Goal: Transaction & Acquisition: Purchase product/service

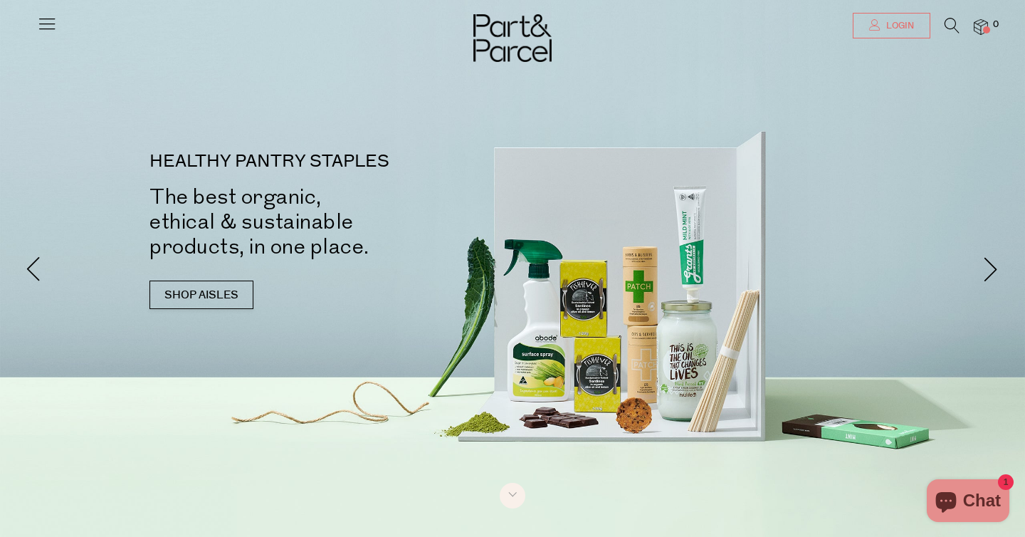
click at [896, 22] on span "Login" at bounding box center [898, 26] width 31 height 12
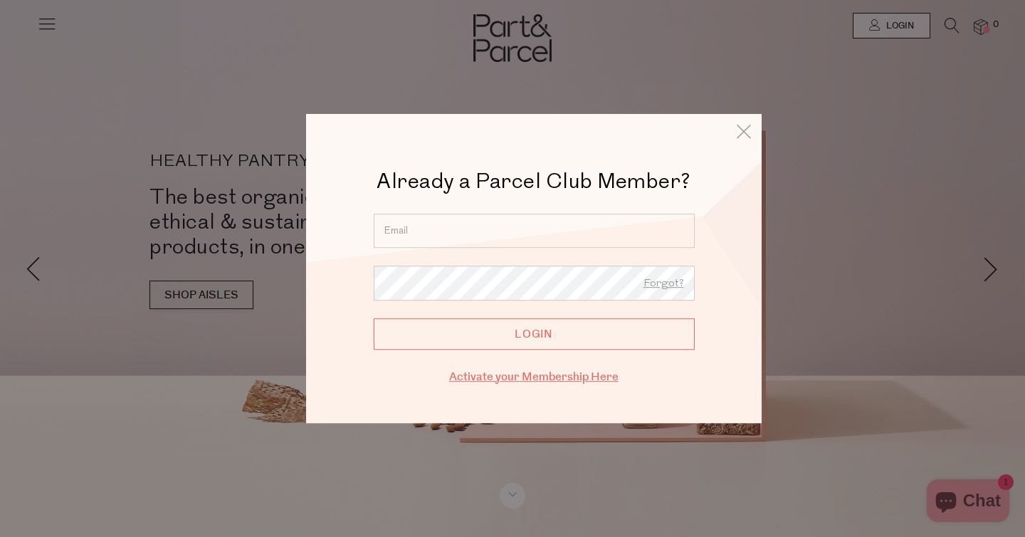
click at [555, 380] on link "Activate your Membership Here" at bounding box center [533, 377] width 169 height 16
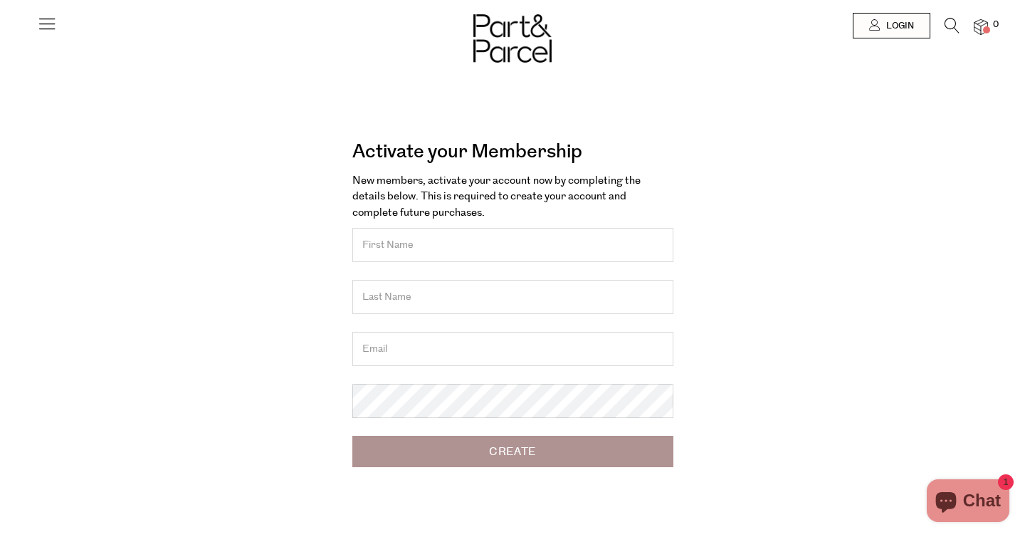
click at [496, 246] on input "text" at bounding box center [512, 245] width 321 height 34
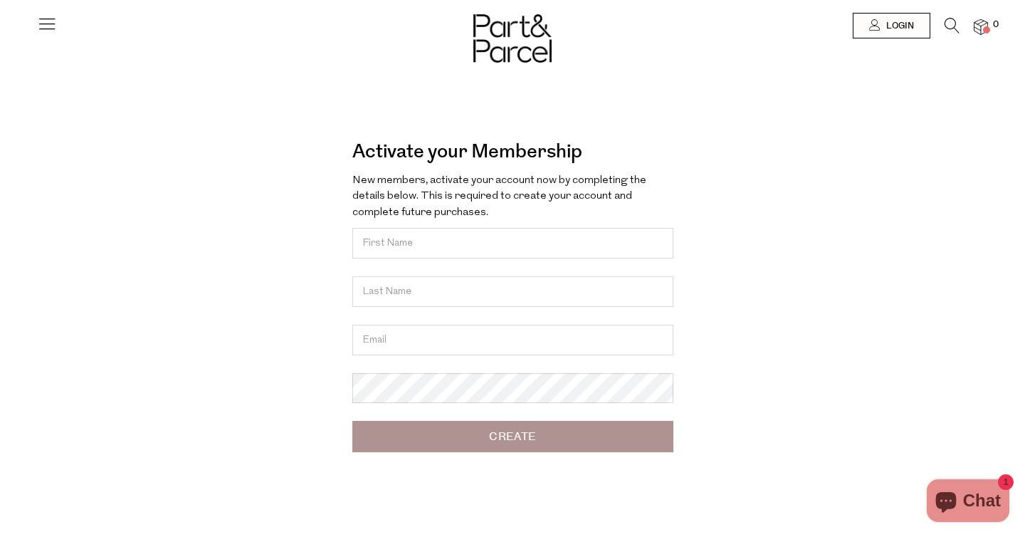
type input "Em"
type input "Parker"
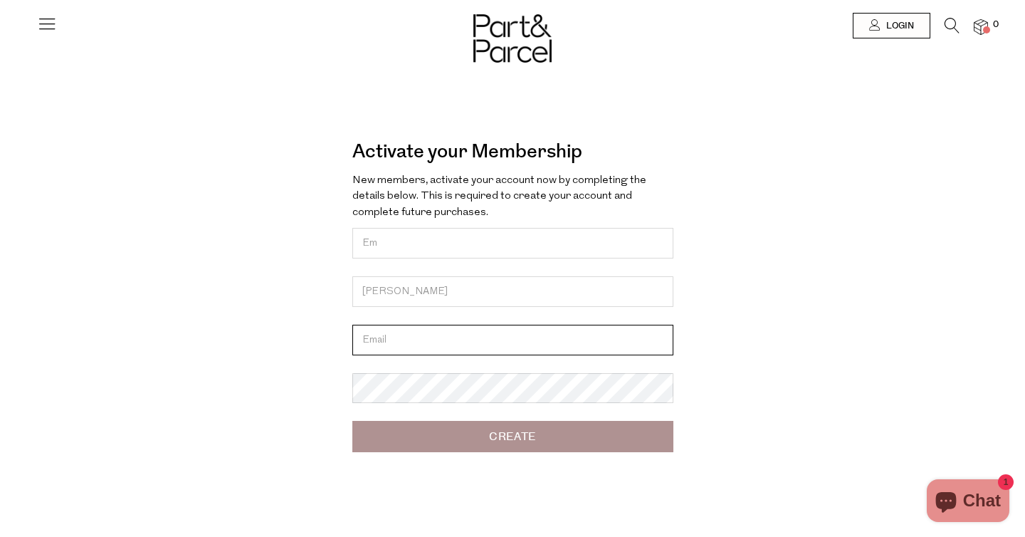
type input "emm4.p4rker@gmail.com"
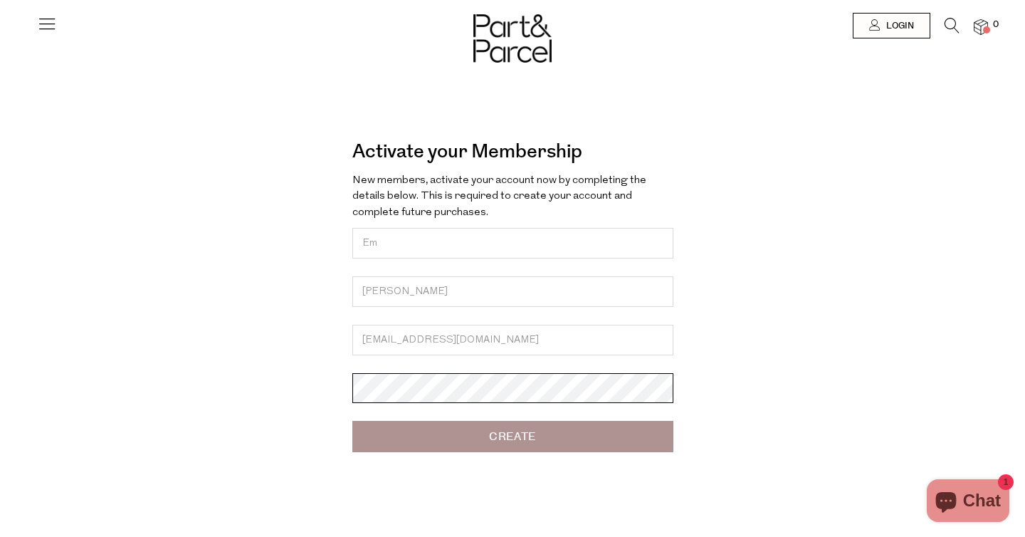
click at [448, 400] on body "Ready to stock up? Close No items in your parcel. Loading Join to Save on this …" at bounding box center [512, 405] width 1025 height 810
click at [466, 445] on input "Create" at bounding box center [512, 436] width 321 height 31
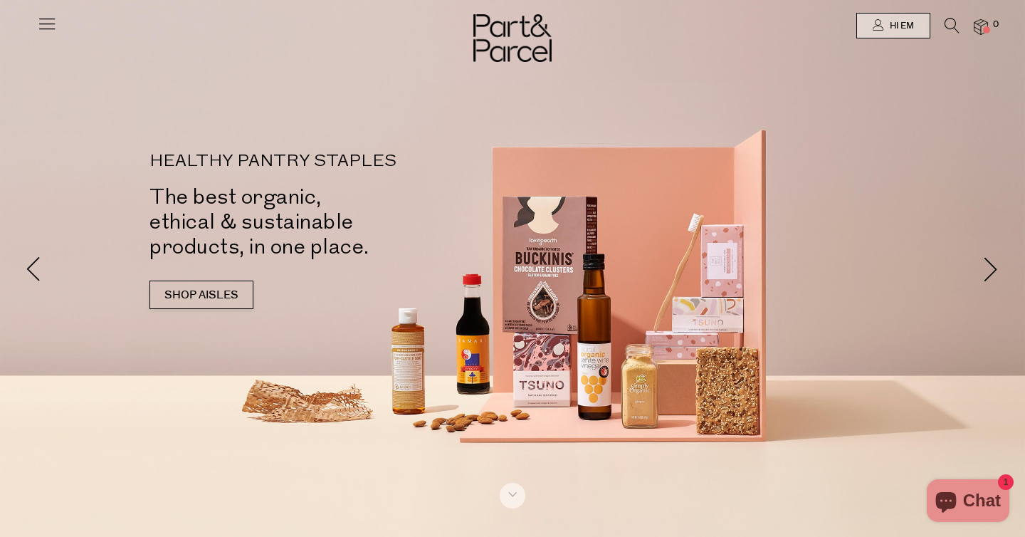
click at [43, 26] on icon at bounding box center [47, 24] width 20 height 20
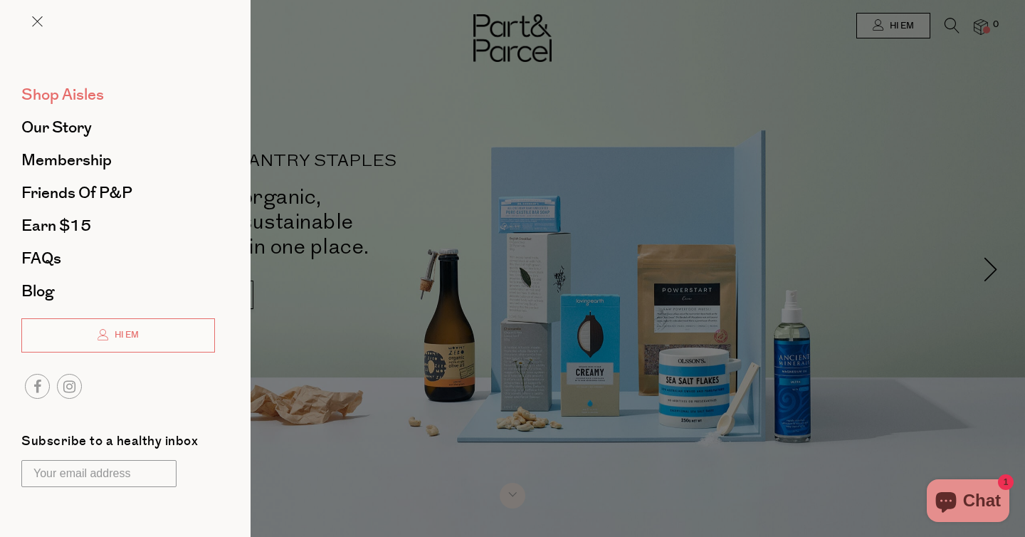
click at [63, 101] on span "Shop Aisles" at bounding box center [62, 94] width 83 height 23
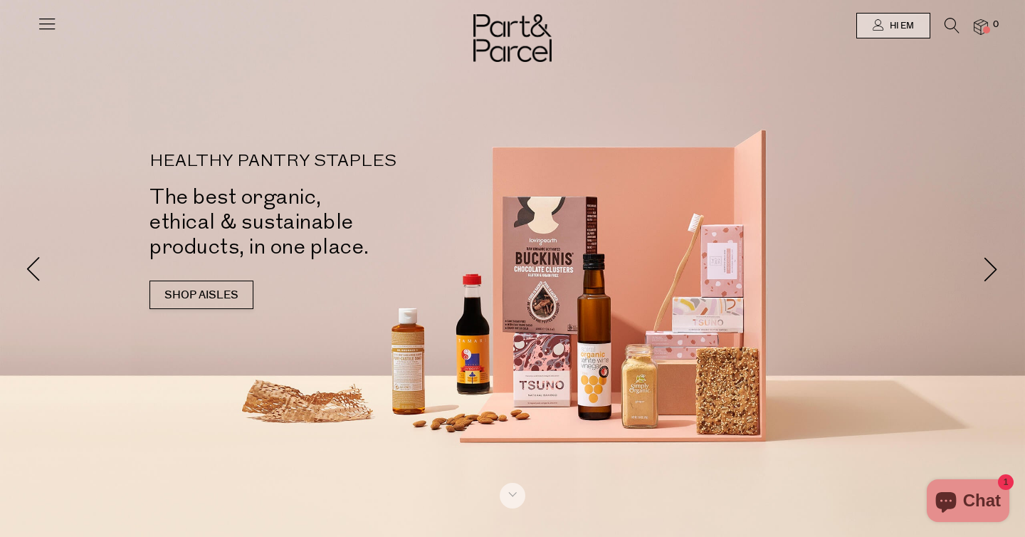
click at [44, 27] on icon at bounding box center [47, 24] width 20 height 20
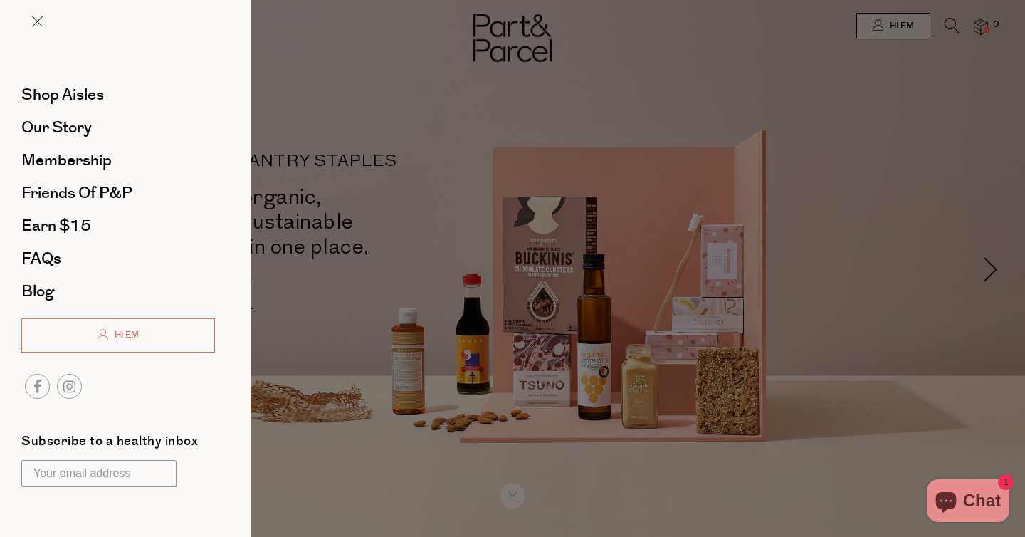
click at [36, 38] on div at bounding box center [125, 32] width 251 height 65
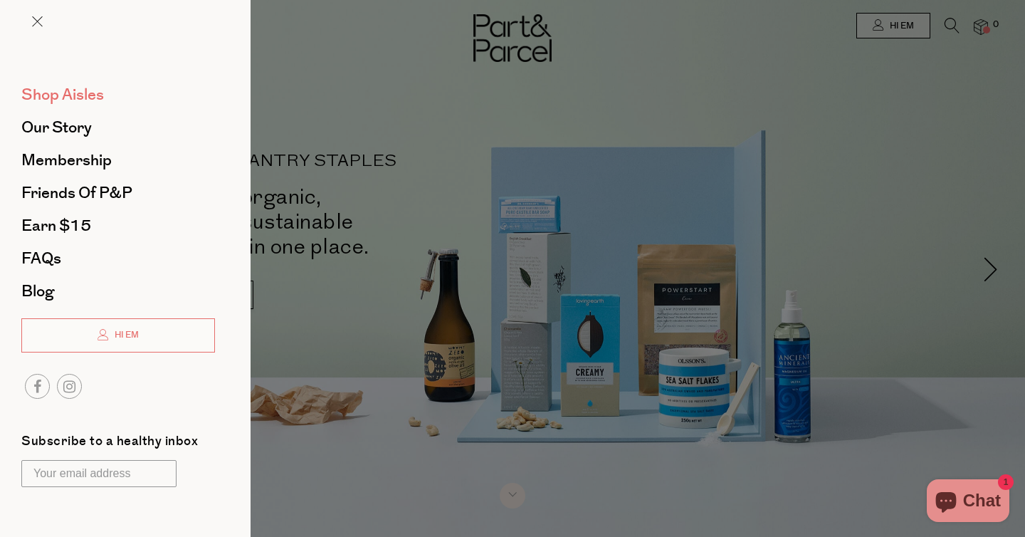
click at [42, 89] on span "Shop Aisles" at bounding box center [62, 94] width 83 height 23
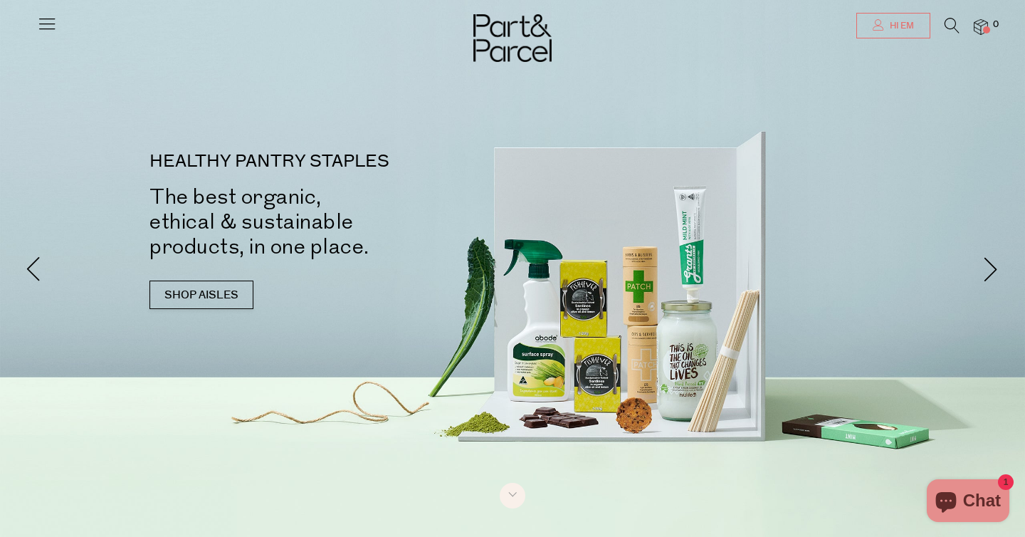
click at [916, 29] on link "Hi Em" at bounding box center [893, 26] width 74 height 26
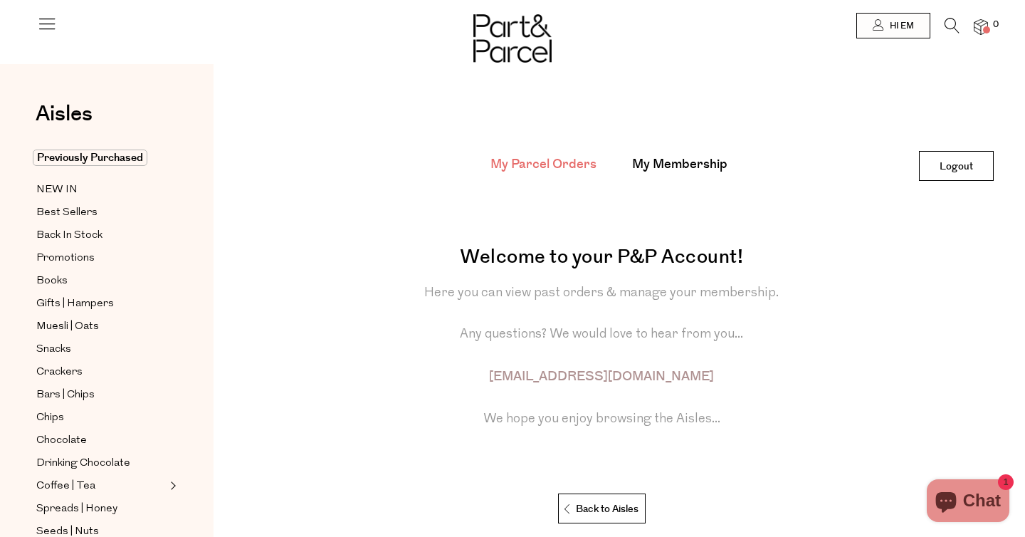
click at [51, 19] on icon at bounding box center [47, 24] width 20 height 20
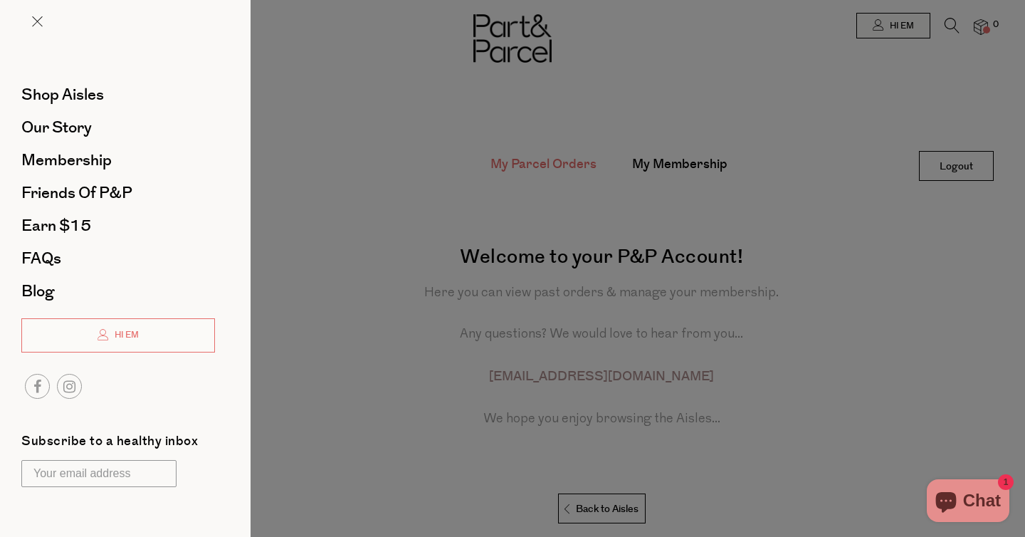
click at [49, 19] on div at bounding box center [125, 32] width 251 height 65
click at [42, 20] on span at bounding box center [37, 21] width 11 height 11
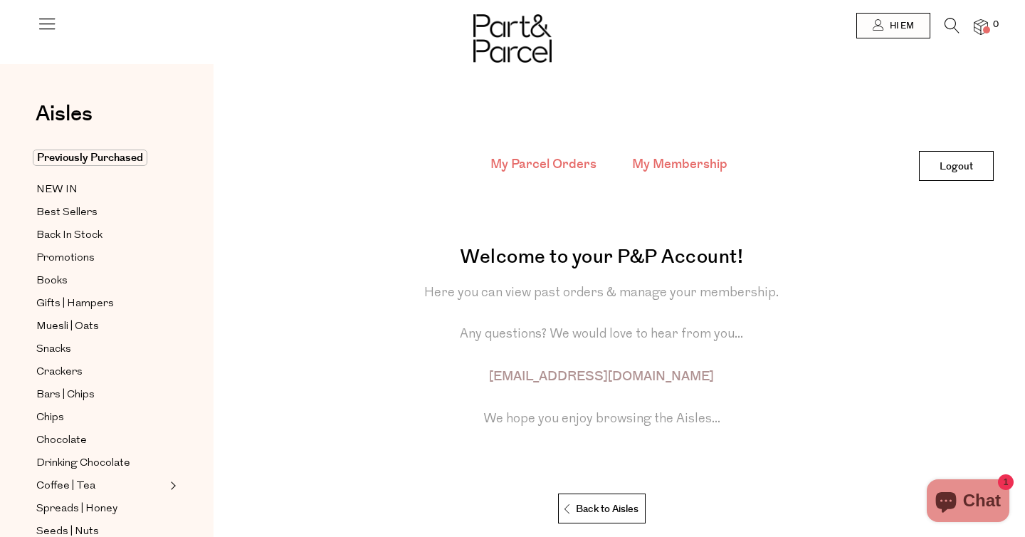
click at [701, 162] on link "My Membership" at bounding box center [679, 164] width 95 height 19
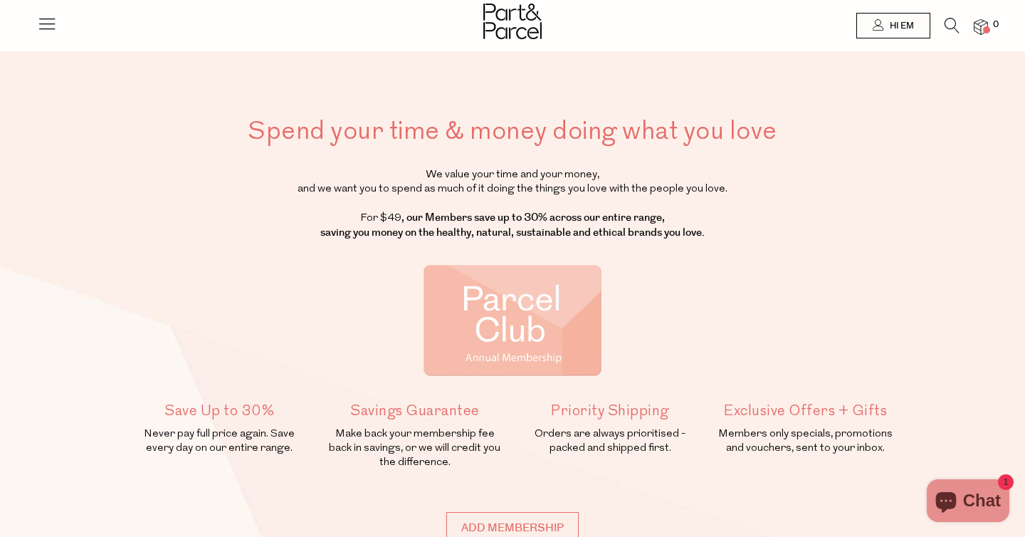
click at [888, 43] on div at bounding box center [512, 23] width 1025 height 46
click at [896, 22] on span "Hi Em" at bounding box center [900, 26] width 28 height 12
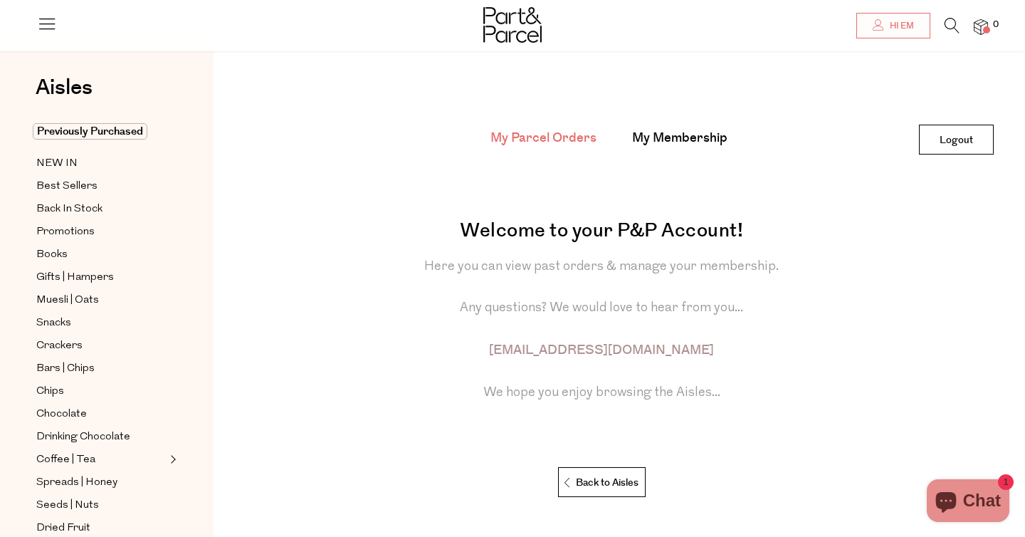
scroll to position [11, 0]
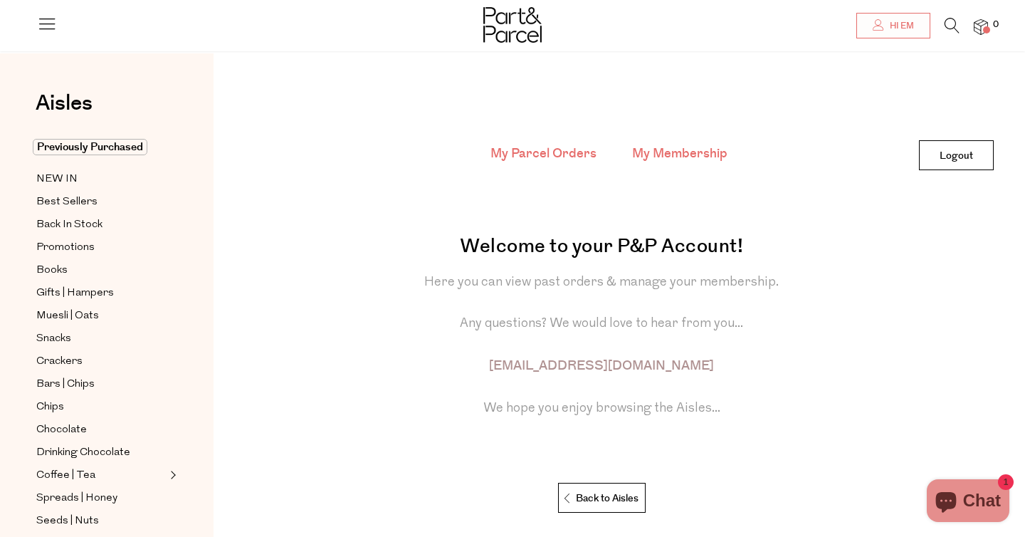
click at [671, 153] on link "My Membership" at bounding box center [679, 154] width 95 height 19
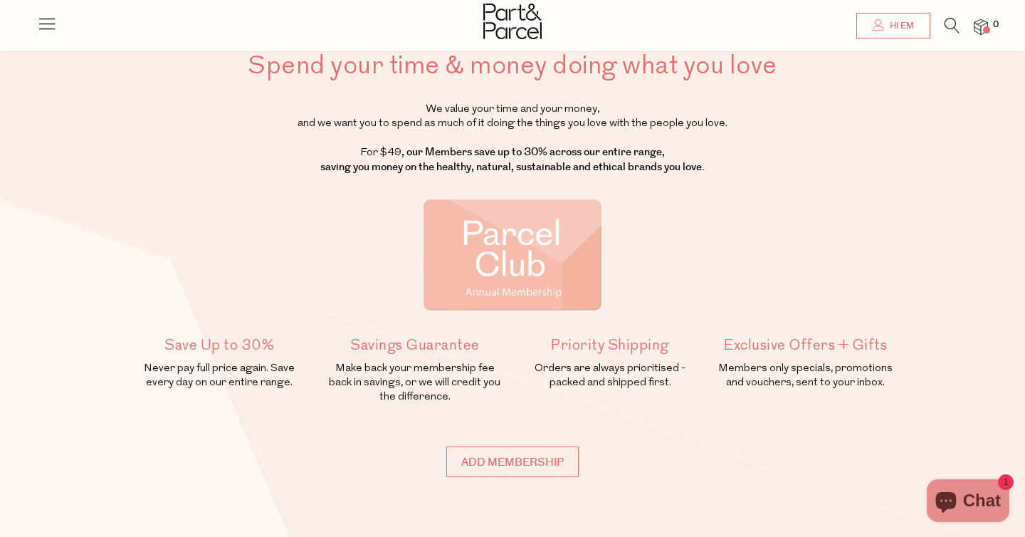
scroll to position [69, 0]
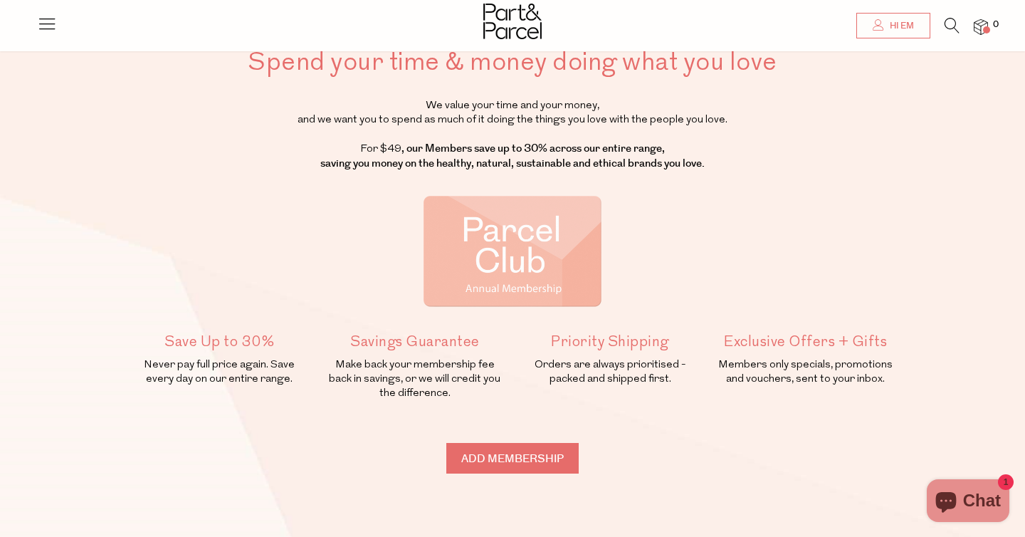
click at [480, 451] on input "Add membership" at bounding box center [512, 458] width 132 height 31
type input "ADDED"
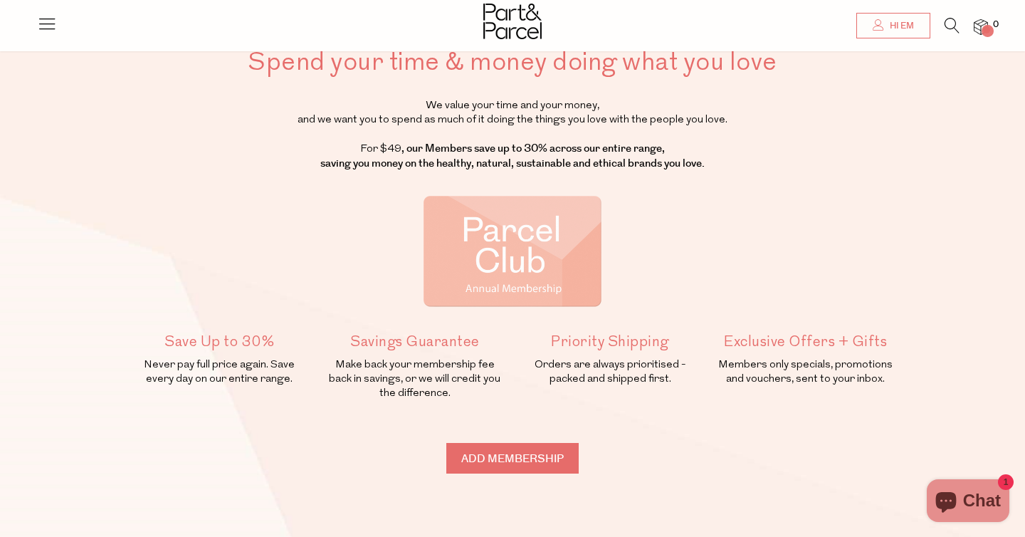
type input "ADDED"
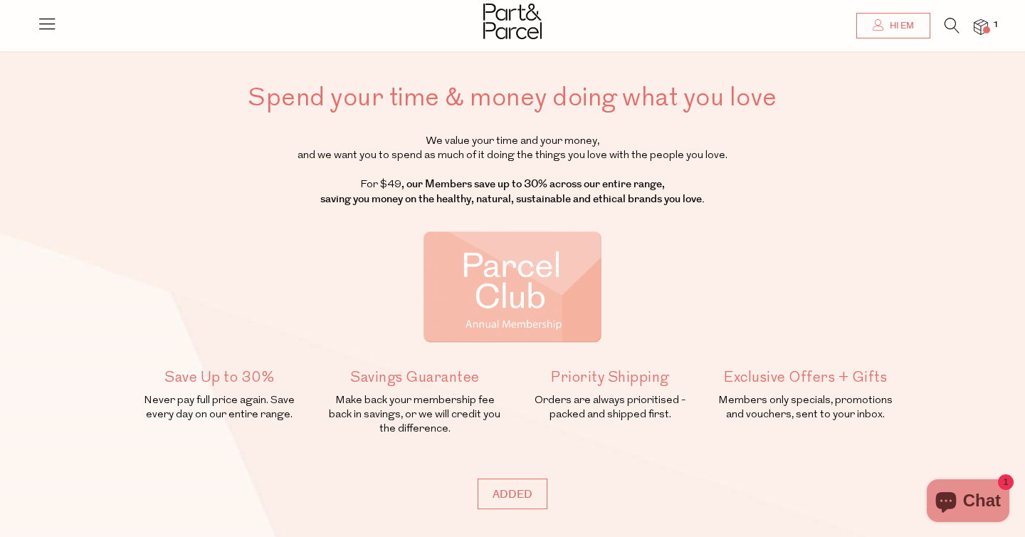
scroll to position [0, 0]
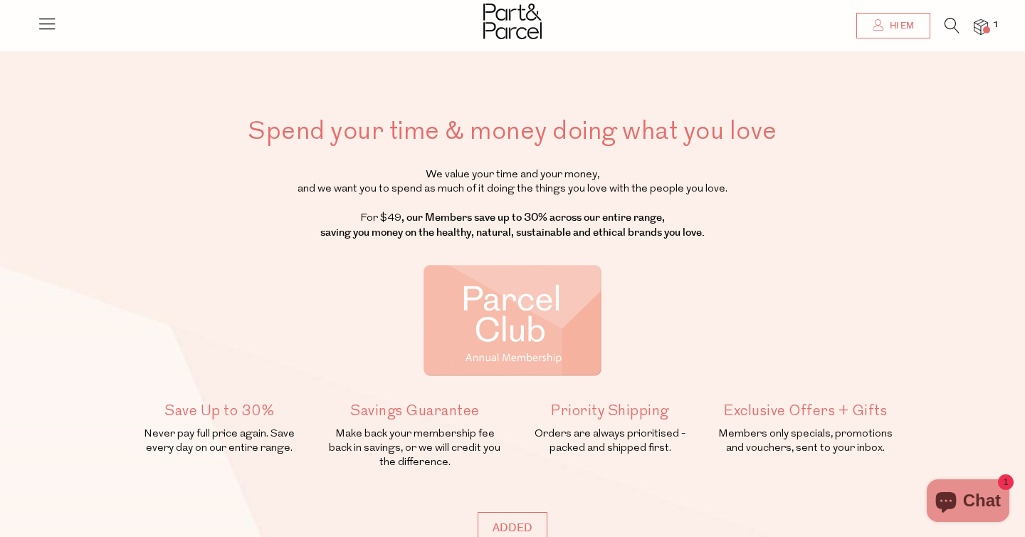
click at [926, 23] on link "Hi Em" at bounding box center [893, 26] width 74 height 26
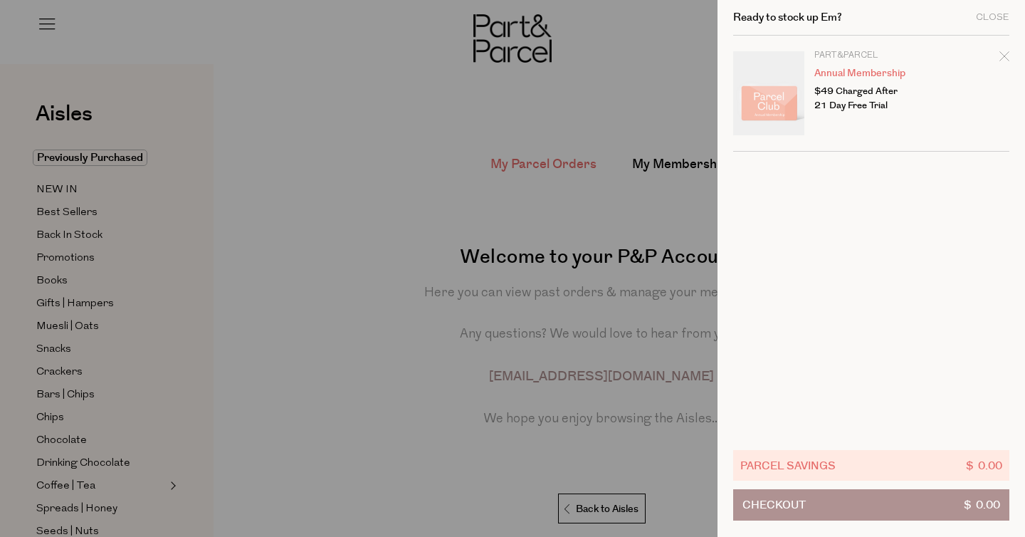
click at [1006, 58] on icon "Remove Annual Membership" at bounding box center [1005, 56] width 10 height 10
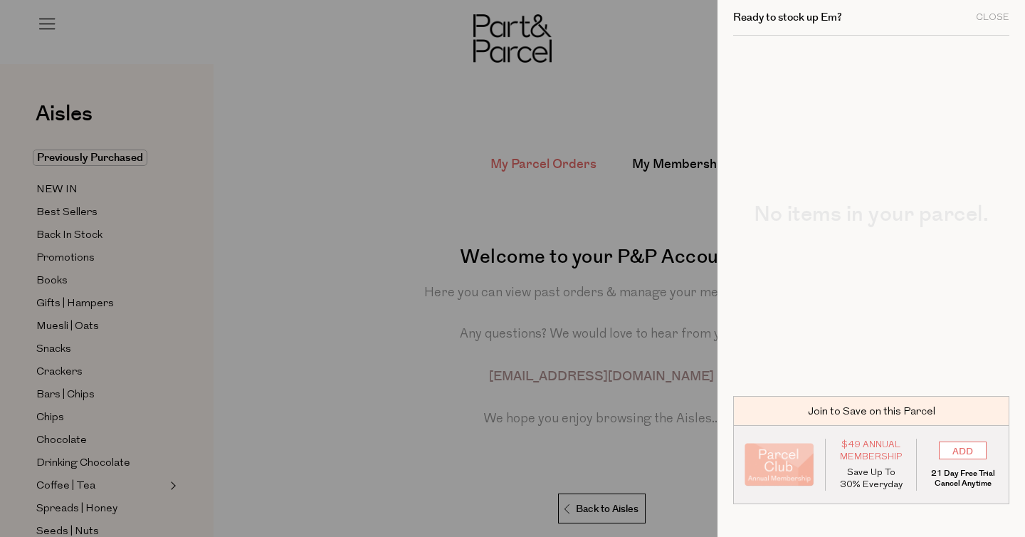
click at [184, 80] on div at bounding box center [512, 268] width 1025 height 537
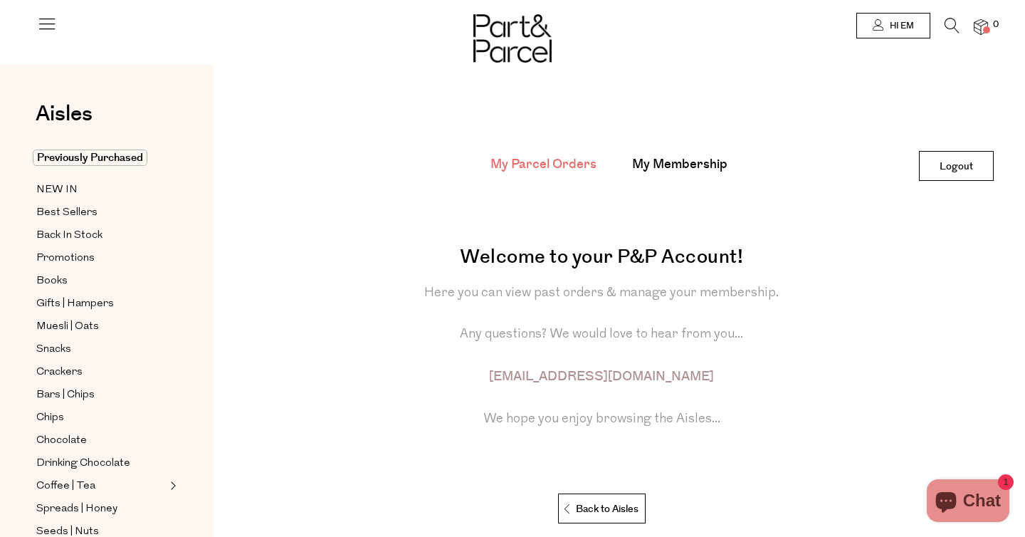
click at [60, 31] on div at bounding box center [512, 25] width 1025 height 51
click at [51, 27] on icon at bounding box center [47, 24] width 20 height 20
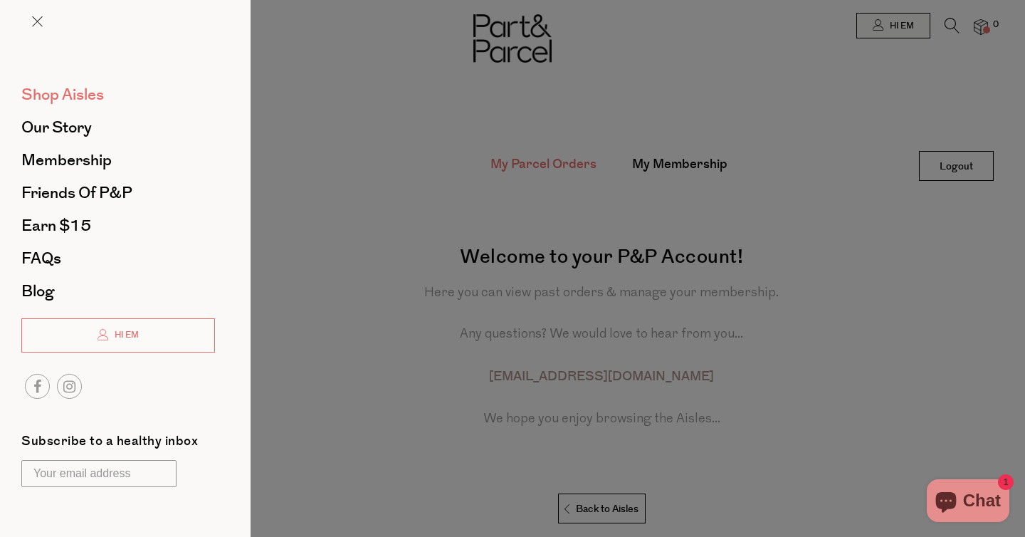
click at [76, 85] on span "Shop Aisles" at bounding box center [62, 94] width 83 height 23
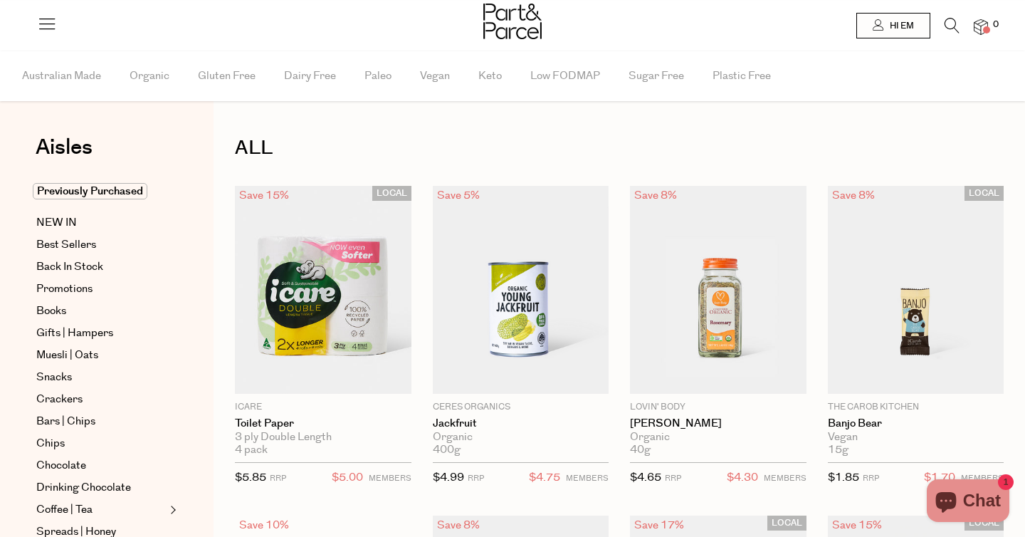
click at [46, 12] on div at bounding box center [47, 19] width 20 height 39
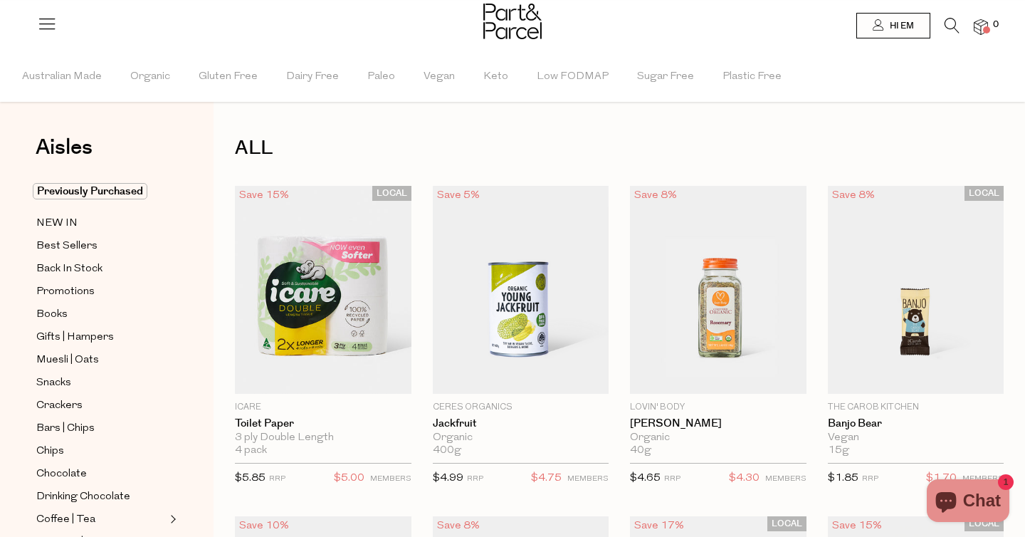
click at [46, 26] on icon at bounding box center [47, 24] width 20 height 20
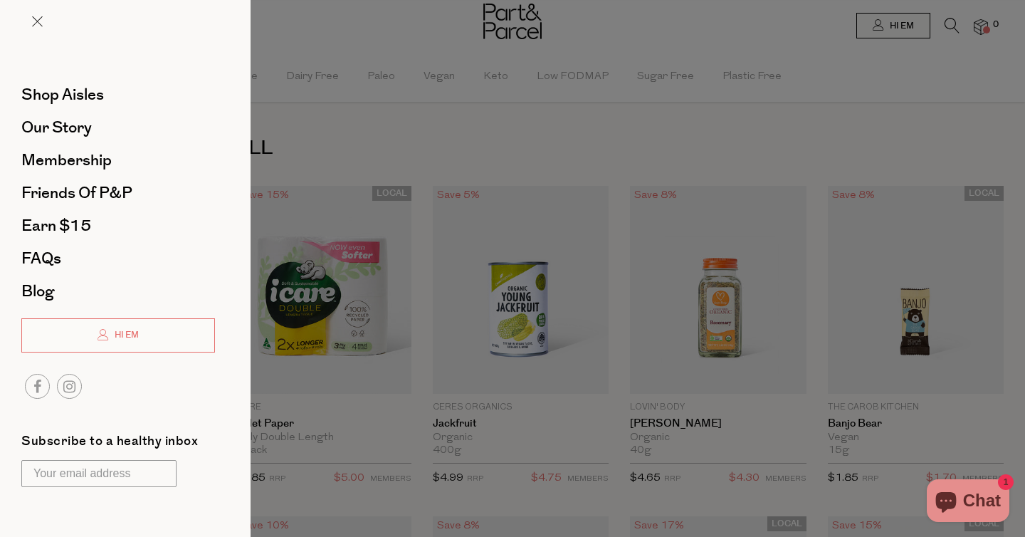
click at [46, 26] on div at bounding box center [125, 32] width 251 height 65
click at [497, 118] on div at bounding box center [512, 268] width 1025 height 537
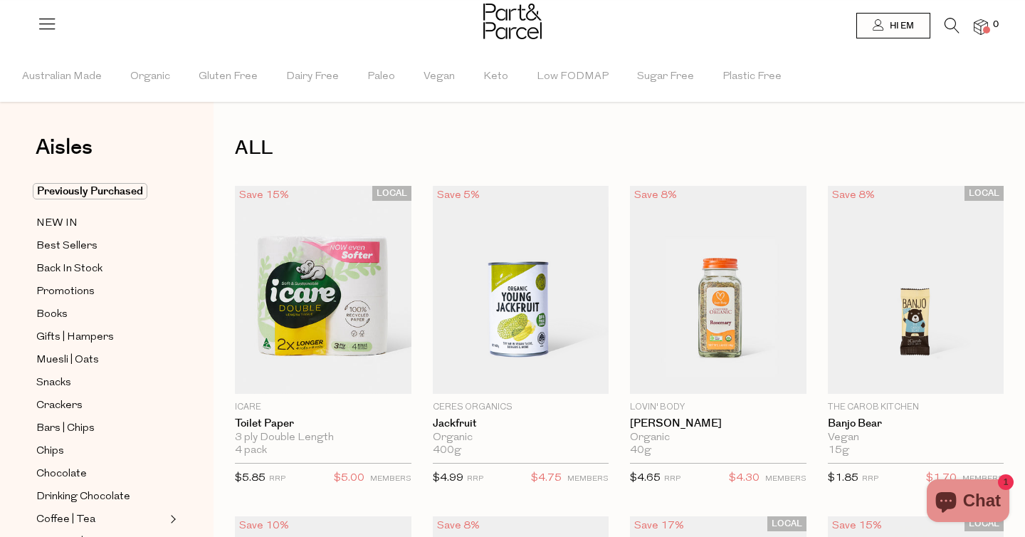
click at [950, 32] on icon at bounding box center [952, 26] width 15 height 16
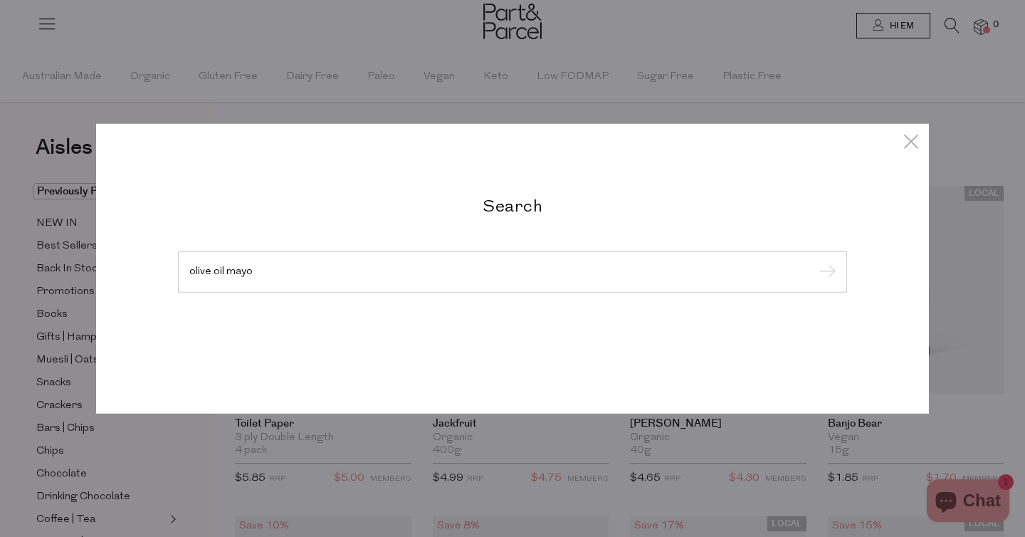
type input "olive oil mayo"
click at [814, 262] on input "submit" at bounding box center [824, 272] width 21 height 21
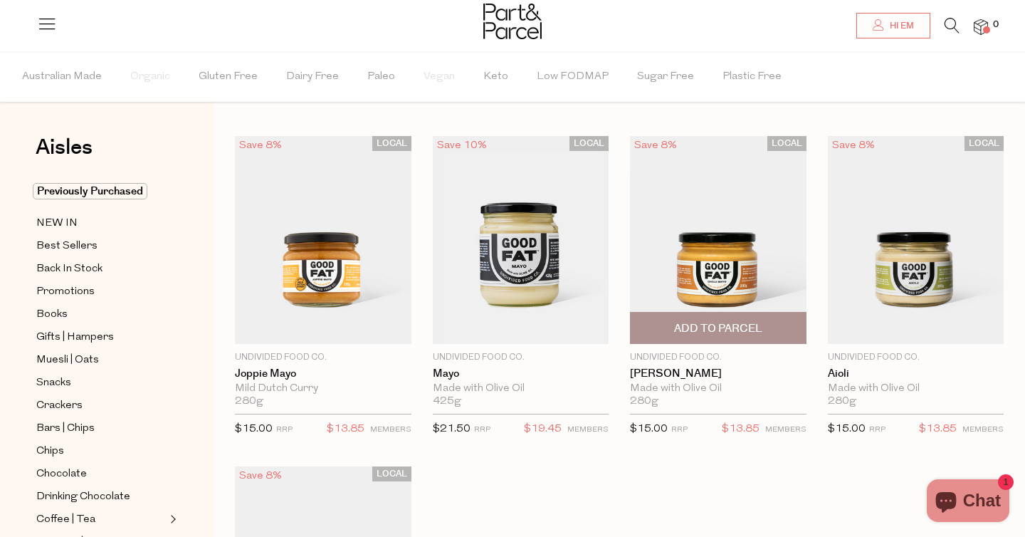
scroll to position [11, 0]
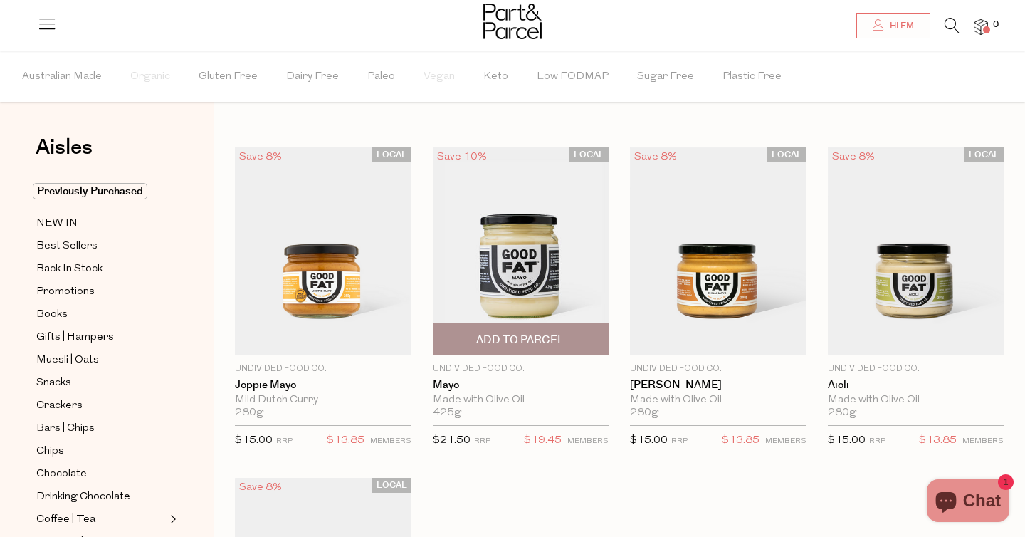
click at [510, 350] on span "Add To Parcel" at bounding box center [521, 339] width 168 height 31
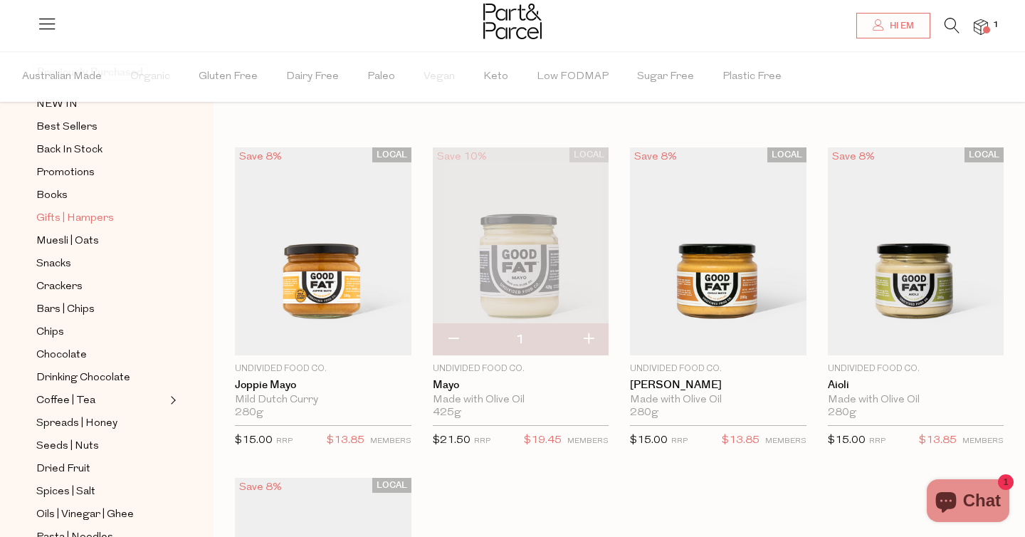
scroll to position [122, 0]
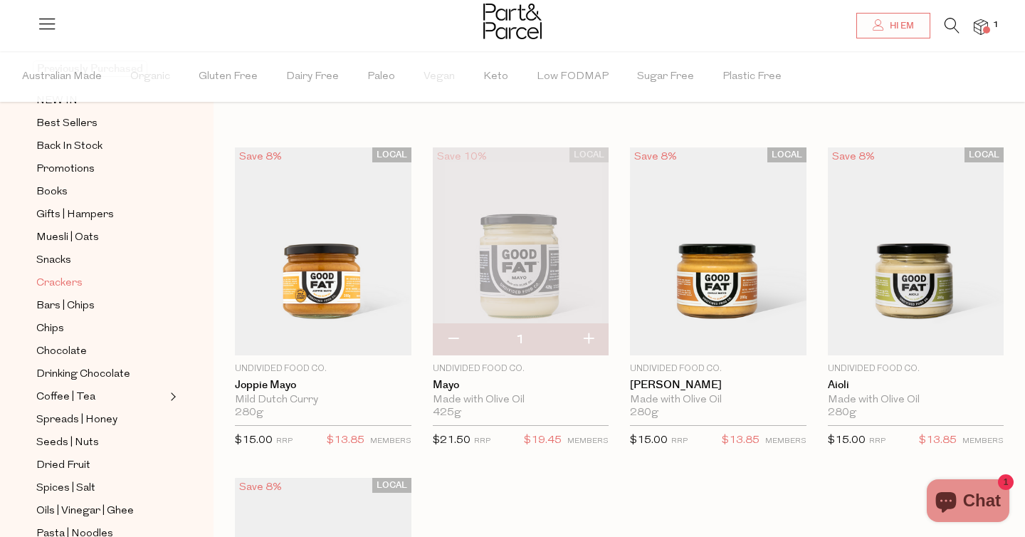
click at [76, 280] on span "Crackers" at bounding box center [59, 283] width 46 height 17
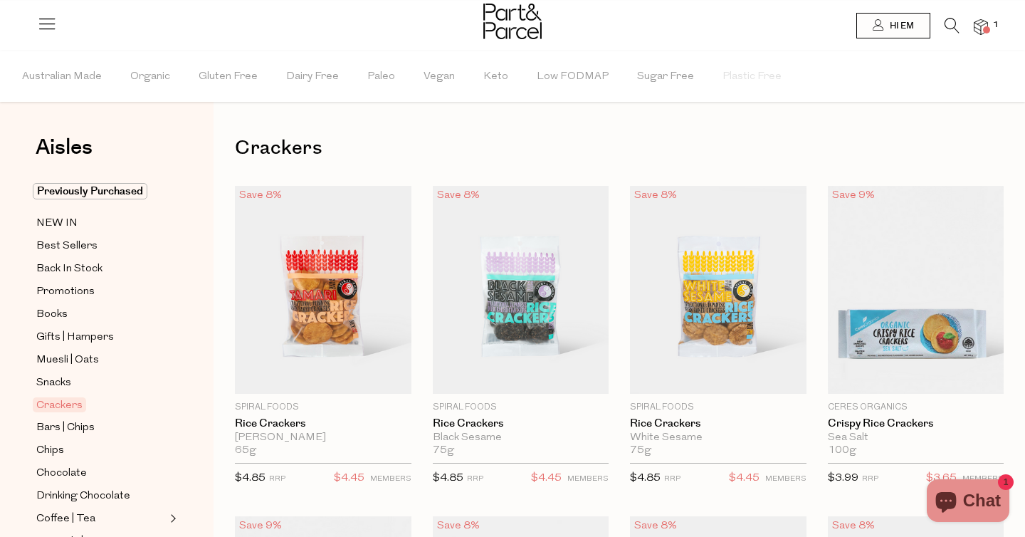
click at [948, 19] on icon at bounding box center [952, 26] width 15 height 16
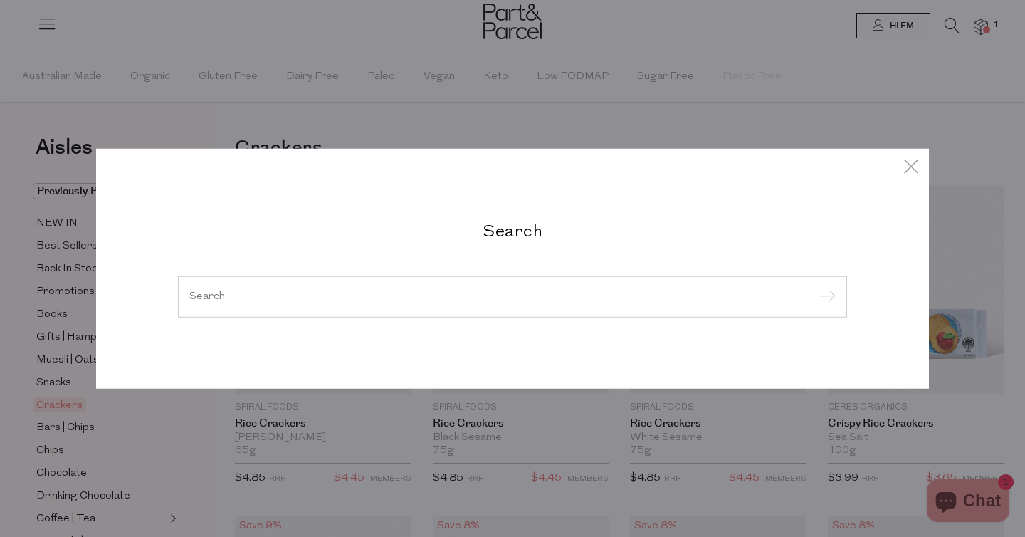
type input "e"
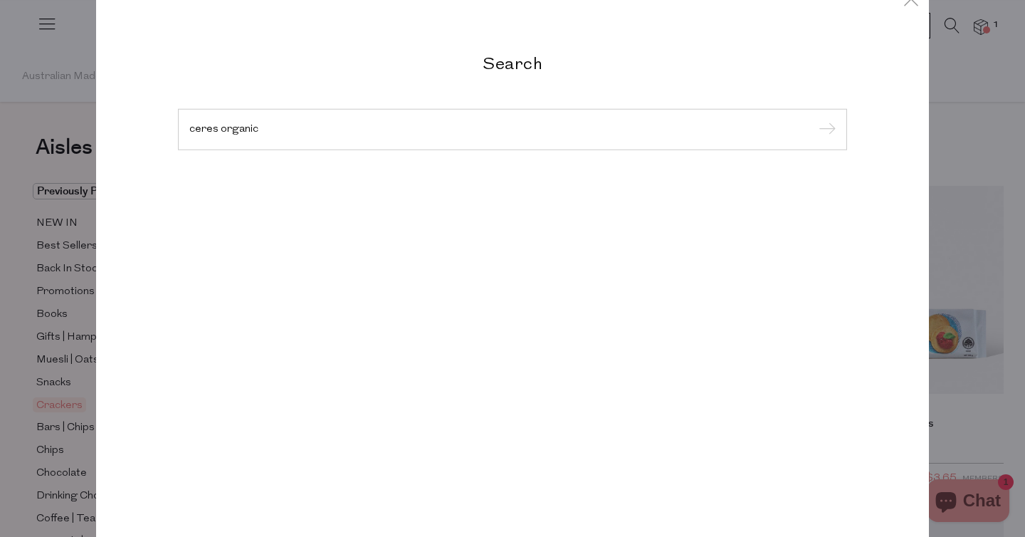
type input "ceres organic"
click at [814, 120] on input "submit" at bounding box center [824, 130] width 21 height 21
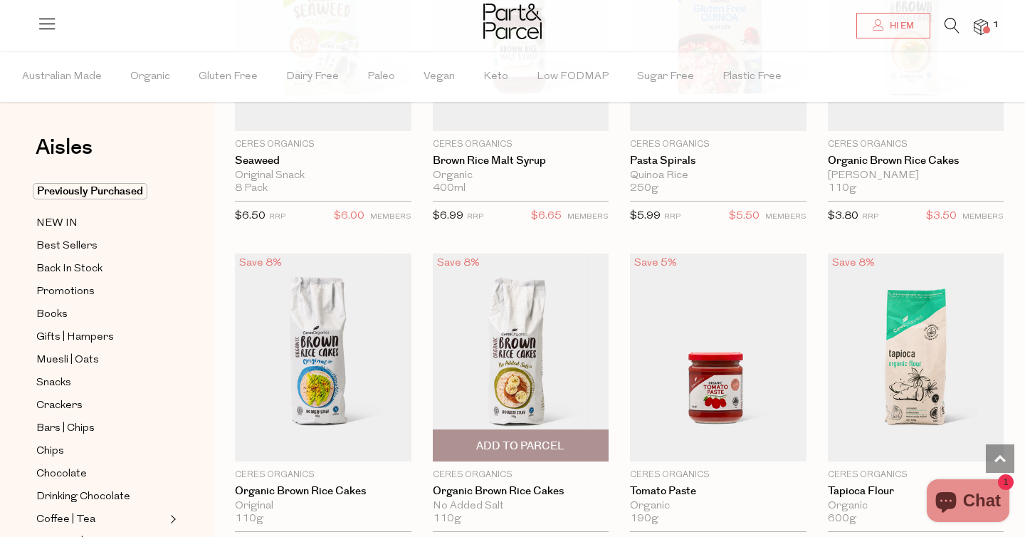
scroll to position [2216, 0]
click at [509, 441] on span "Add To Parcel" at bounding box center [520, 447] width 88 height 15
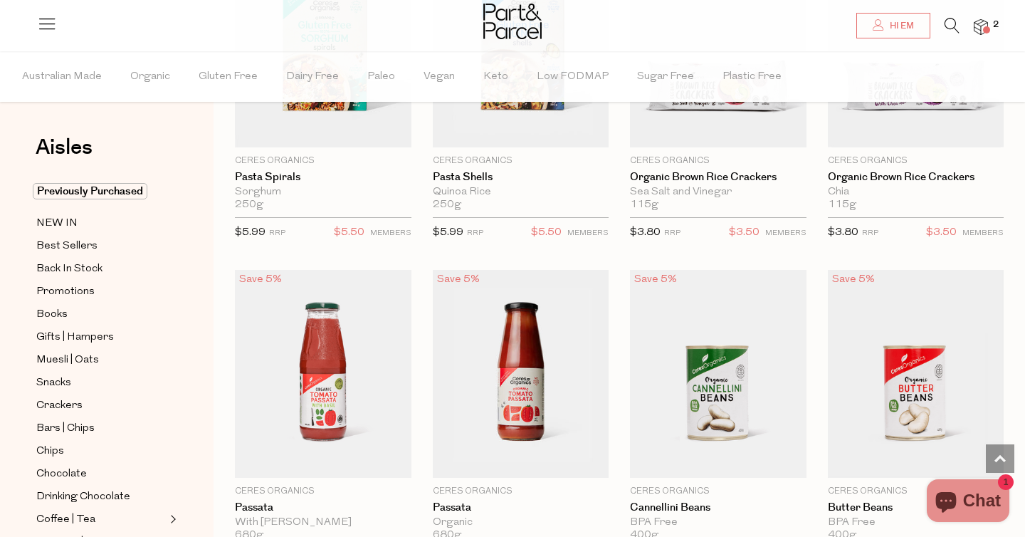
scroll to position [3191, 0]
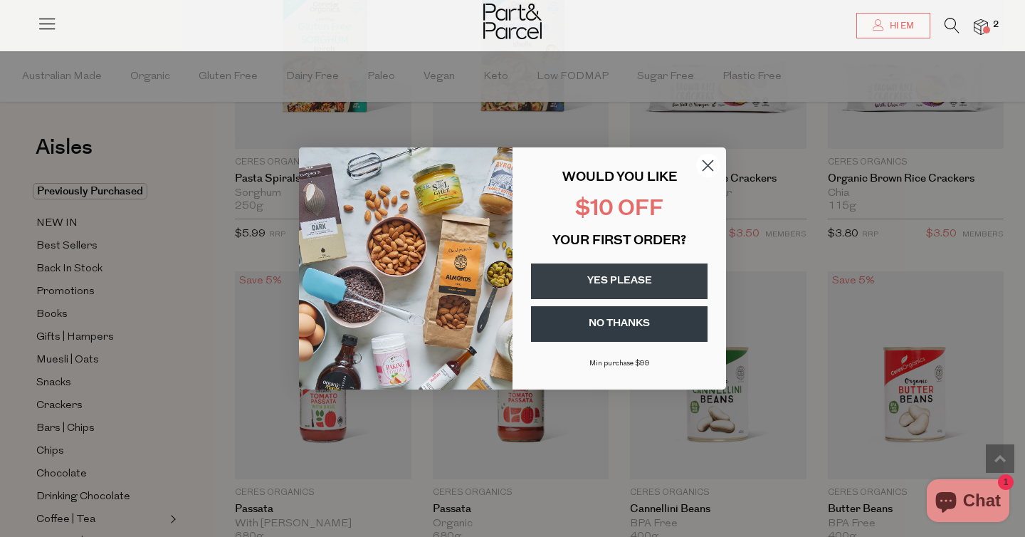
click at [707, 164] on circle "Close dialog" at bounding box center [707, 165] width 23 height 23
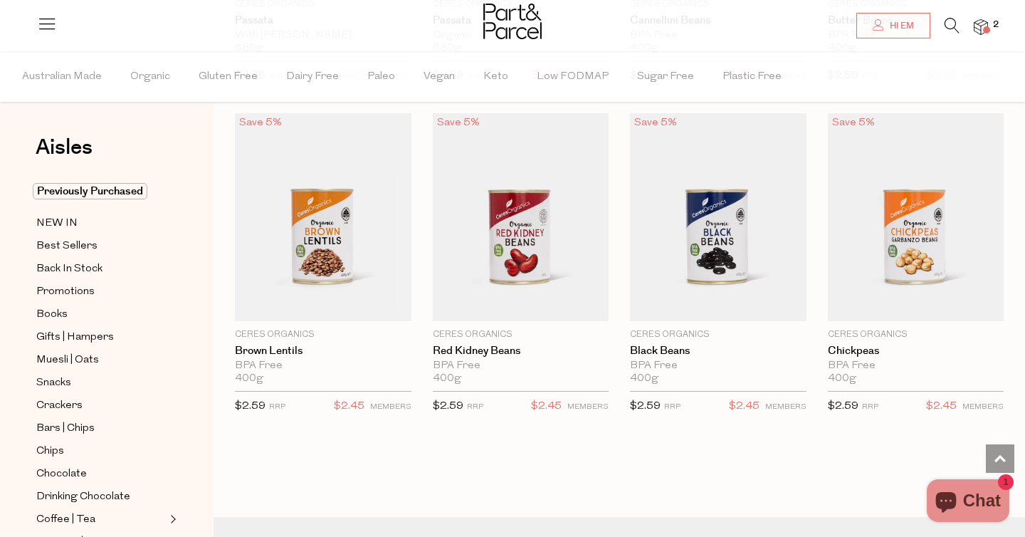
scroll to position [3678, 0]
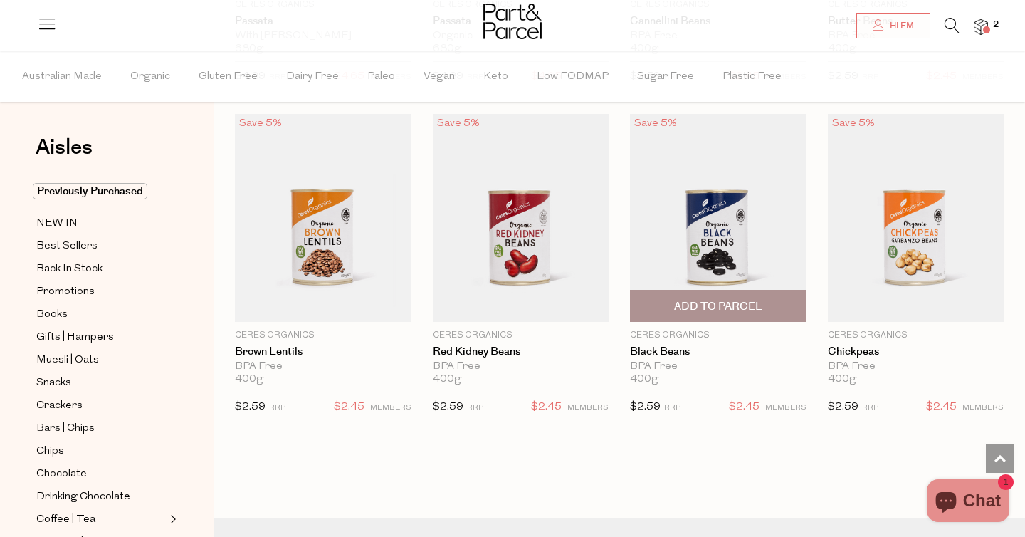
click at [723, 308] on span "Add To Parcel" at bounding box center [718, 306] width 88 height 15
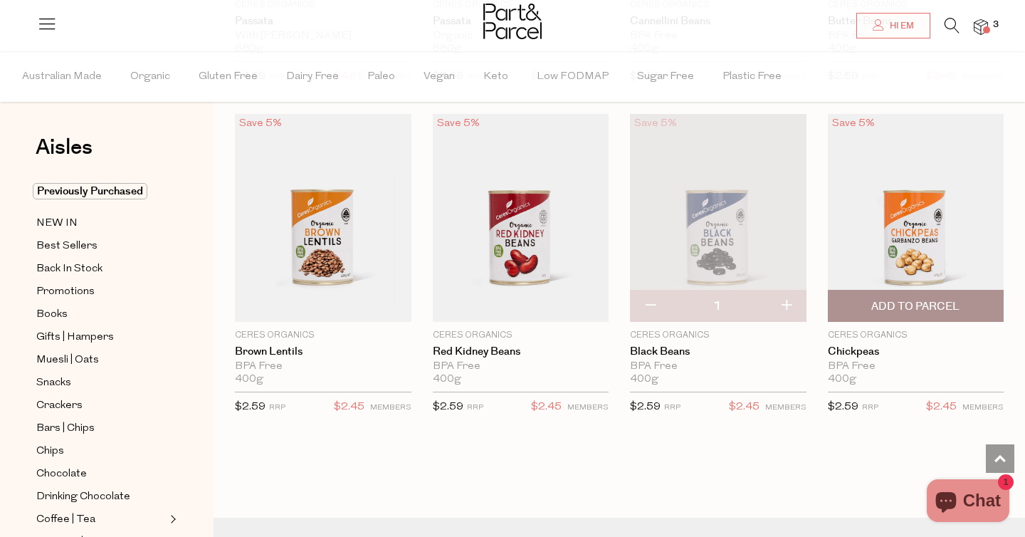
click at [878, 310] on span "Add To Parcel" at bounding box center [916, 305] width 168 height 31
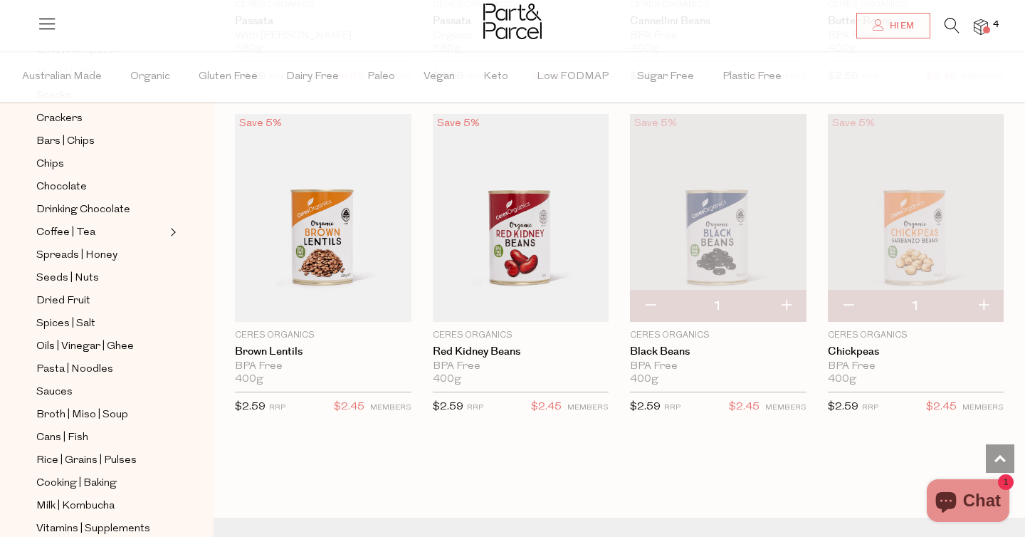
scroll to position [288, 0]
click at [91, 368] on span "Pasta | Noodles" at bounding box center [74, 368] width 77 height 17
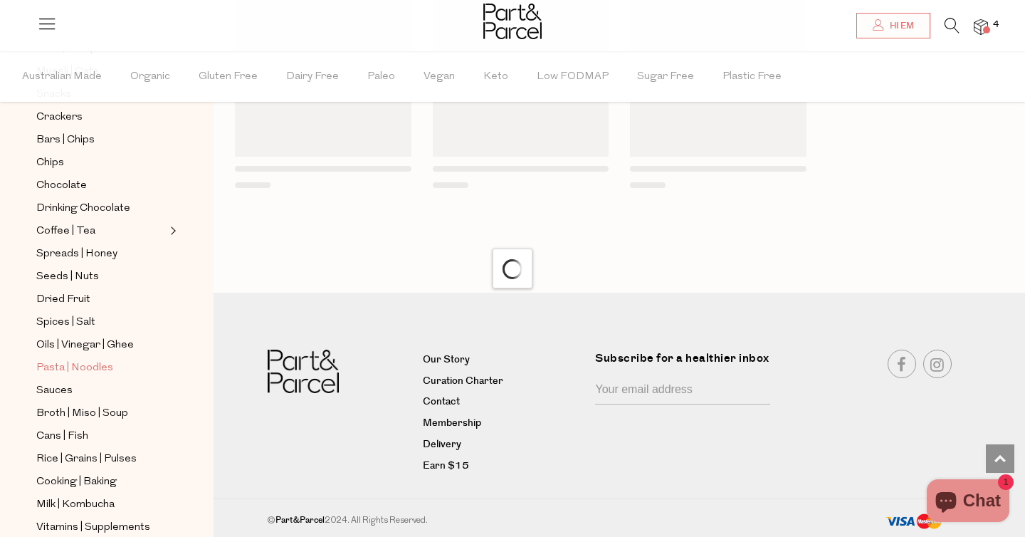
scroll to position [1177, 0]
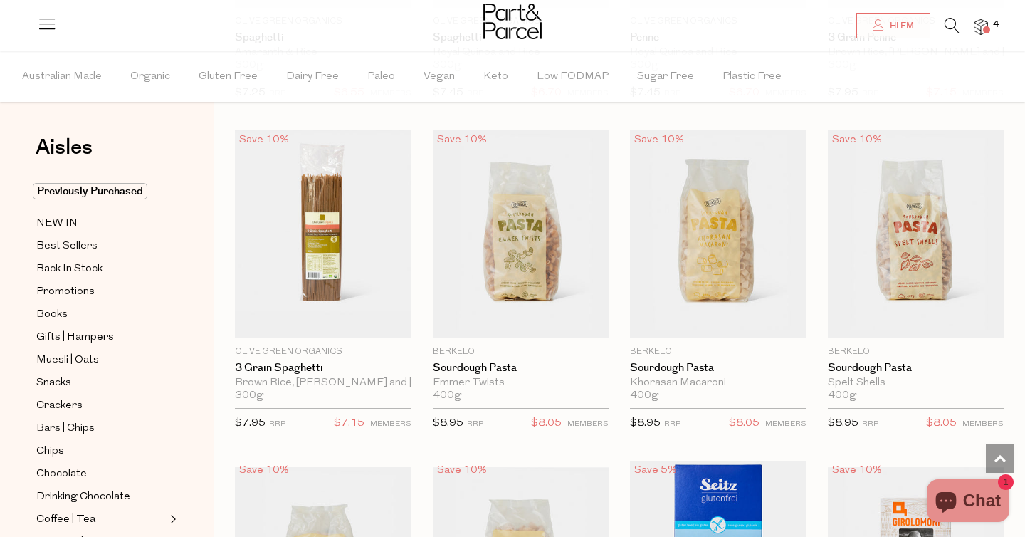
scroll to position [1381, 0]
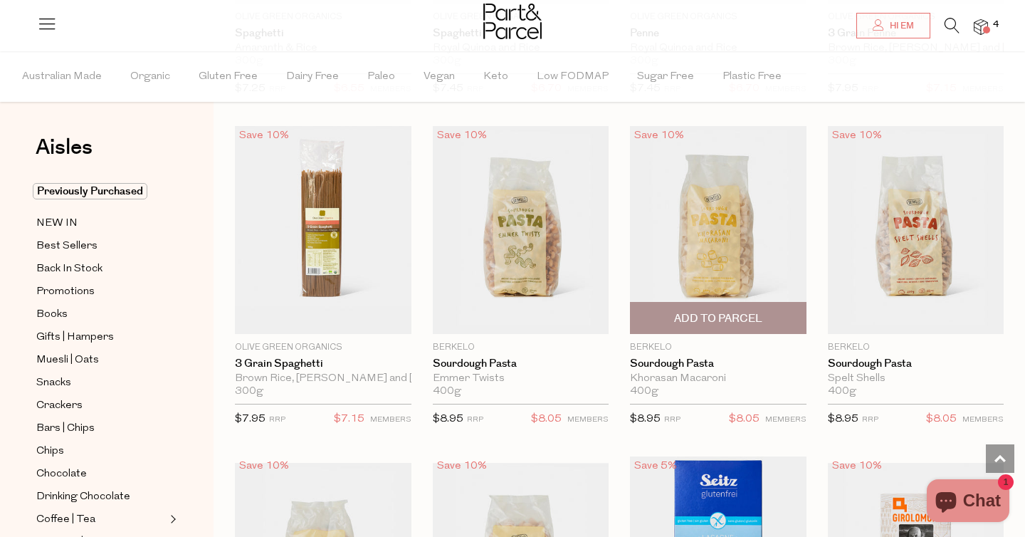
click at [723, 321] on span "Add To Parcel" at bounding box center [718, 318] width 88 height 15
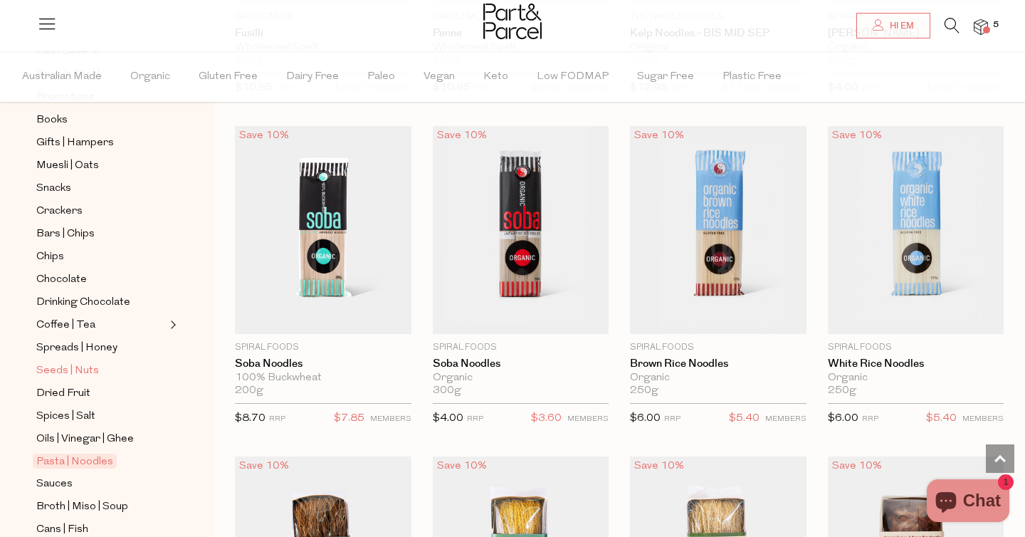
scroll to position [230, 0]
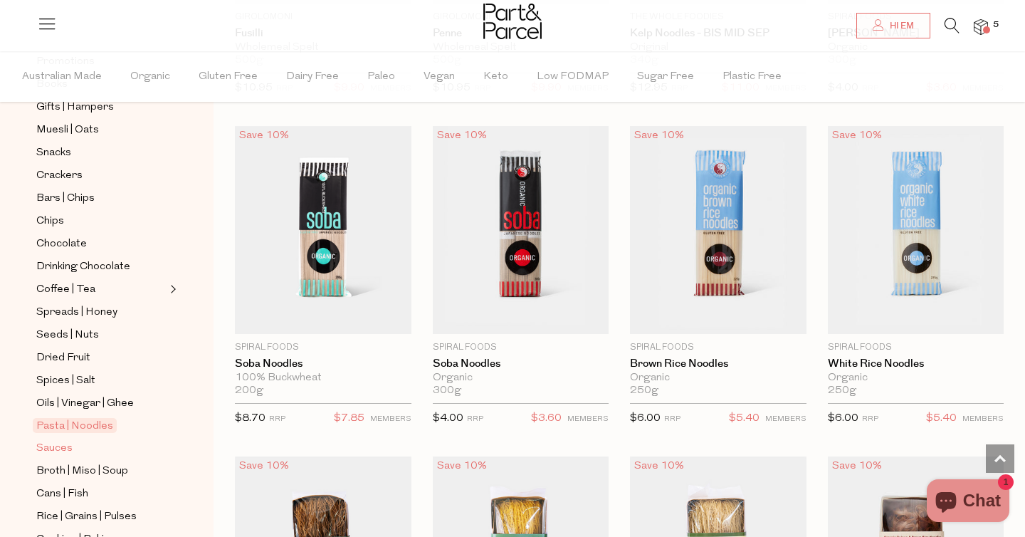
click at [61, 446] on span "Sauces" at bounding box center [54, 448] width 36 height 17
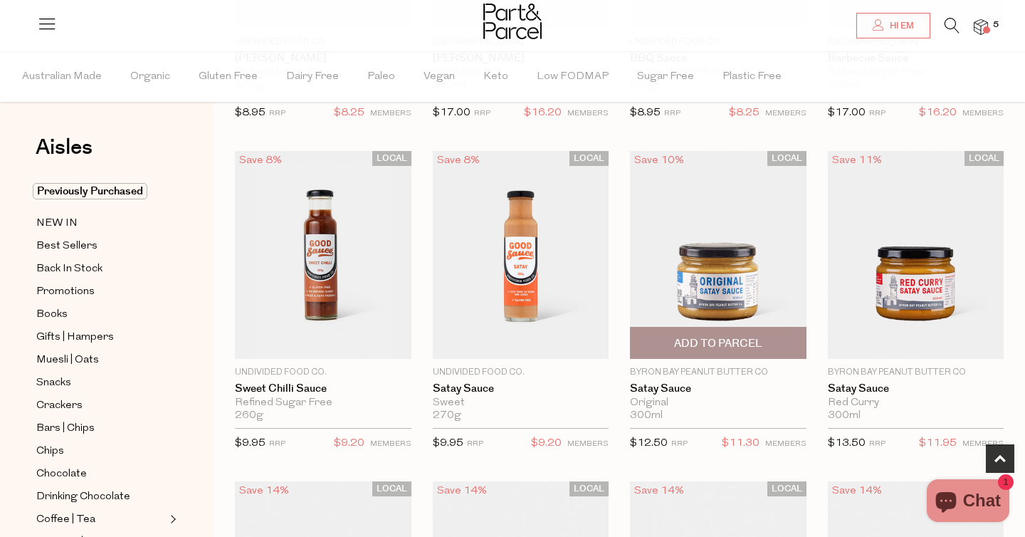
scroll to position [366, 0]
click at [732, 339] on span "Add To Parcel" at bounding box center [718, 342] width 88 height 15
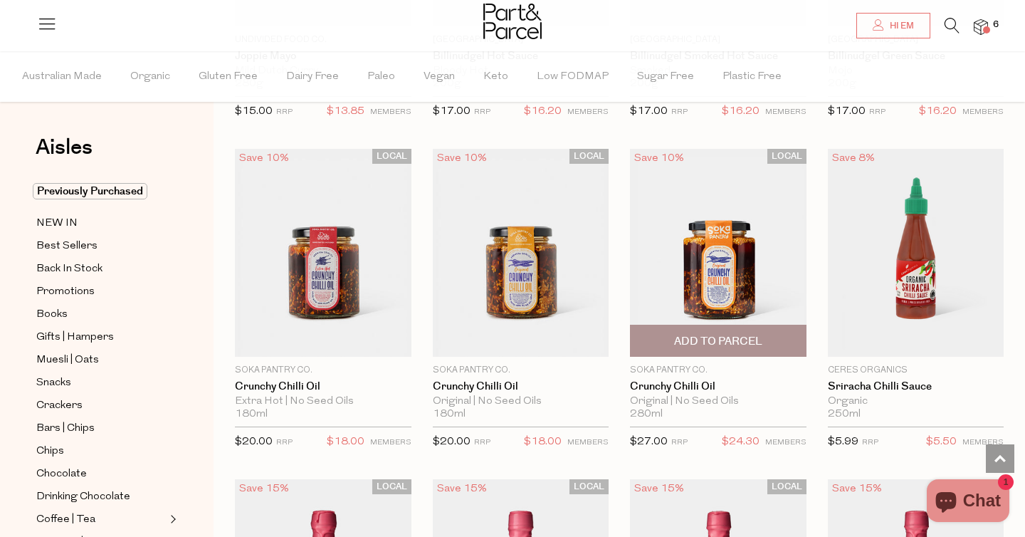
scroll to position [2020, 0]
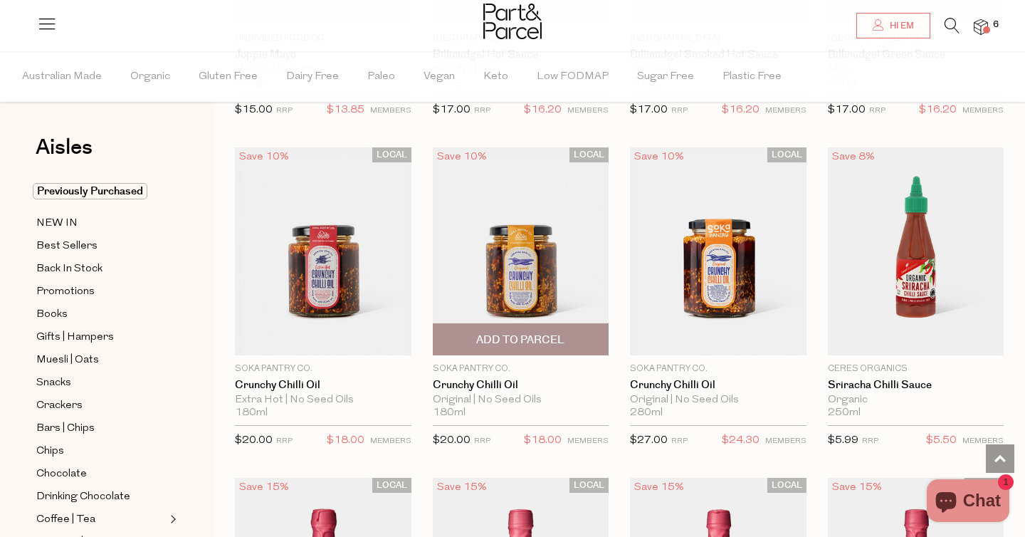
click at [549, 337] on span "Add To Parcel" at bounding box center [520, 339] width 88 height 15
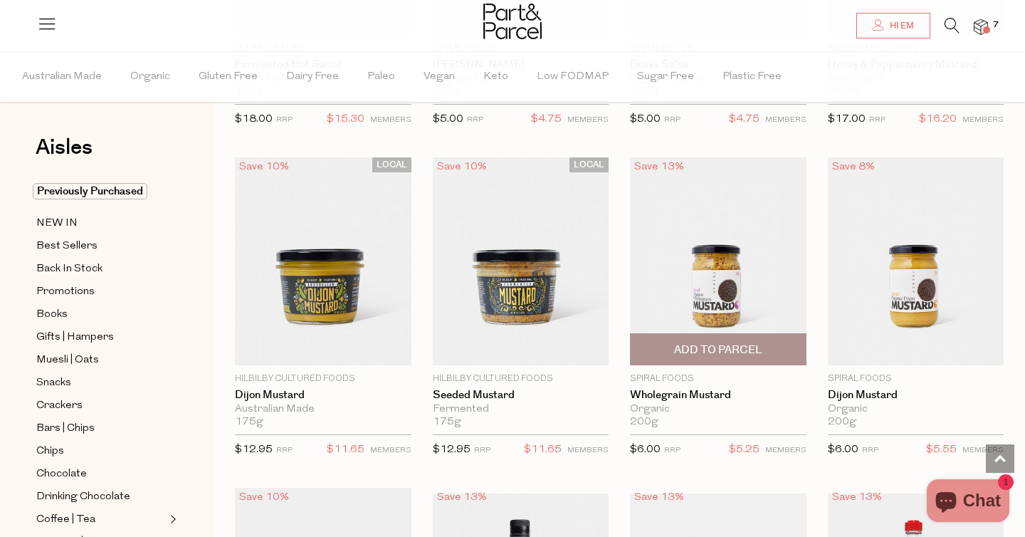
scroll to position [3346, 0]
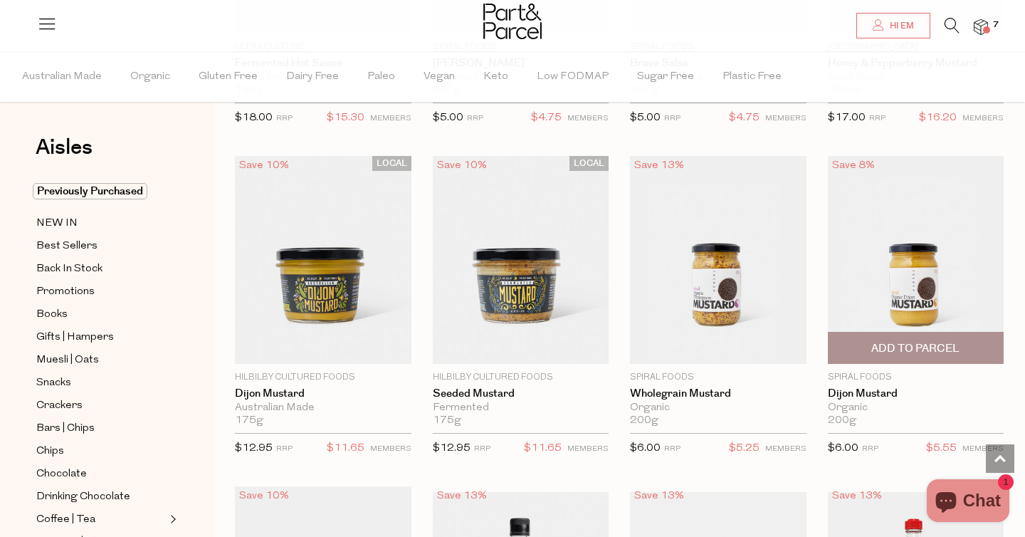
click at [886, 343] on span "Add To Parcel" at bounding box center [915, 348] width 88 height 15
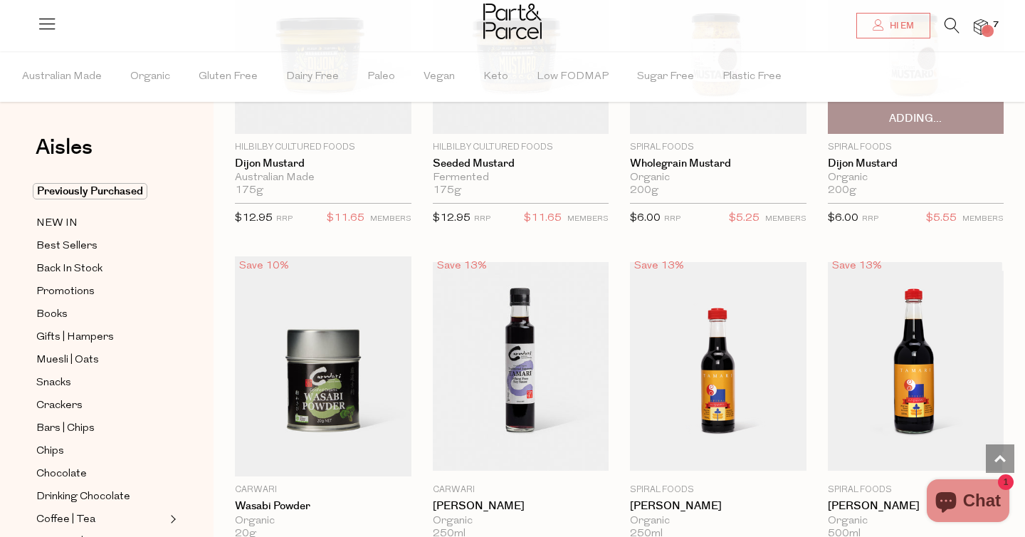
scroll to position [3574, 0]
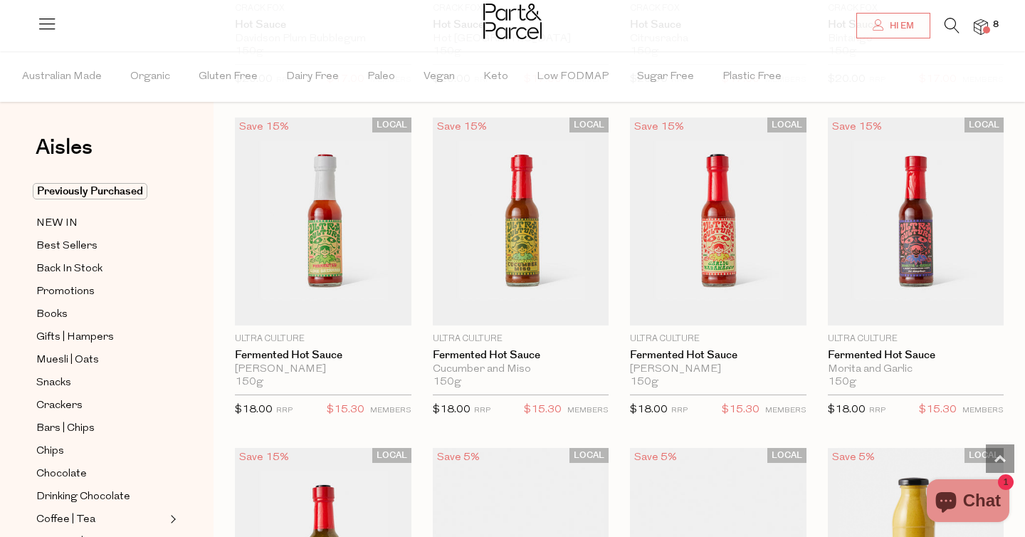
scroll to position [1884, 0]
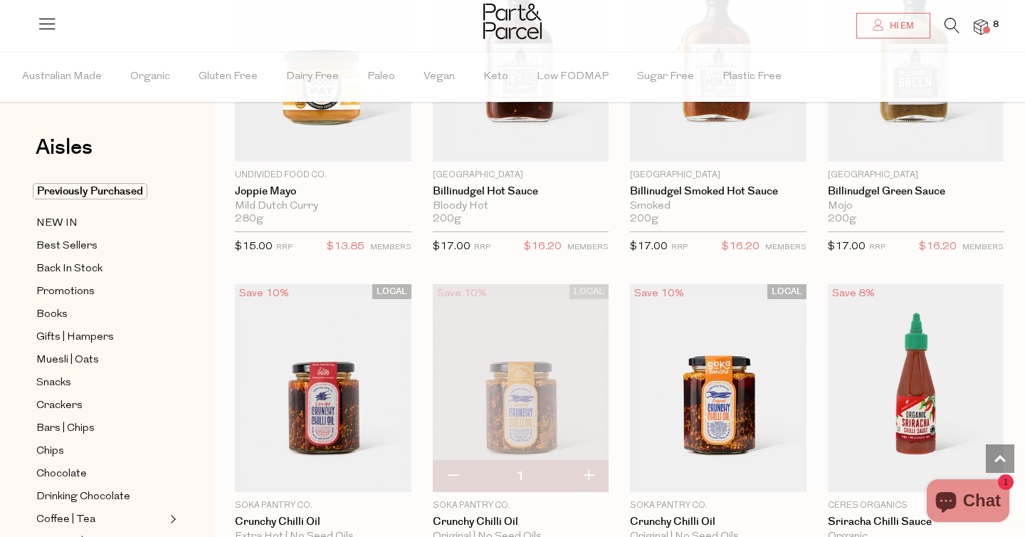
click at [948, 23] on icon at bounding box center [952, 26] width 15 height 16
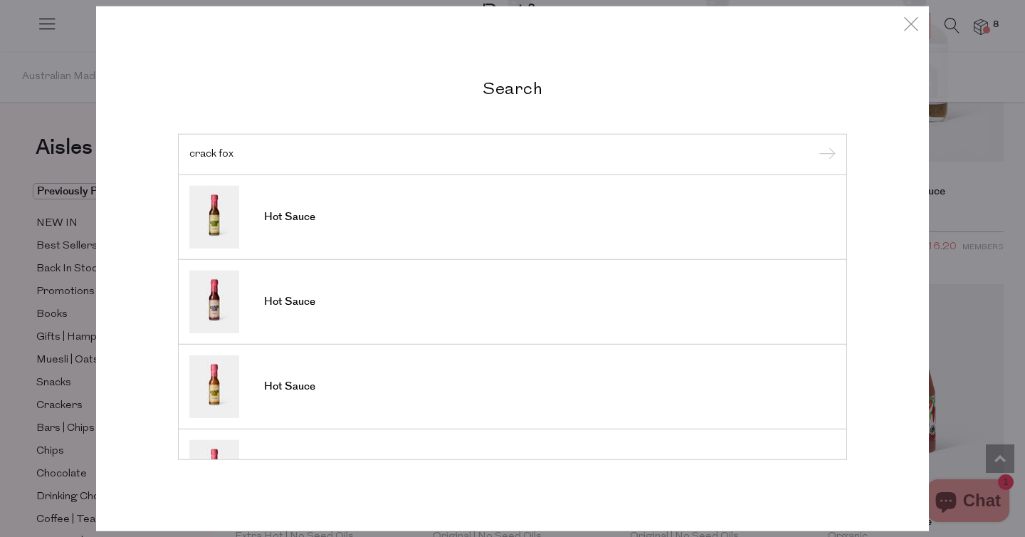
type input "crack fox"
click at [814, 145] on input "submit" at bounding box center [824, 155] width 21 height 21
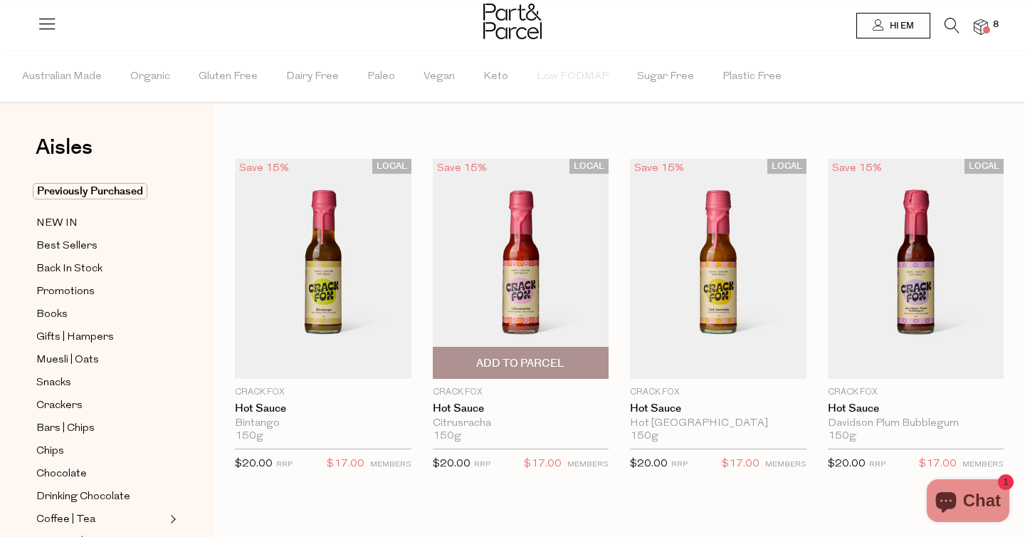
click at [521, 293] on img at bounding box center [521, 269] width 177 height 220
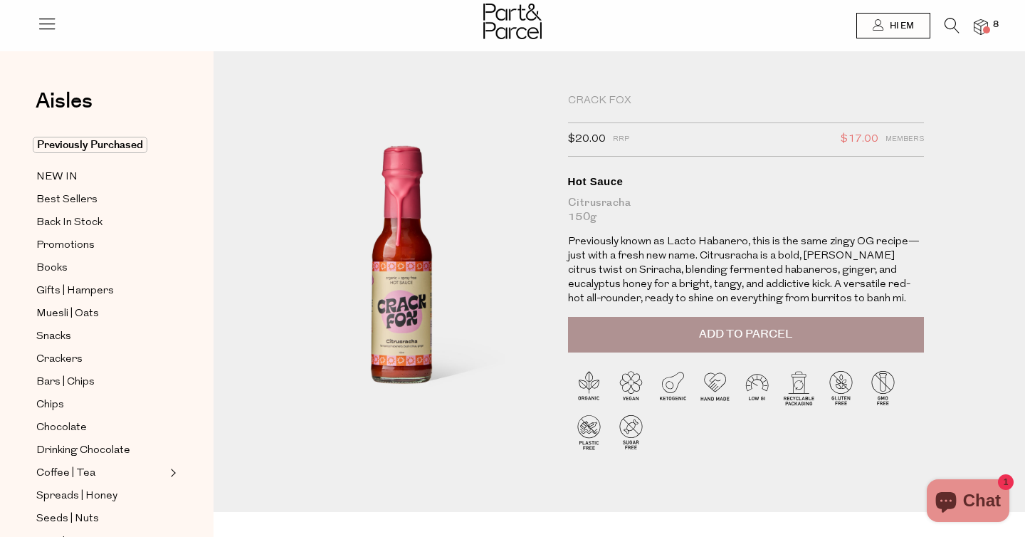
click at [601, 343] on button "Add to Parcel" at bounding box center [746, 335] width 356 height 36
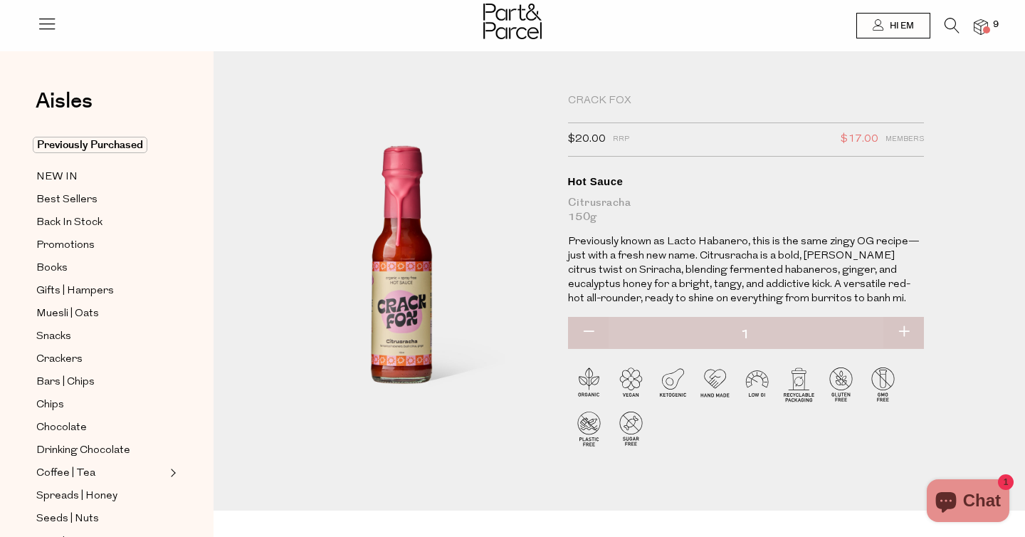
click at [994, 19] on span "9" at bounding box center [996, 25] width 13 height 13
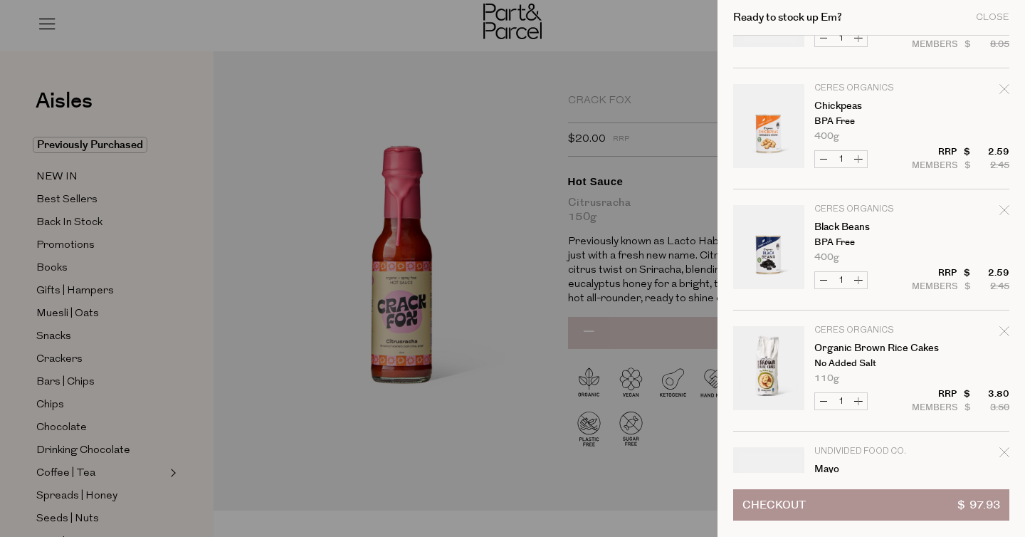
scroll to position [568, 0]
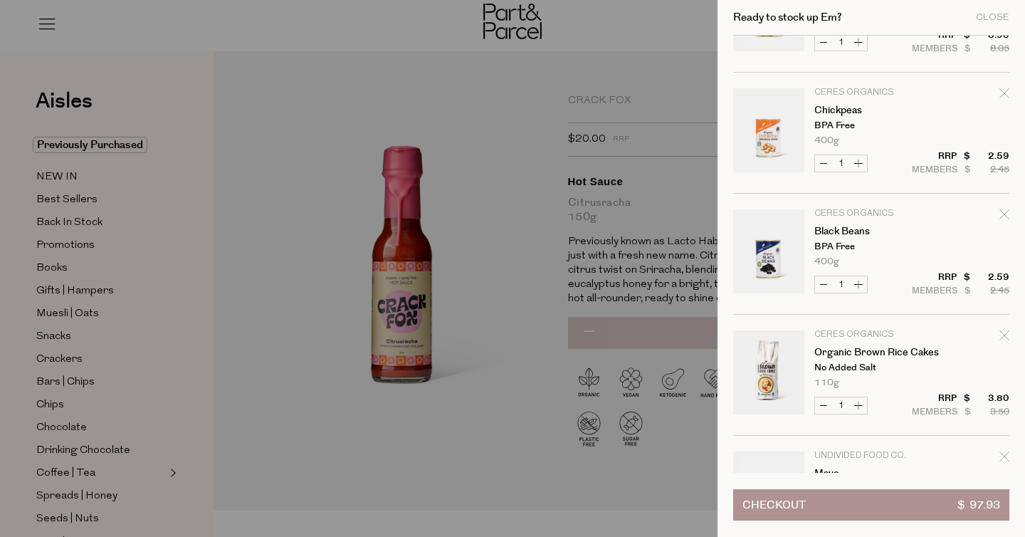
click at [136, 247] on div at bounding box center [512, 268] width 1025 height 537
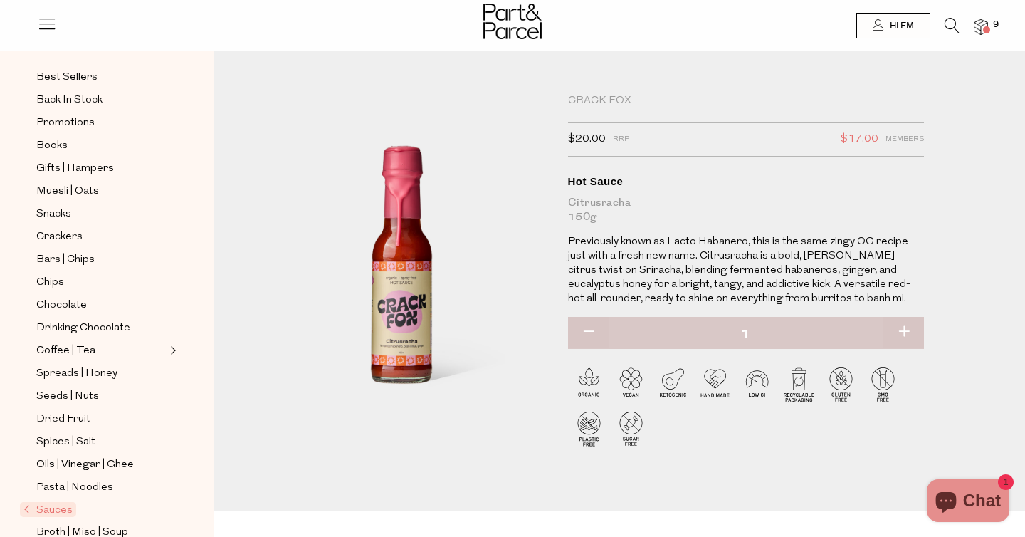
scroll to position [125, 0]
click at [58, 320] on span "Drinking Chocolate" at bounding box center [83, 326] width 94 height 17
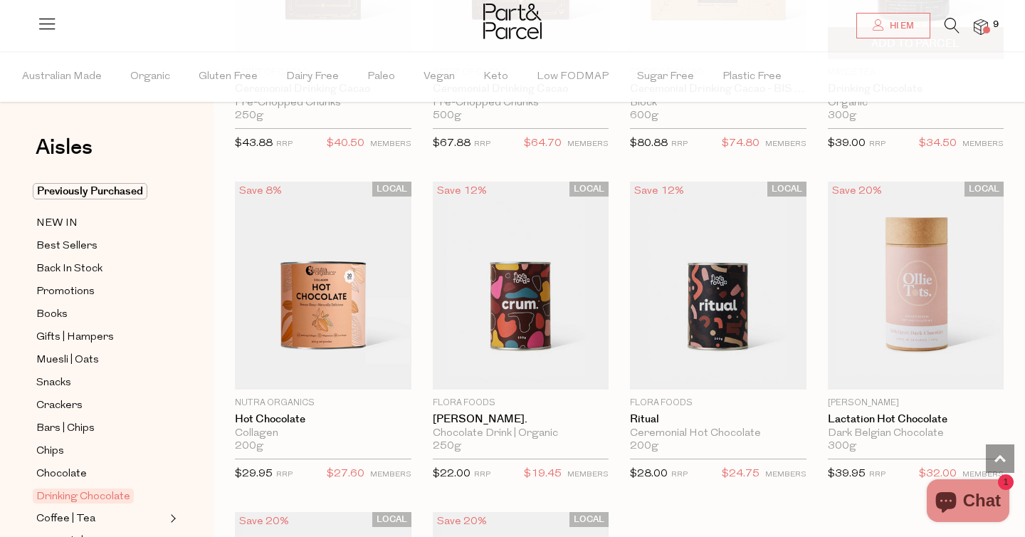
scroll to position [1021, 0]
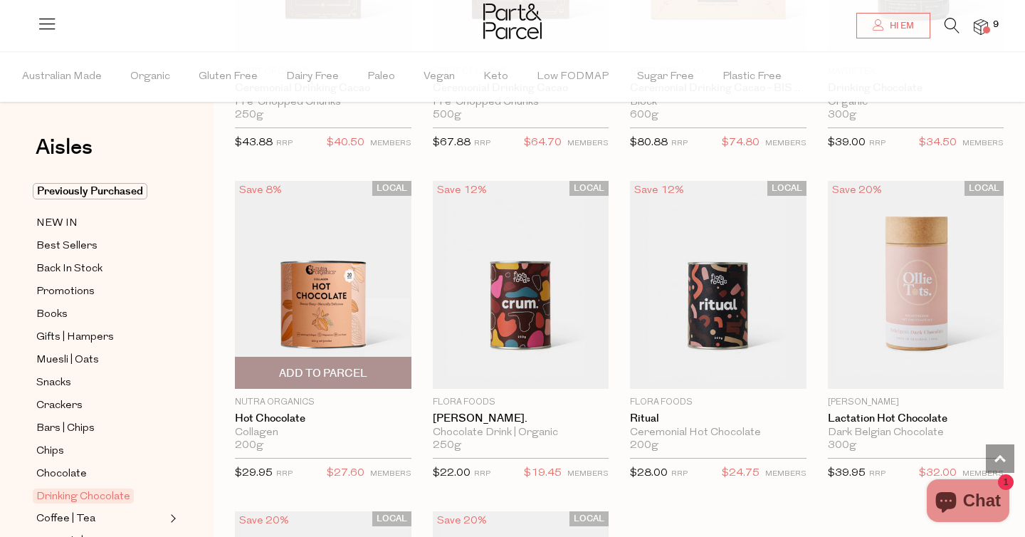
click at [334, 367] on span "Add To Parcel" at bounding box center [323, 373] width 88 height 15
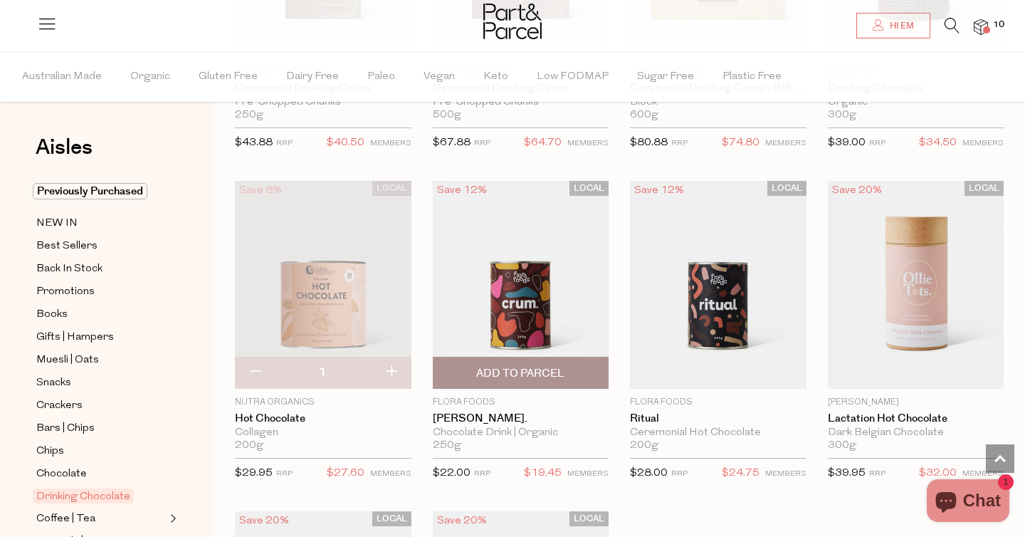
click at [508, 374] on span "Add To Parcel" at bounding box center [520, 373] width 88 height 15
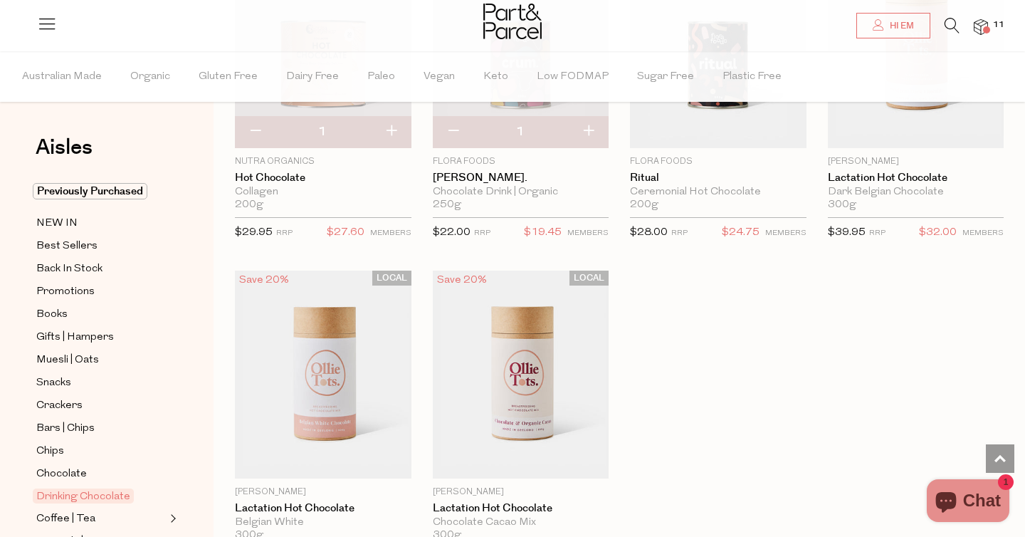
scroll to position [1150, 0]
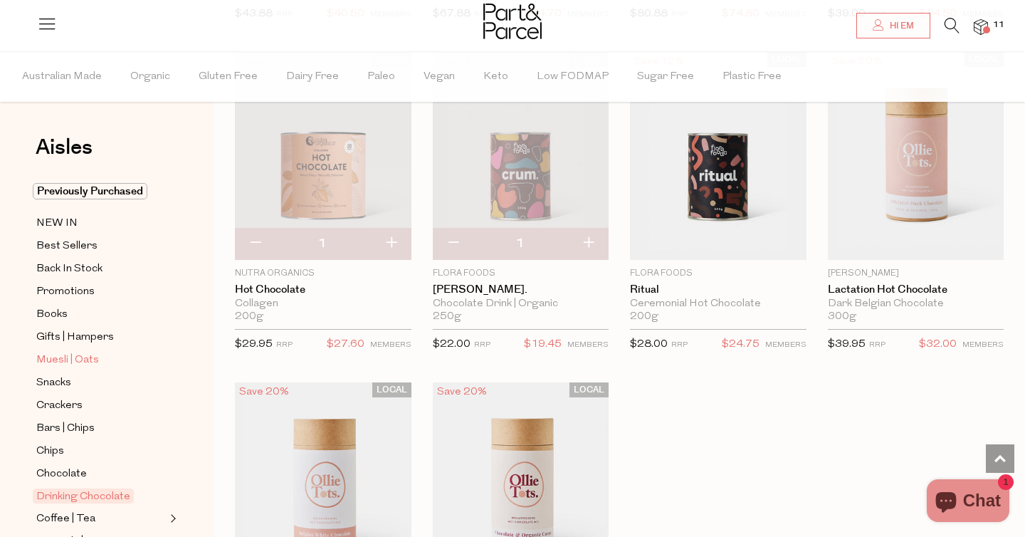
click at [77, 356] on span "Muesli | Oats" at bounding box center [67, 360] width 63 height 17
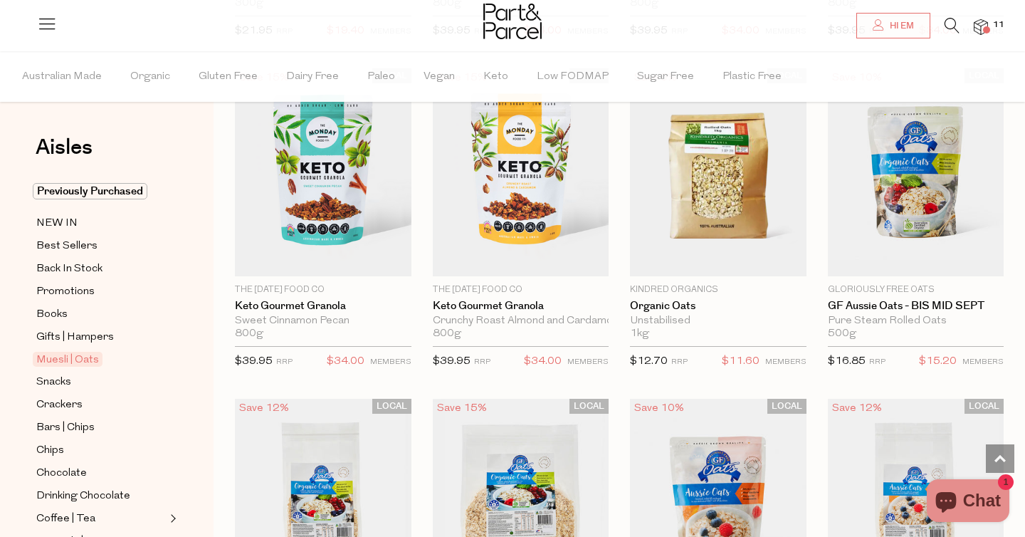
scroll to position [3113, 0]
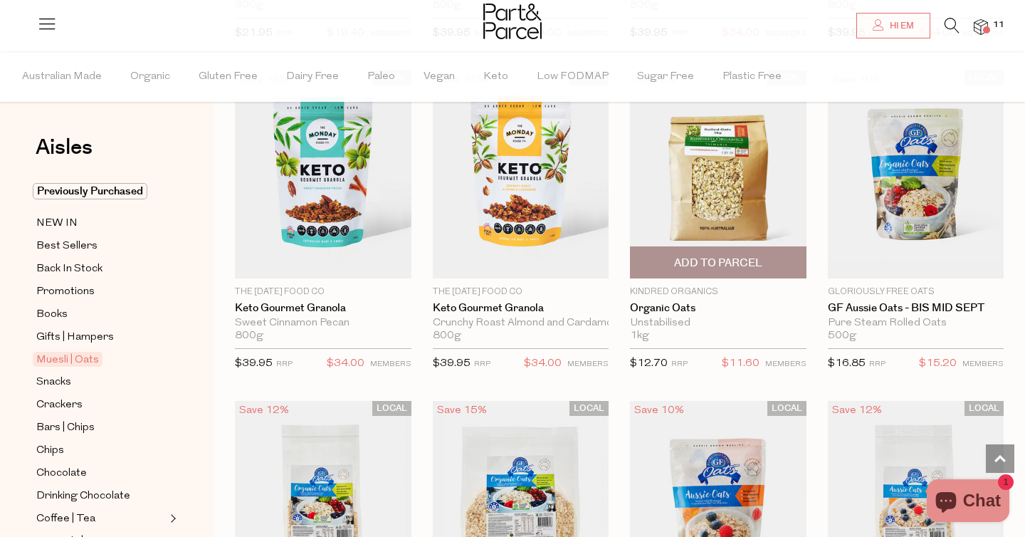
click at [715, 259] on span "Add To Parcel" at bounding box center [718, 263] width 88 height 15
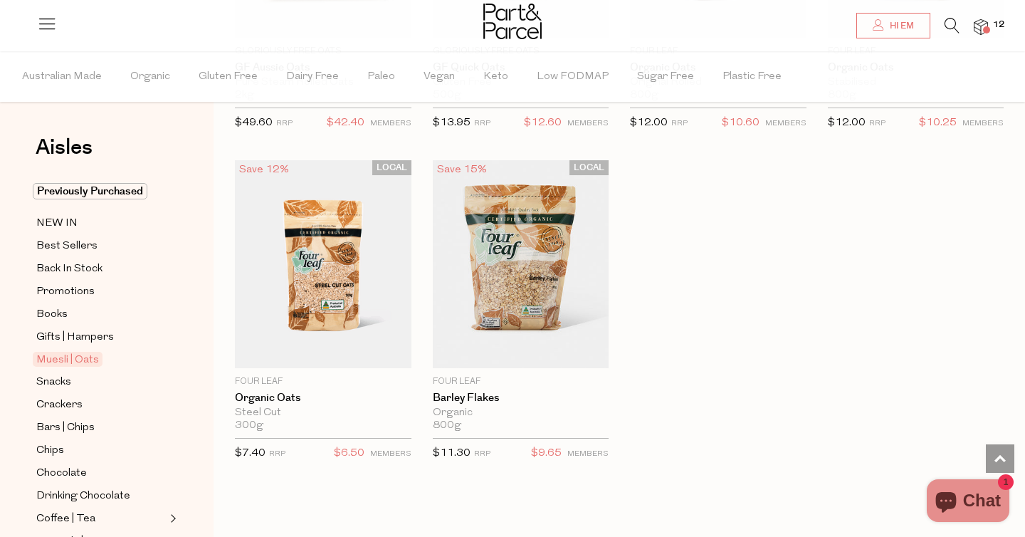
scroll to position [4073, 0]
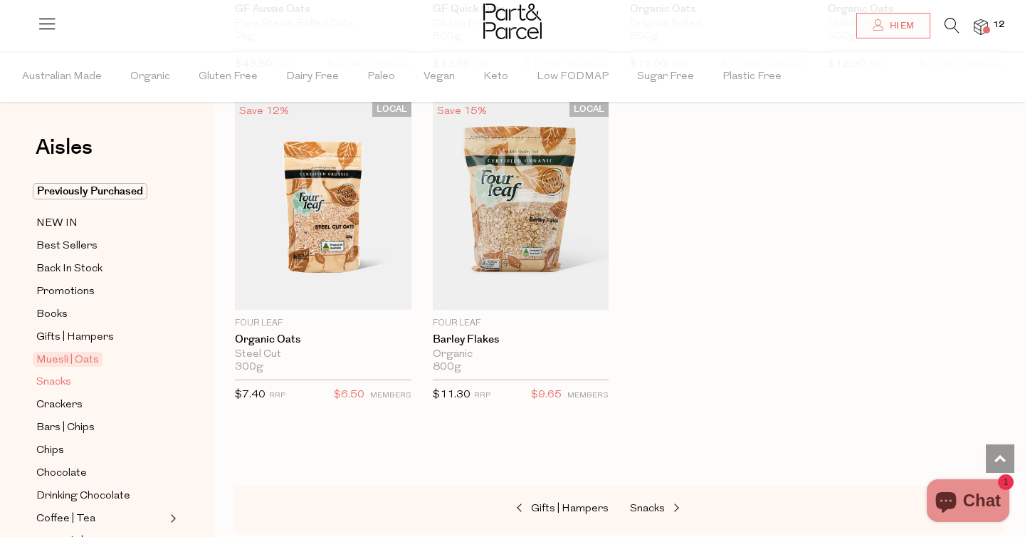
click at [60, 379] on span "Snacks" at bounding box center [53, 382] width 35 height 17
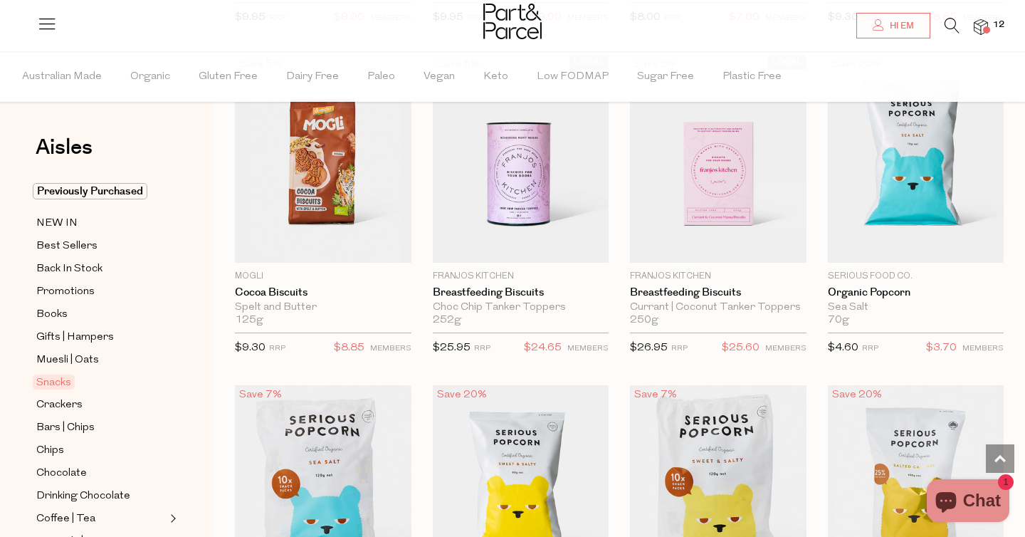
scroll to position [3140, 0]
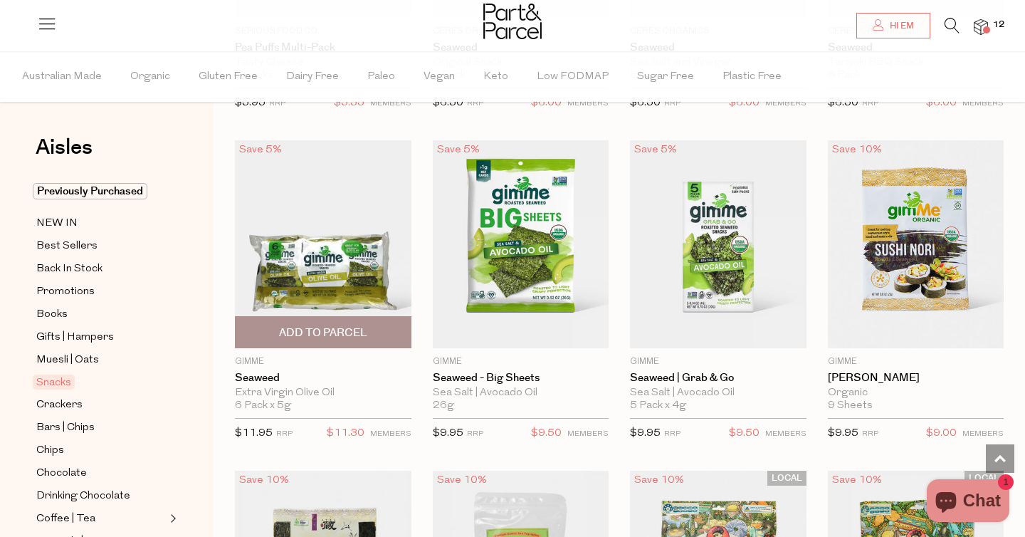
scroll to position [4367, 0]
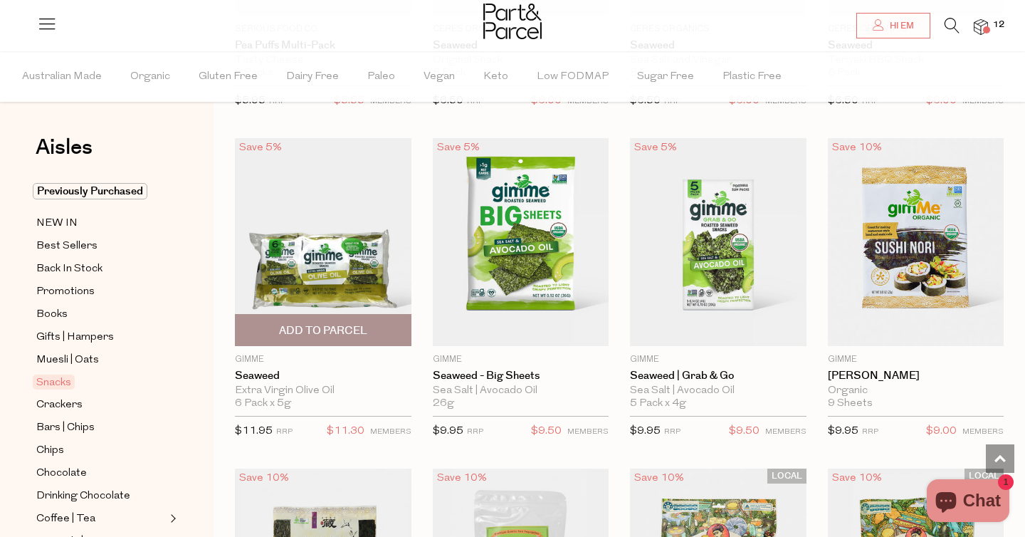
click at [340, 334] on span "Add To Parcel" at bounding box center [323, 330] width 168 height 31
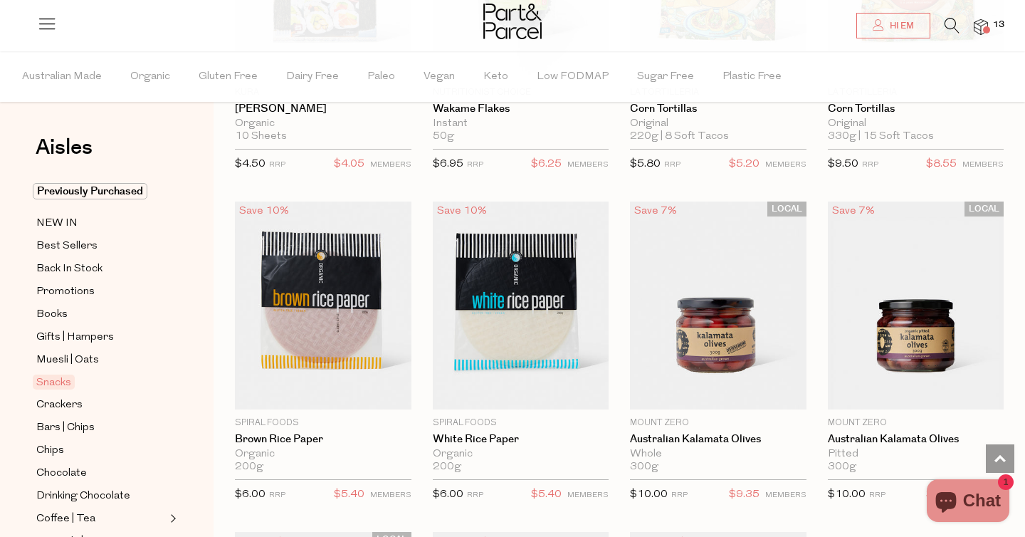
scroll to position [5002, 0]
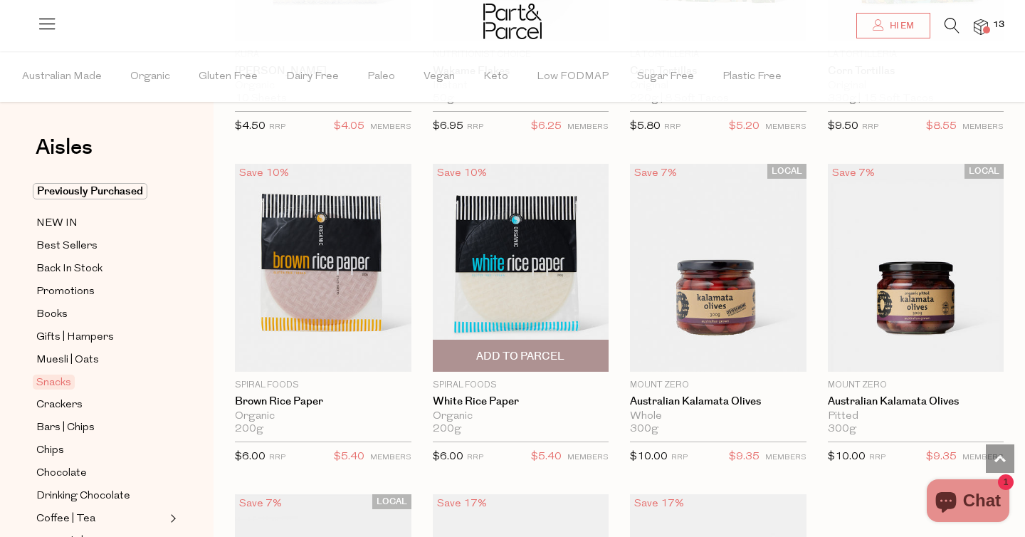
click at [515, 355] on span "Add To Parcel" at bounding box center [520, 356] width 88 height 15
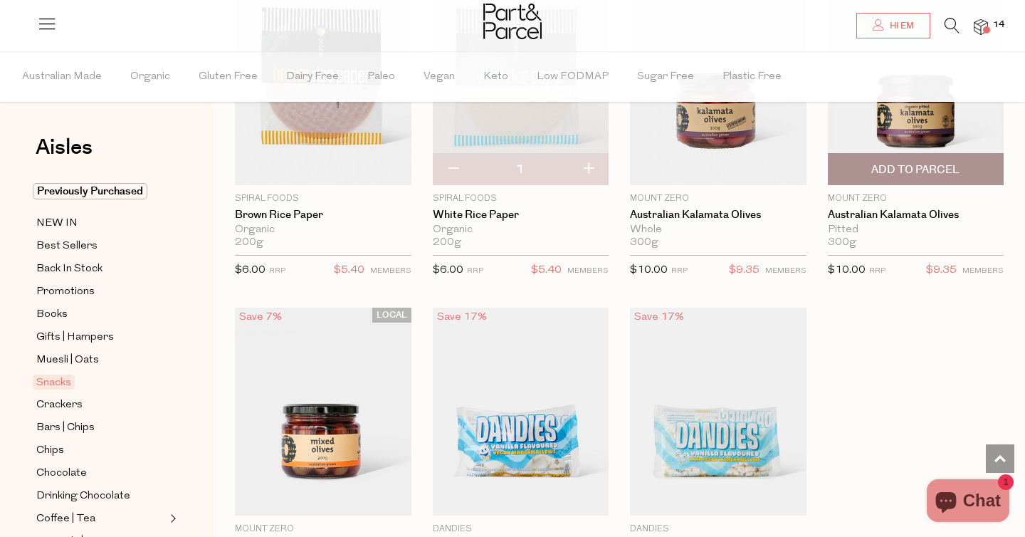
scroll to position [5189, 0]
click at [933, 162] on span "Add To Parcel" at bounding box center [915, 169] width 88 height 15
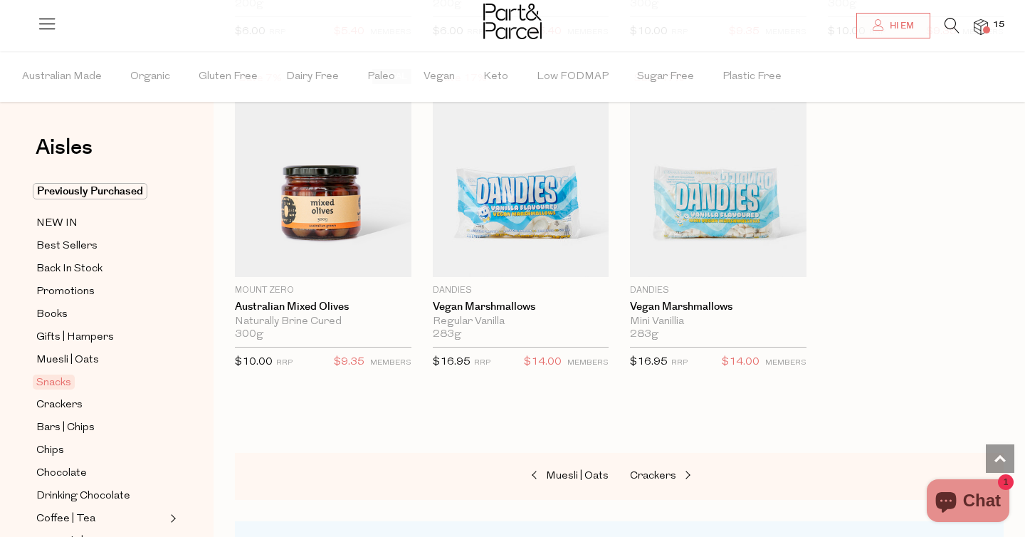
scroll to position [5426, 0]
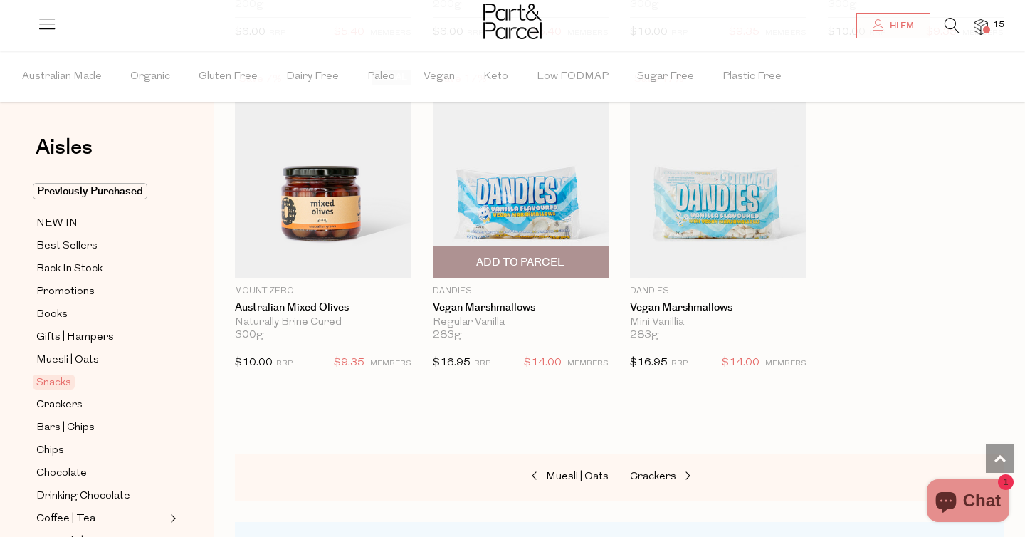
click at [550, 255] on span "Add To Parcel" at bounding box center [520, 262] width 88 height 15
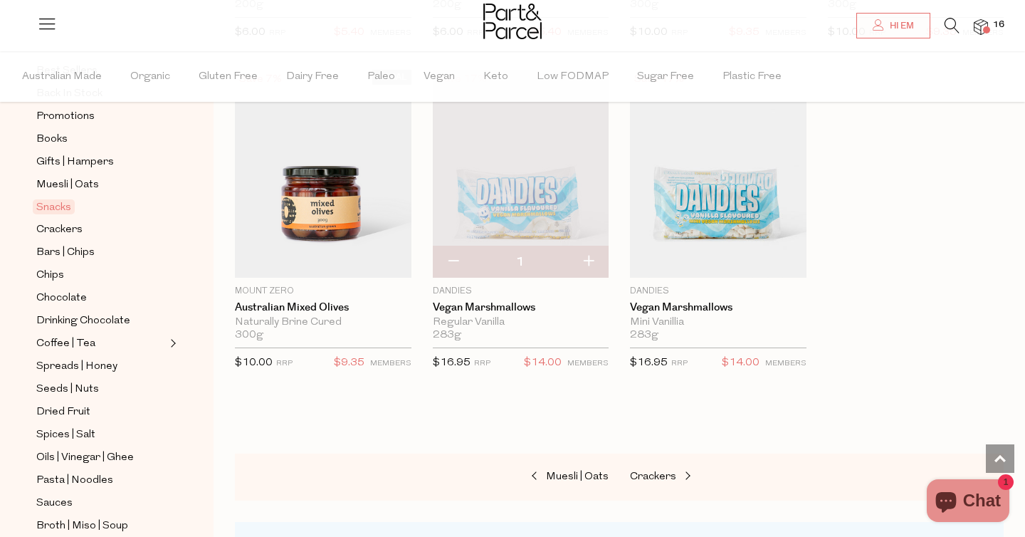
scroll to position [180, 0]
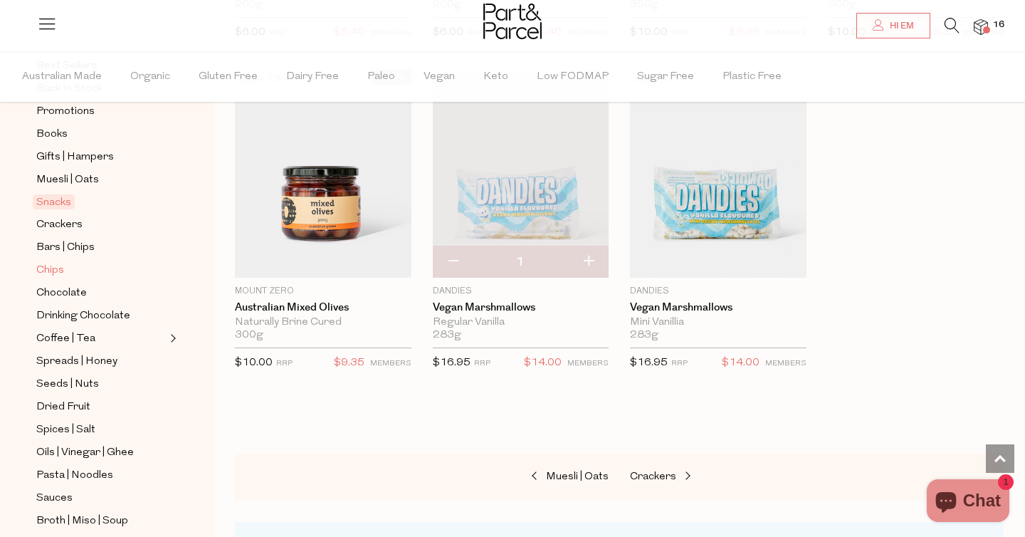
click at [60, 267] on span "Chips" at bounding box center [50, 270] width 28 height 17
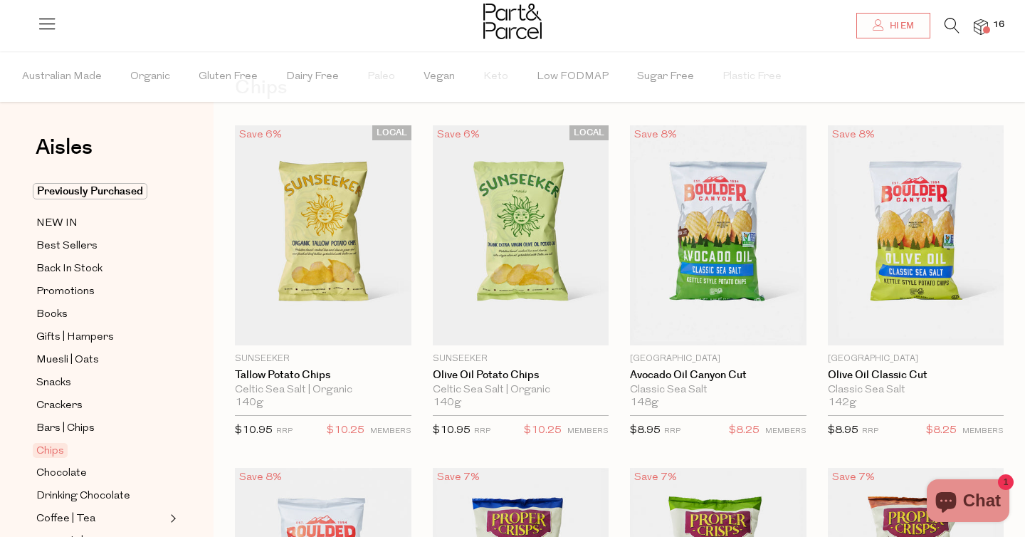
scroll to position [59, 0]
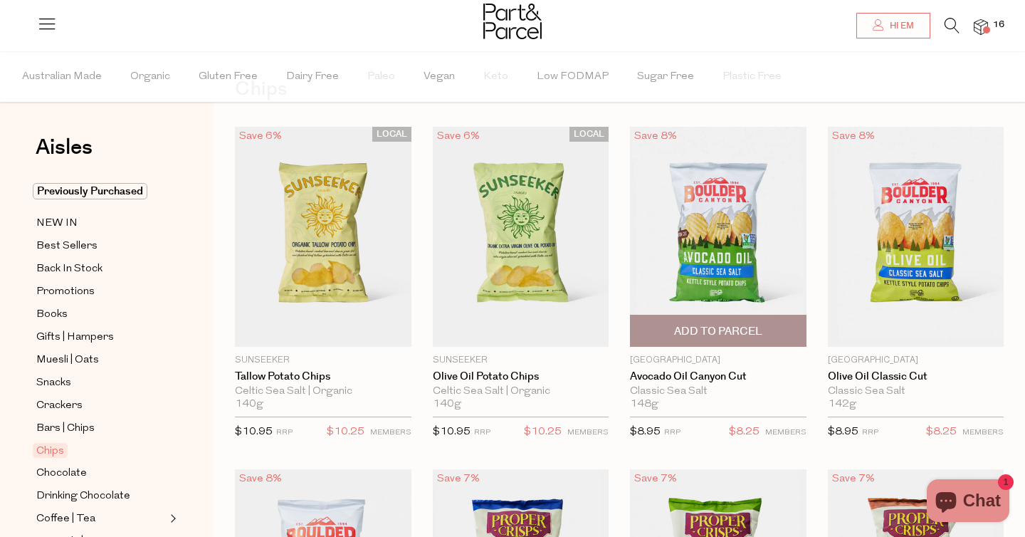
click at [735, 328] on span "Add To Parcel" at bounding box center [718, 331] width 88 height 15
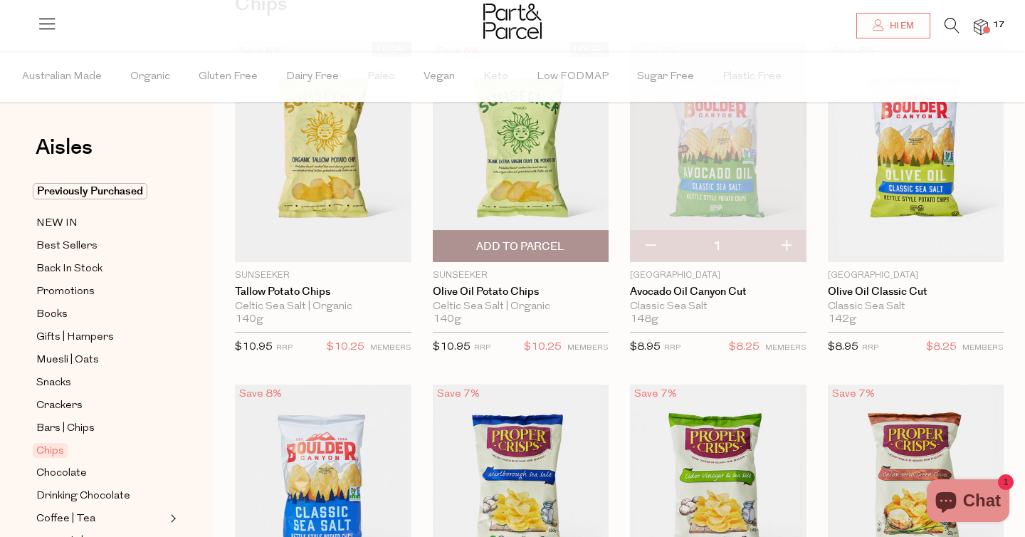
scroll to position [157, 0]
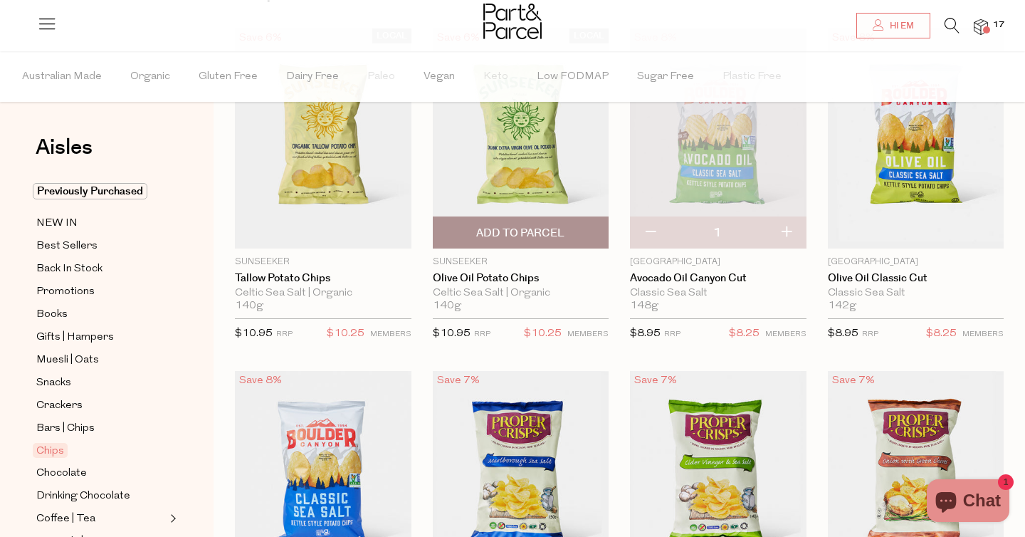
click at [517, 226] on span "Add To Parcel" at bounding box center [520, 233] width 88 height 15
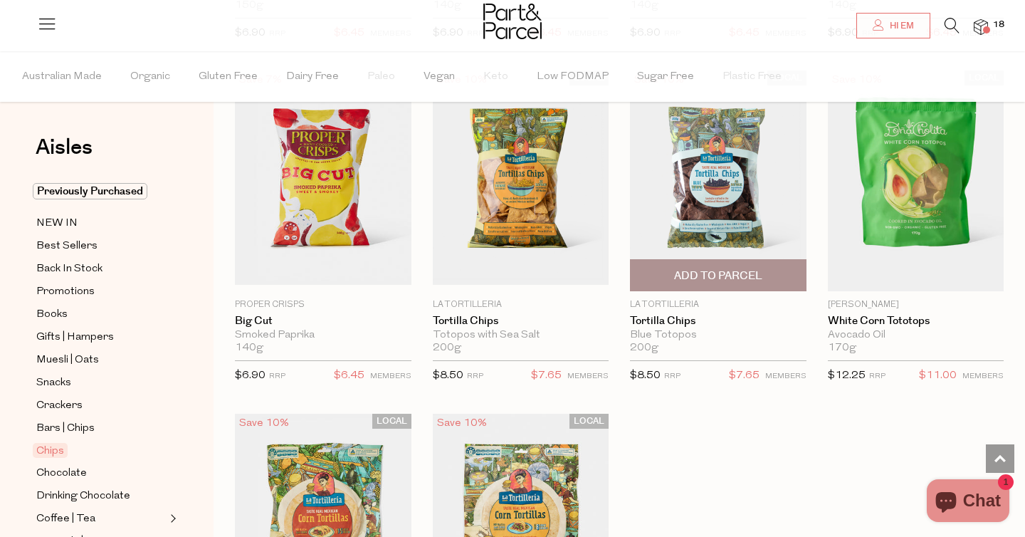
scroll to position [1118, 0]
click at [727, 269] on span "Add To Parcel" at bounding box center [718, 276] width 88 height 15
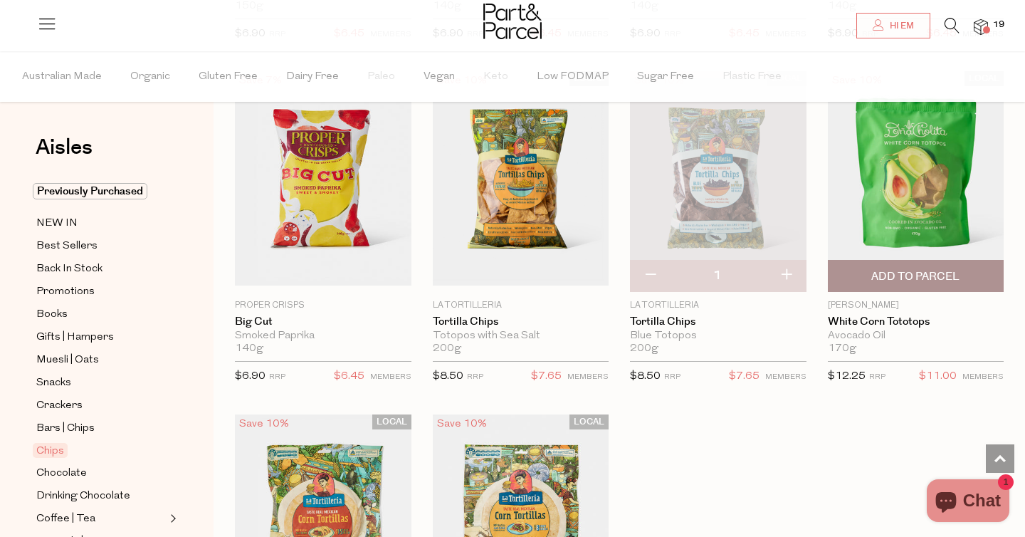
click at [876, 276] on span "Add To Parcel" at bounding box center [915, 276] width 88 height 15
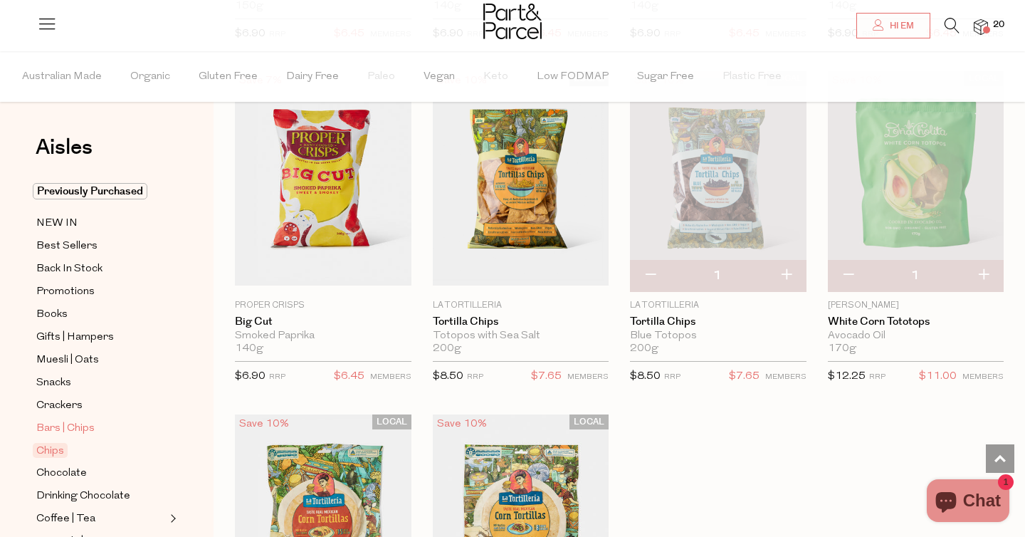
click at [67, 427] on span "Bars | Chips" at bounding box center [65, 428] width 58 height 17
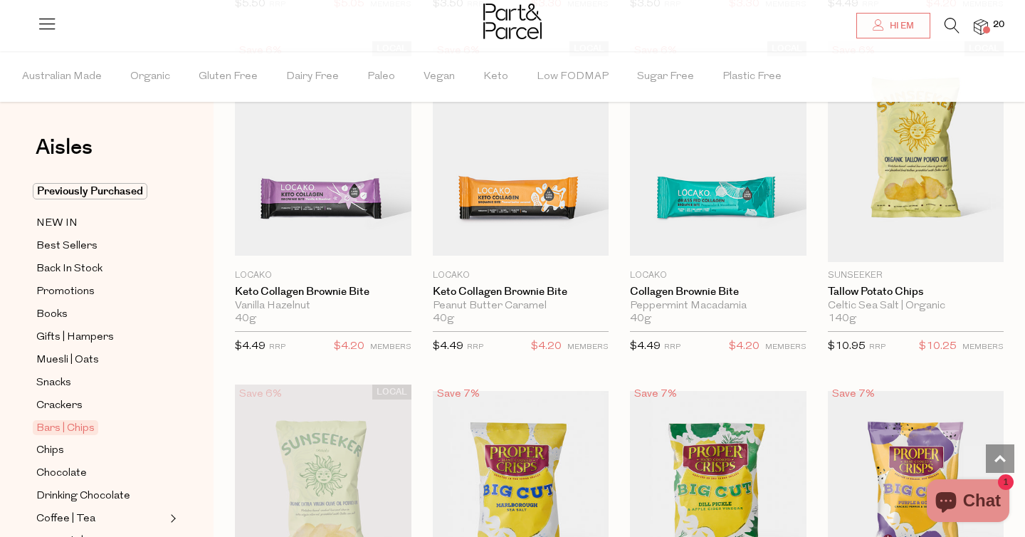
scroll to position [4466, 0]
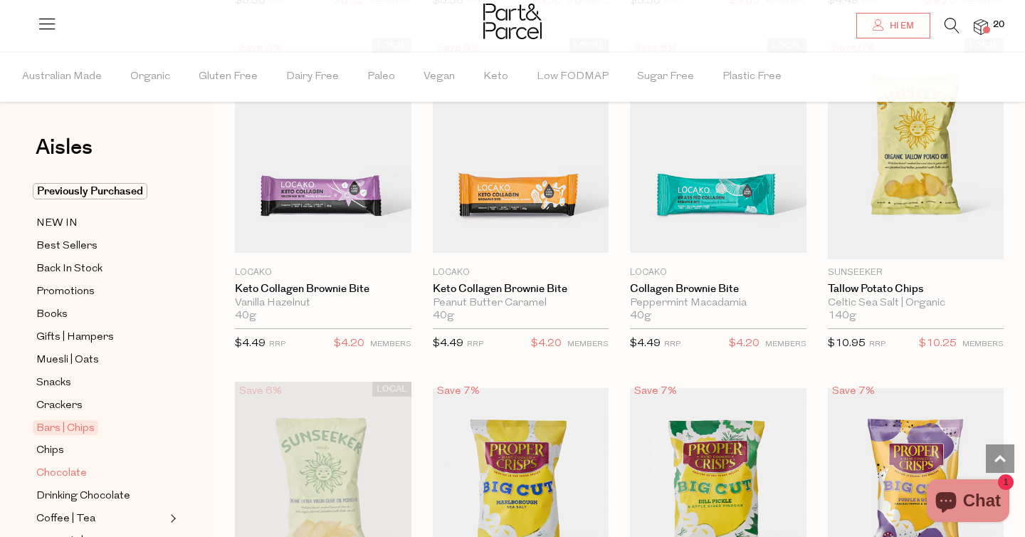
click at [73, 482] on span "Chocolate" at bounding box center [61, 473] width 51 height 17
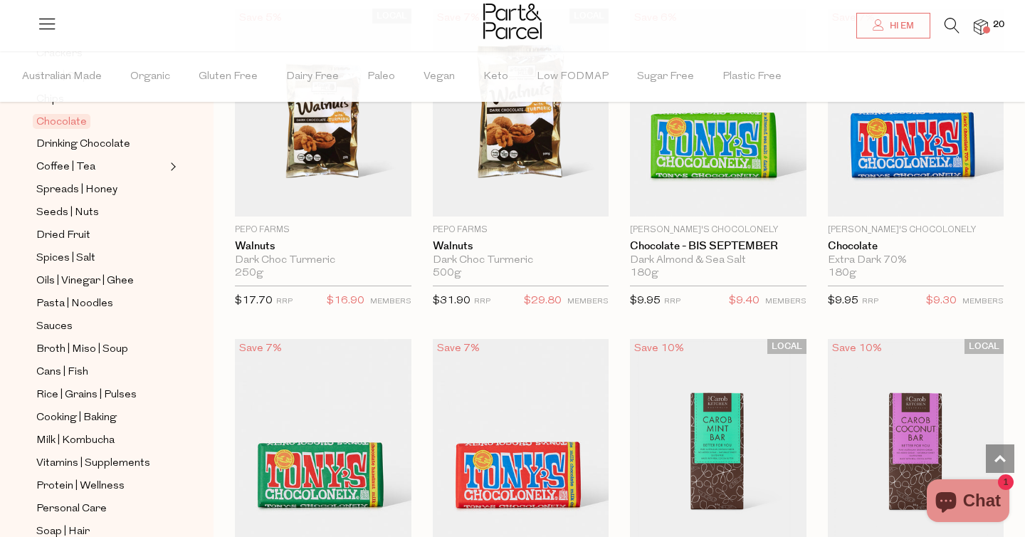
scroll to position [3182, 0]
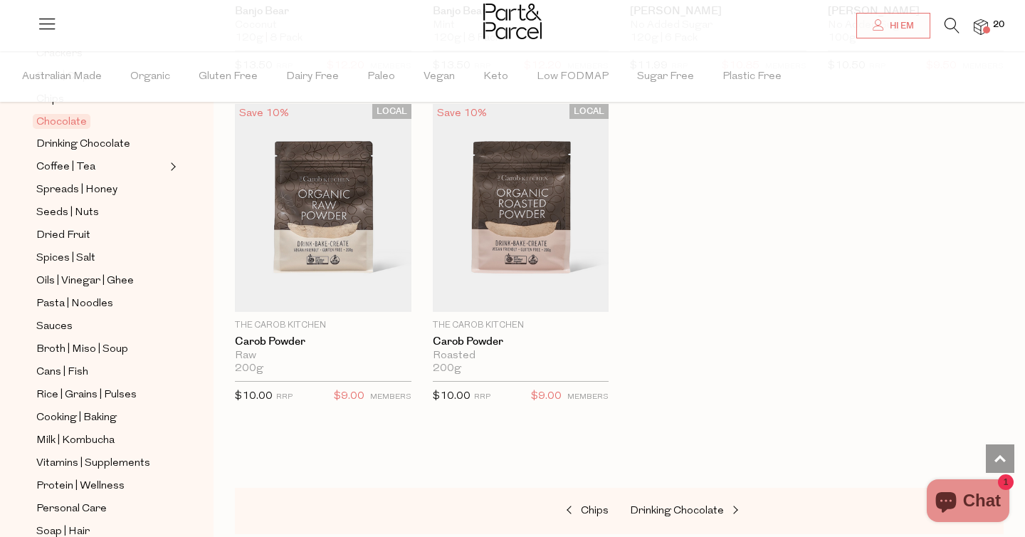
scroll to position [508, 0]
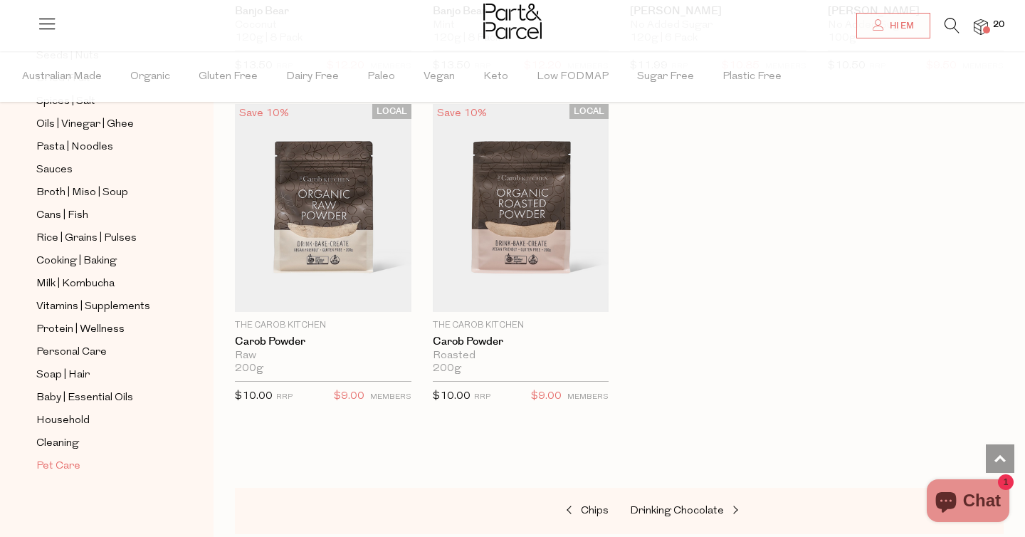
click at [65, 469] on span "Pet Care" at bounding box center [58, 466] width 44 height 17
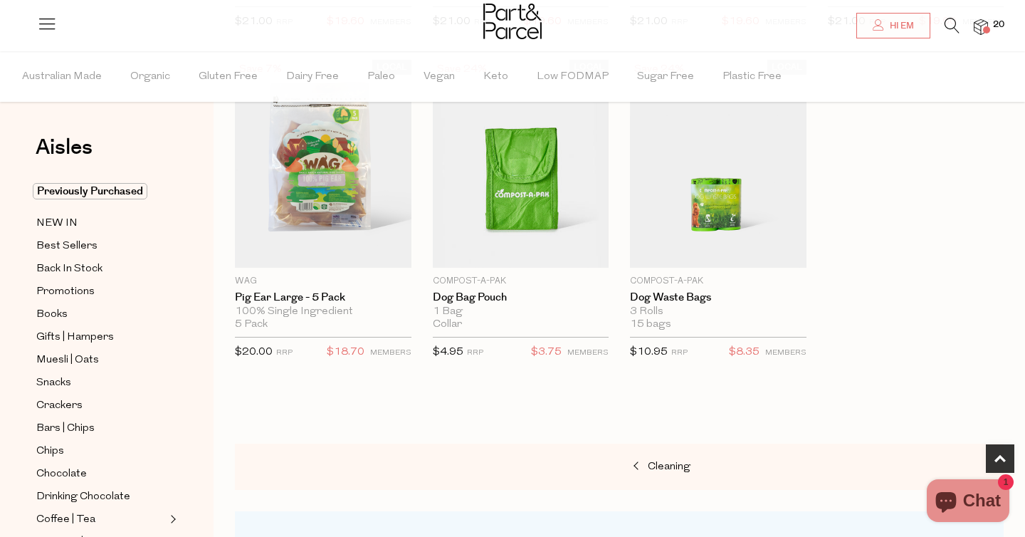
scroll to position [508, 0]
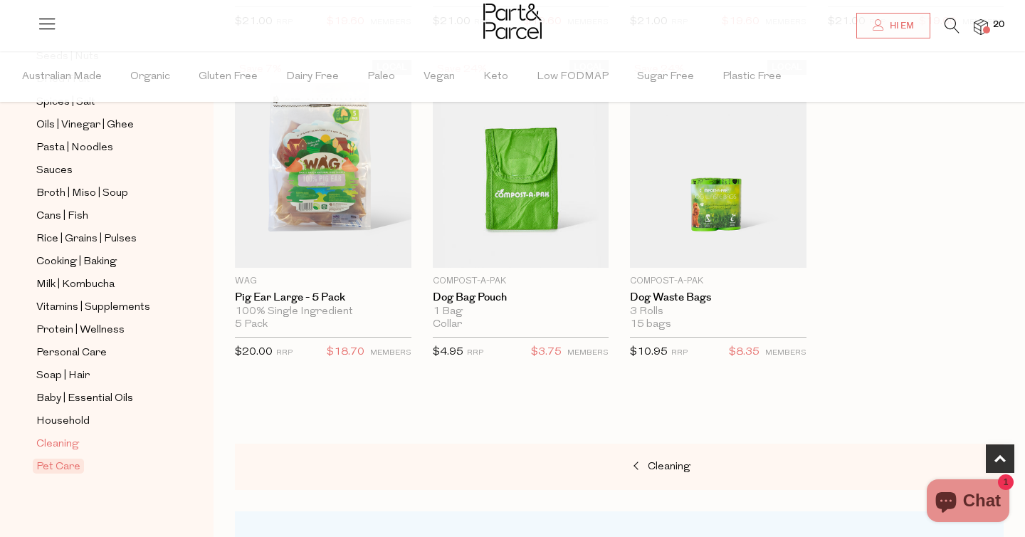
click at [69, 442] on span "Cleaning" at bounding box center [57, 444] width 43 height 17
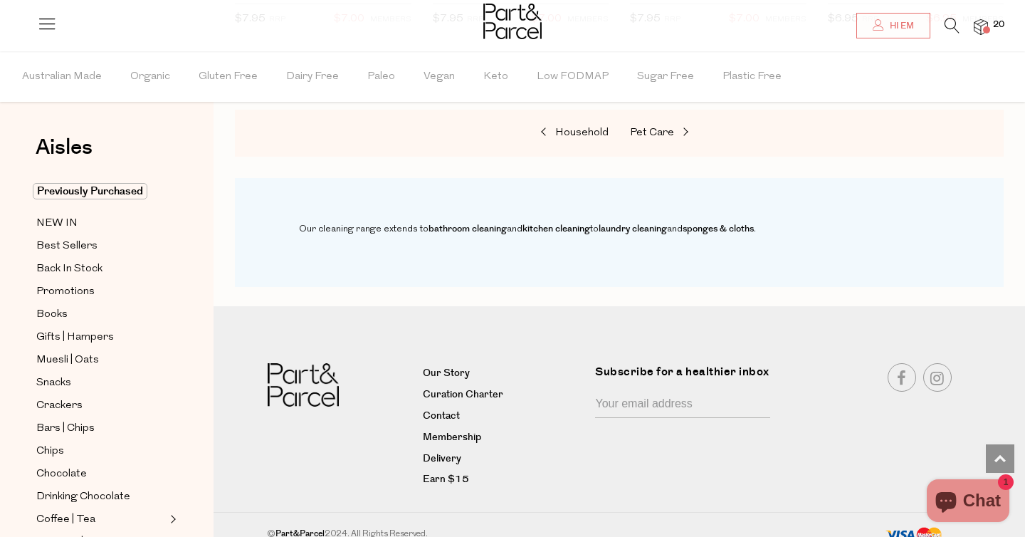
scroll to position [508, 0]
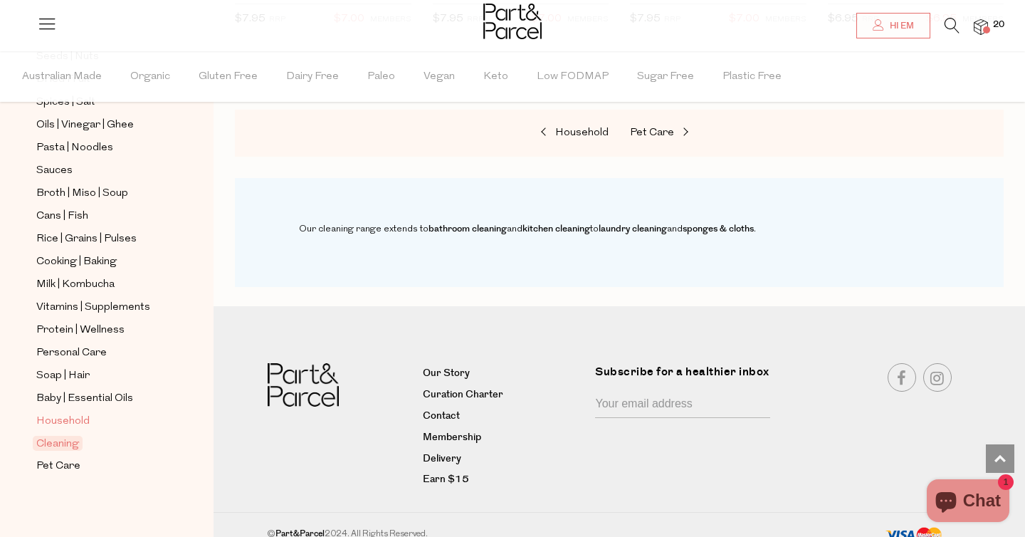
click at [90, 421] on link "Household" at bounding box center [101, 421] width 130 height 18
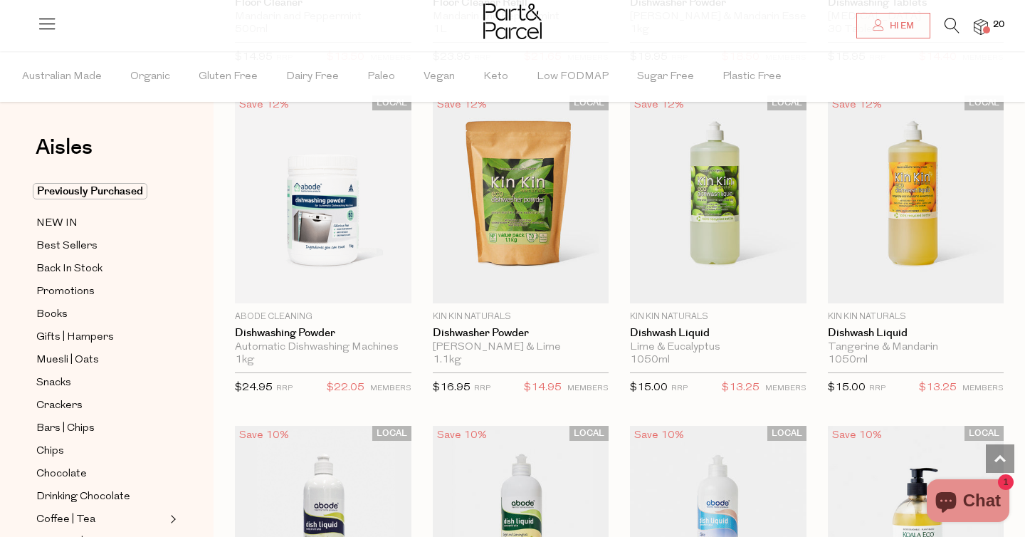
scroll to position [2418, 0]
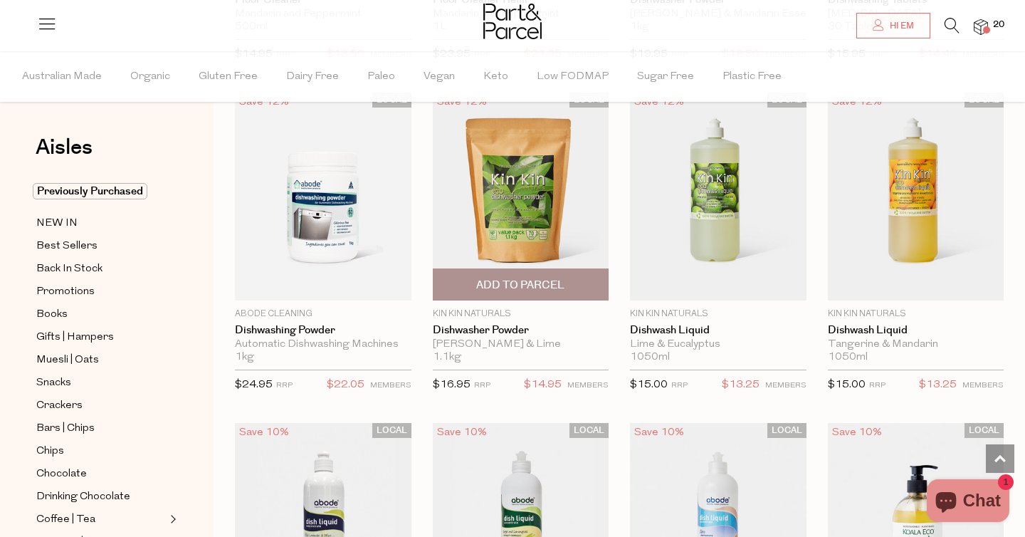
click at [523, 283] on span "Add To Parcel" at bounding box center [520, 285] width 88 height 15
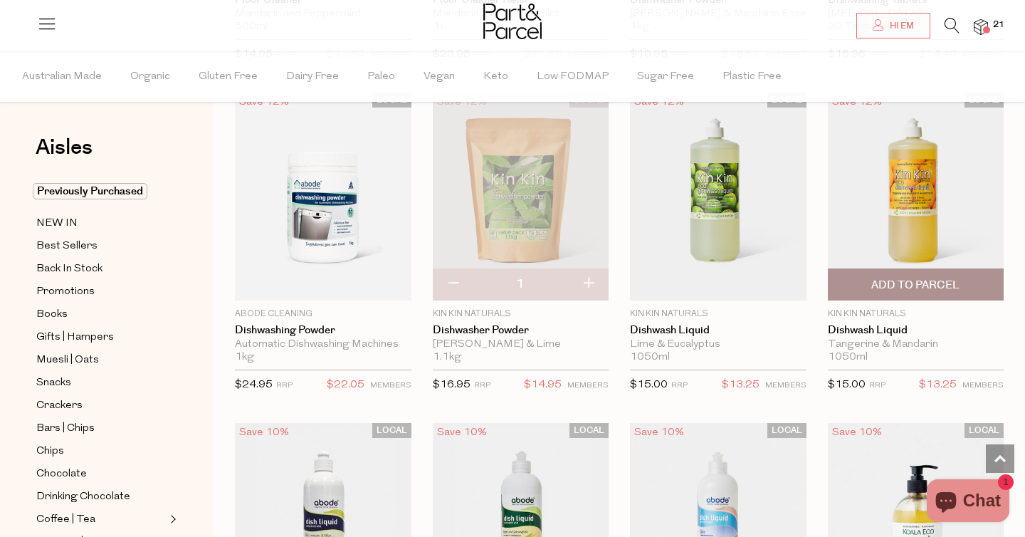
click at [873, 273] on span "Add To Parcel" at bounding box center [916, 284] width 168 height 31
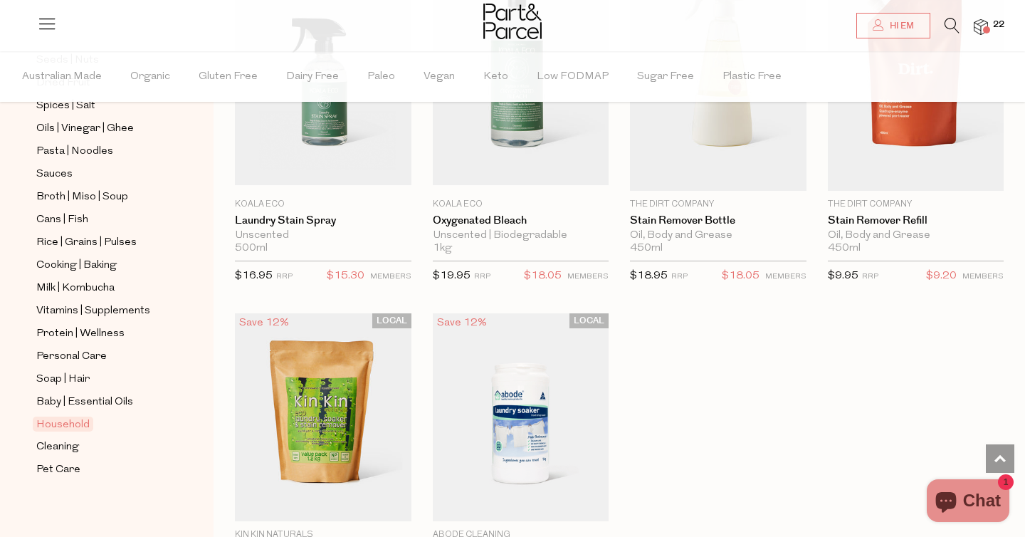
scroll to position [508, 0]
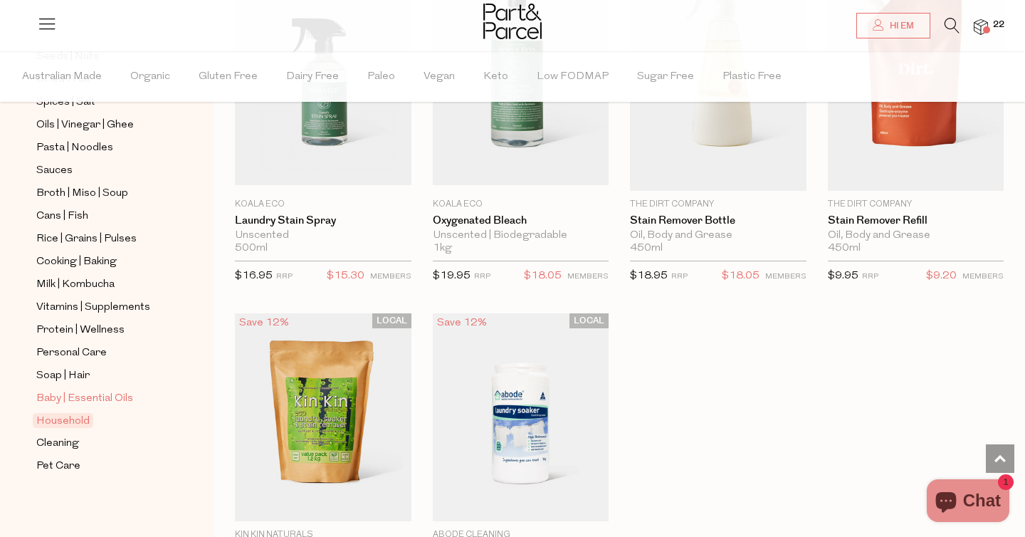
click at [78, 399] on span "Baby | Essential Oils" at bounding box center [84, 398] width 97 height 17
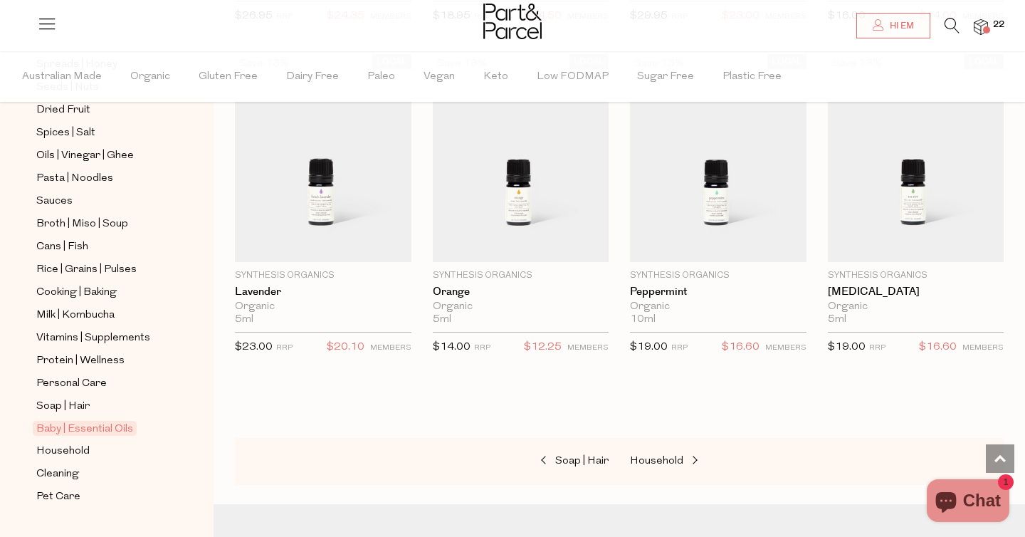
scroll to position [478, 0]
click at [78, 399] on span "Soap | Hair" at bounding box center [62, 405] width 53 height 17
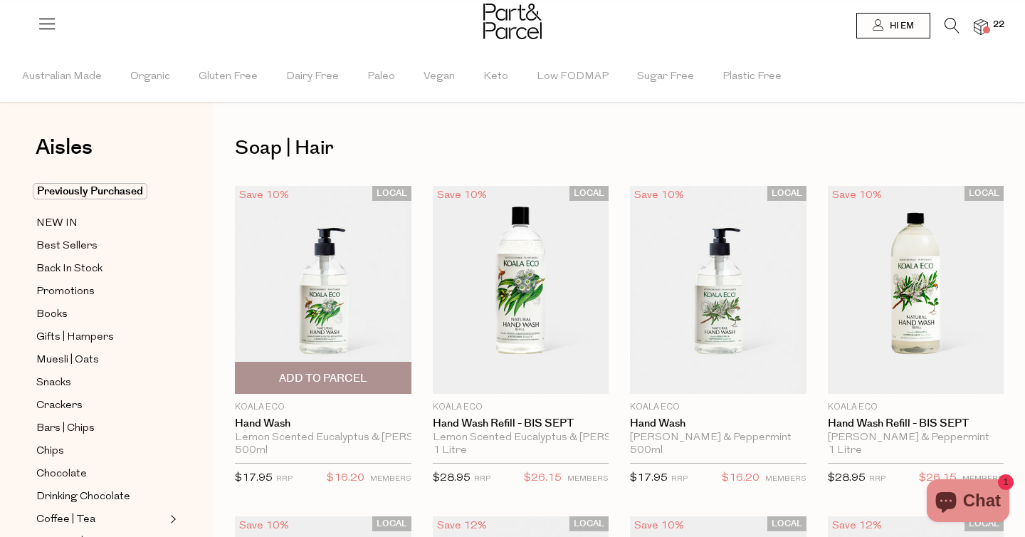
click at [329, 374] on span "Add To Parcel" at bounding box center [323, 378] width 88 height 15
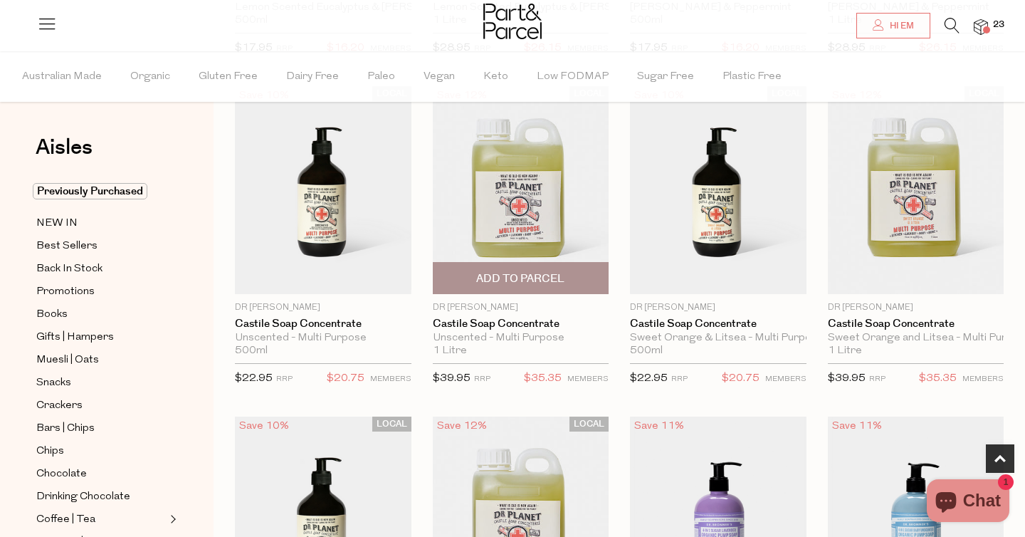
scroll to position [435, 0]
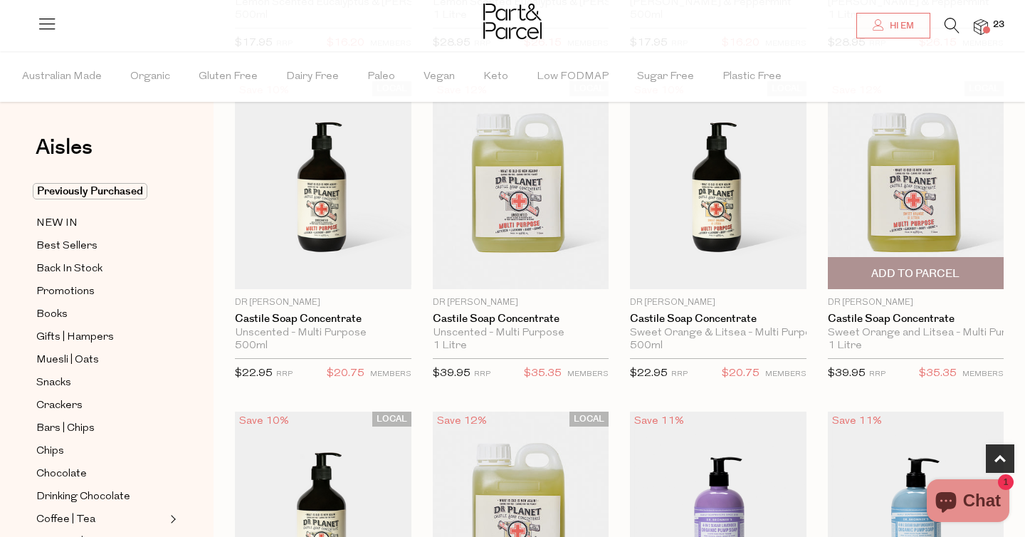
click at [893, 273] on span "Add To Parcel" at bounding box center [915, 273] width 88 height 15
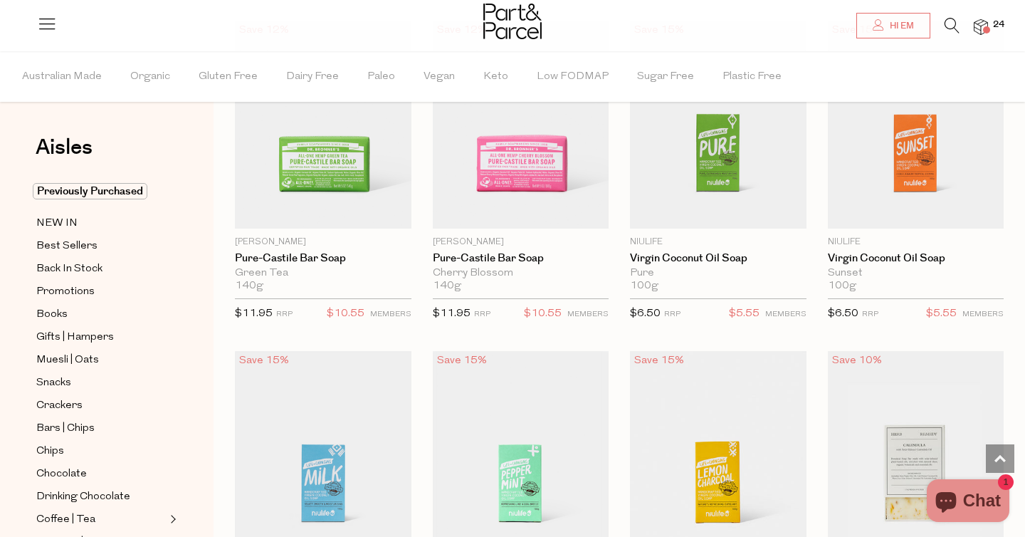
scroll to position [2151, 0]
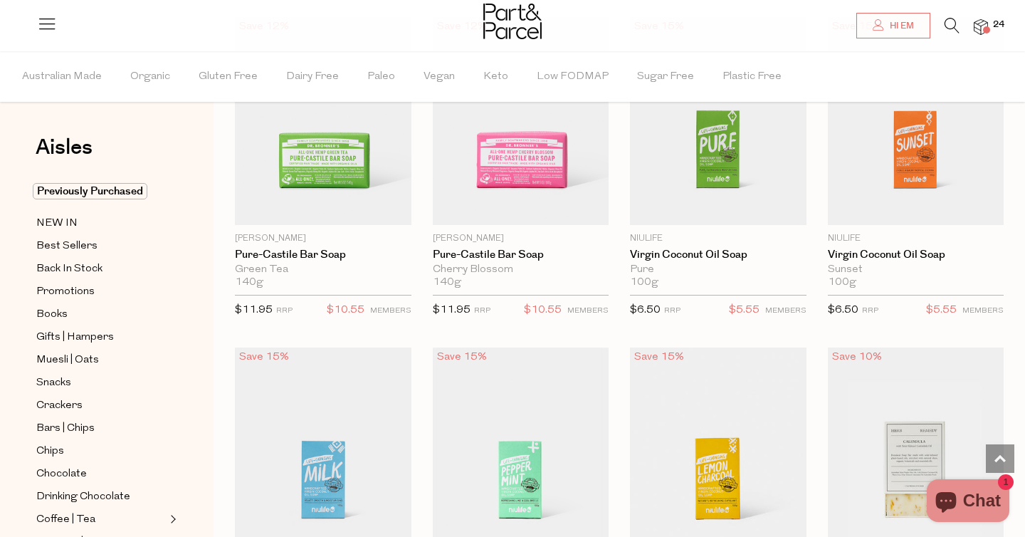
click at [990, 27] on span "24" at bounding box center [999, 25] width 19 height 13
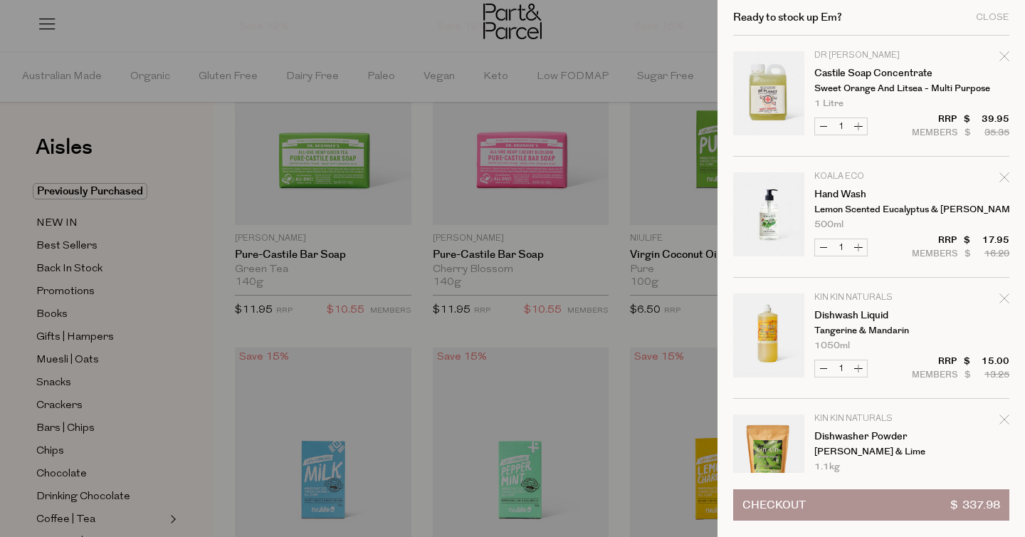
click at [990, 27] on div "Ready to stock up Em? Close" at bounding box center [871, 18] width 276 height 36
click at [1000, 13] on div "Close" at bounding box center [992, 17] width 33 height 9
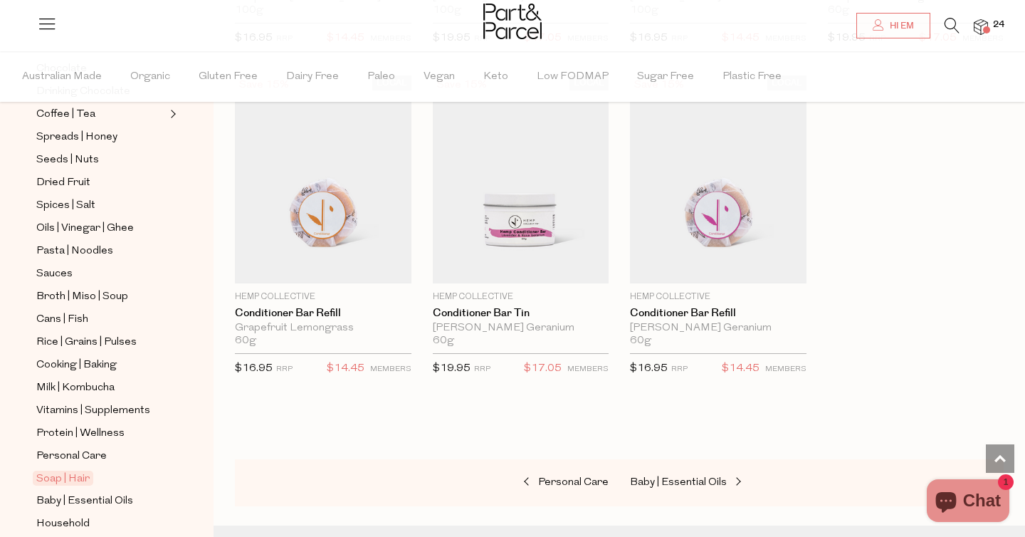
scroll to position [508, 0]
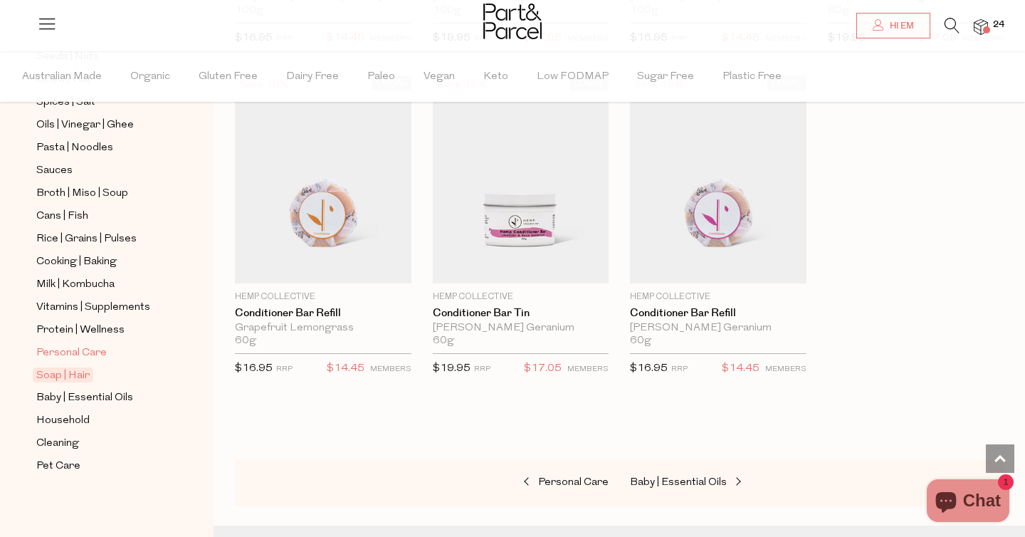
click at [98, 350] on span "Personal Care" at bounding box center [71, 353] width 70 height 17
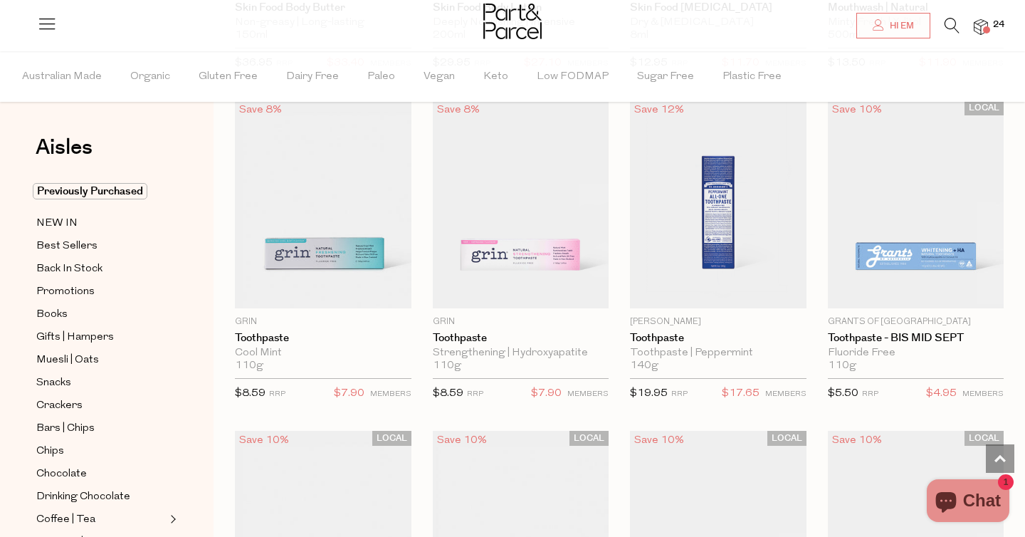
scroll to position [1409, 0]
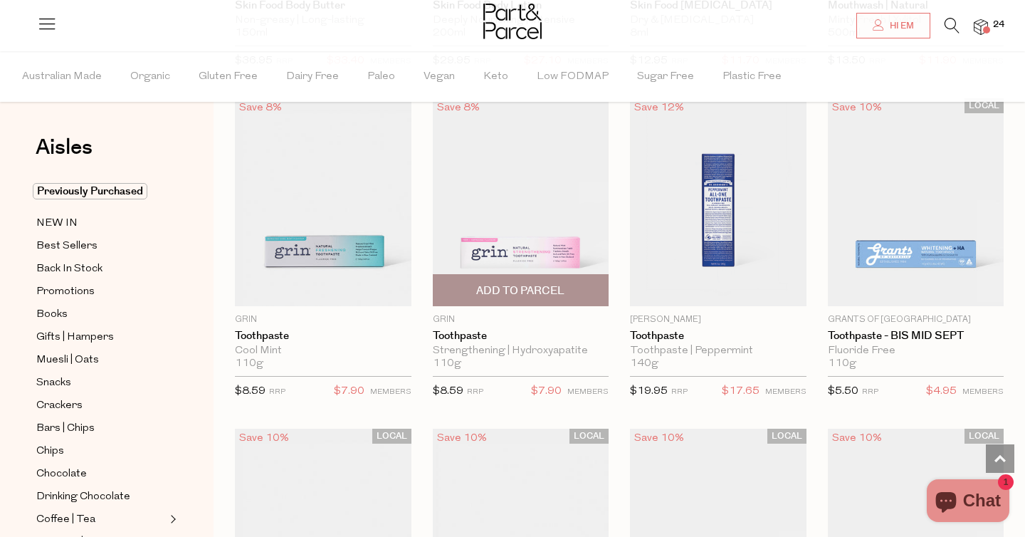
click at [545, 290] on span "Add To Parcel" at bounding box center [520, 290] width 88 height 15
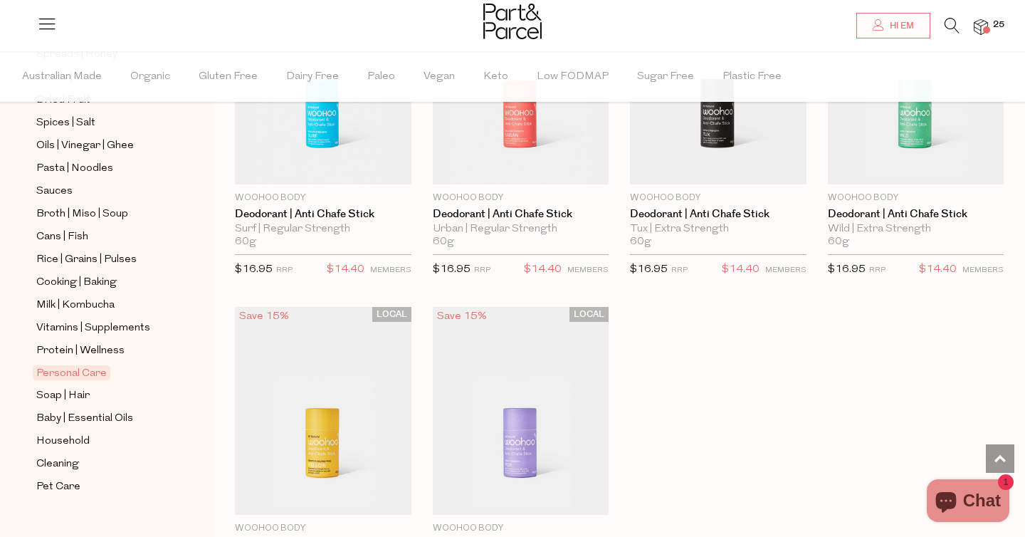
scroll to position [490, 0]
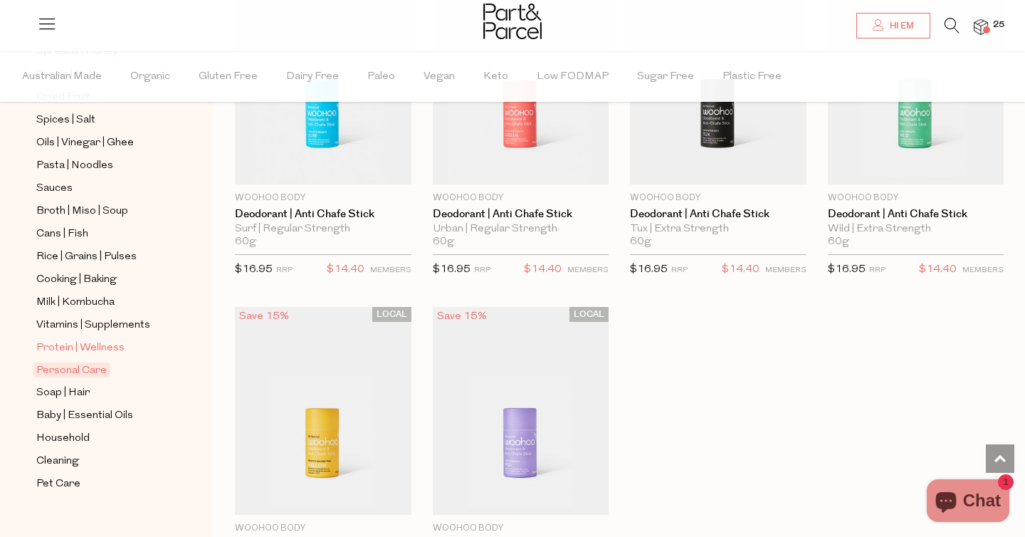
click at [94, 345] on span "Protein | Wellness" at bounding box center [80, 348] width 88 height 17
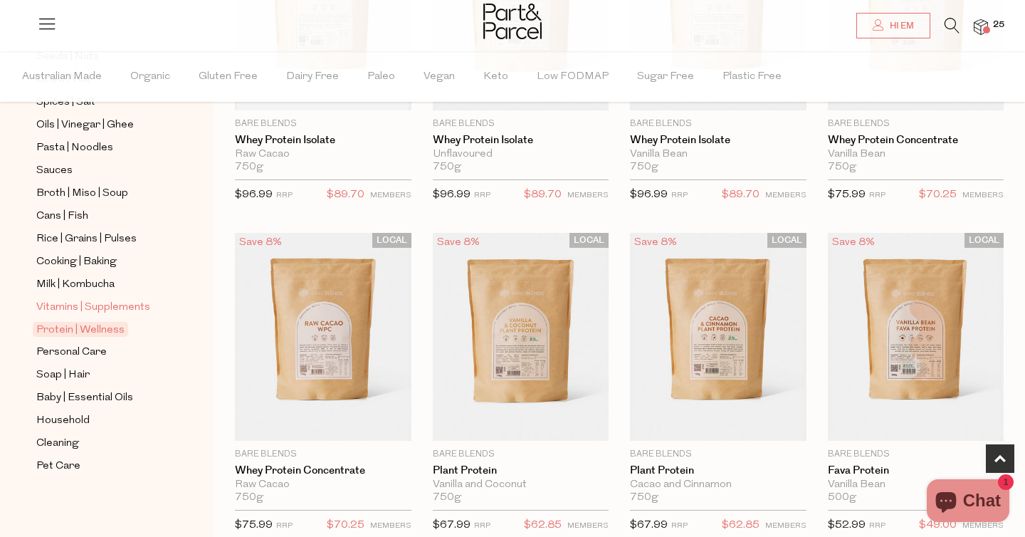
scroll to position [284, 0]
click at [116, 304] on span "Vitamins | Supplements" at bounding box center [93, 307] width 114 height 17
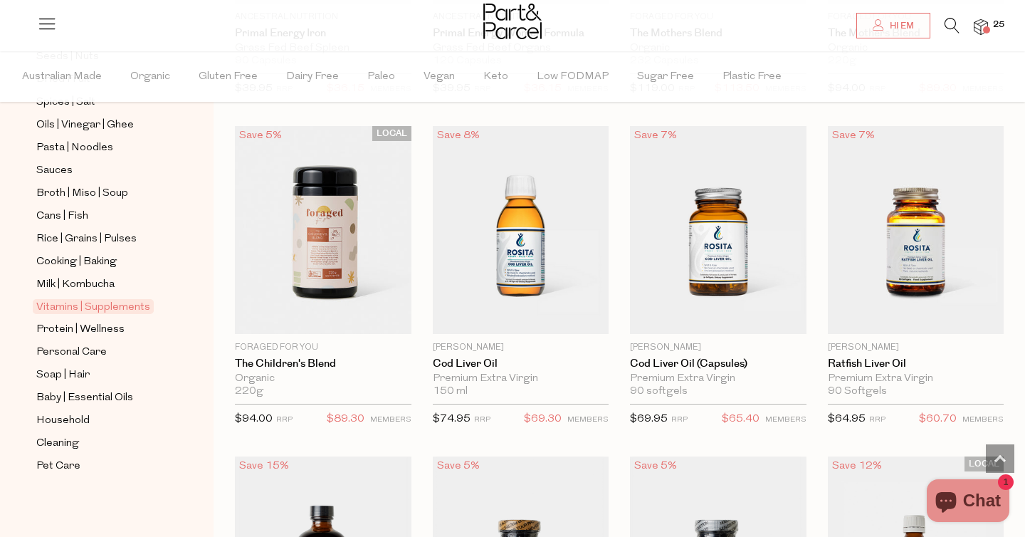
scroll to position [3387, 0]
click at [103, 278] on span "Milk | Kombucha" at bounding box center [75, 284] width 78 height 17
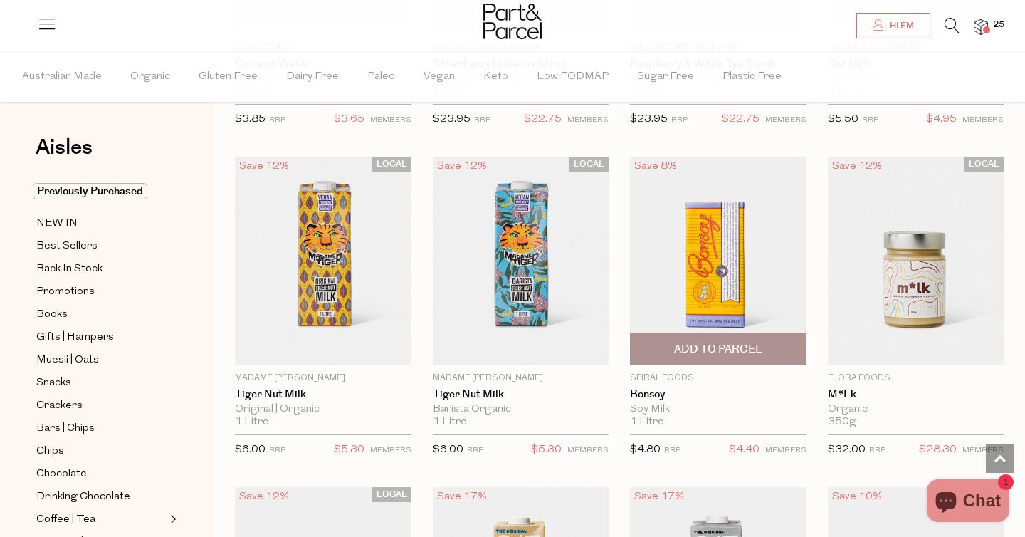
scroll to position [1066, 0]
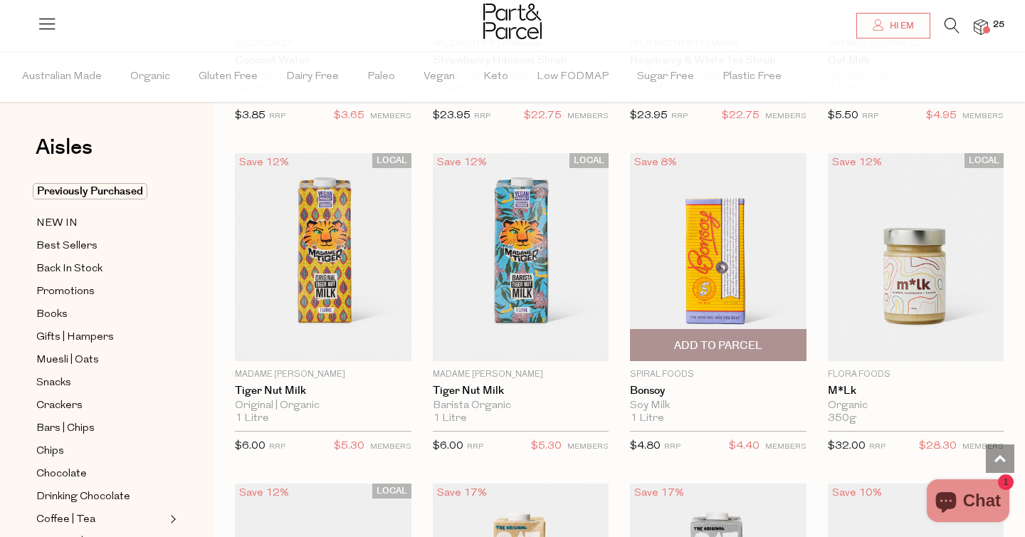
click at [736, 338] on span "Add To Parcel" at bounding box center [718, 345] width 88 height 15
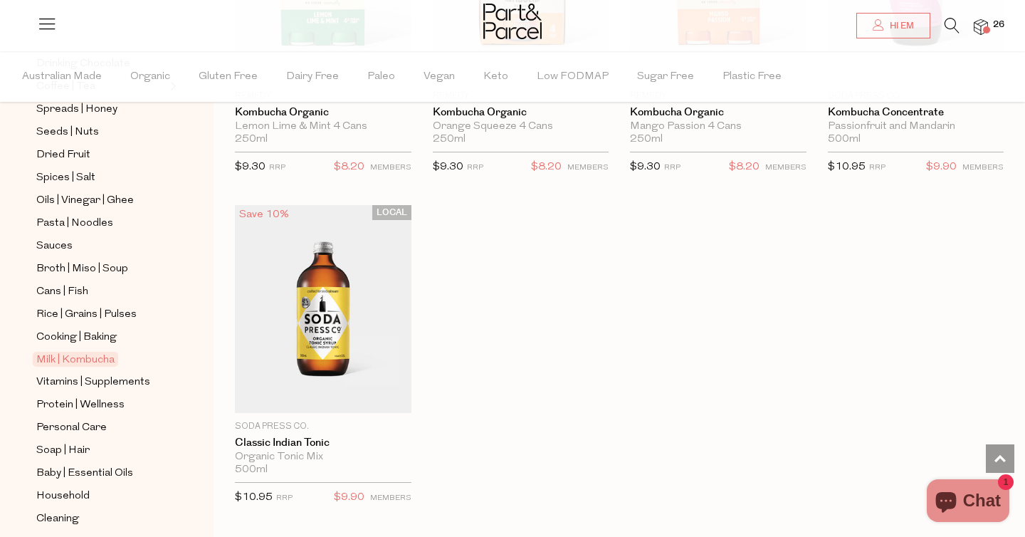
scroll to position [436, 0]
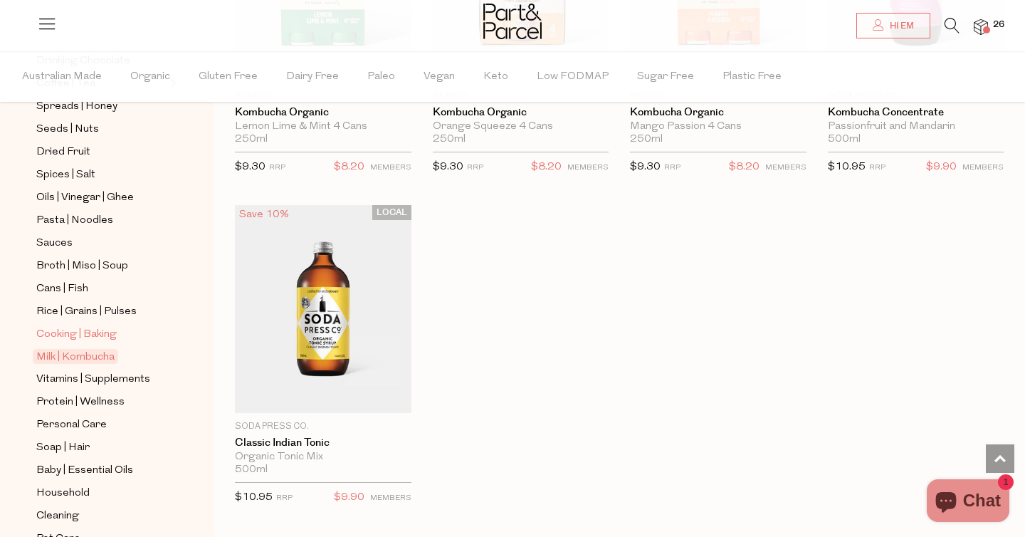
click at [75, 335] on span "Cooking | Baking" at bounding box center [76, 334] width 80 height 17
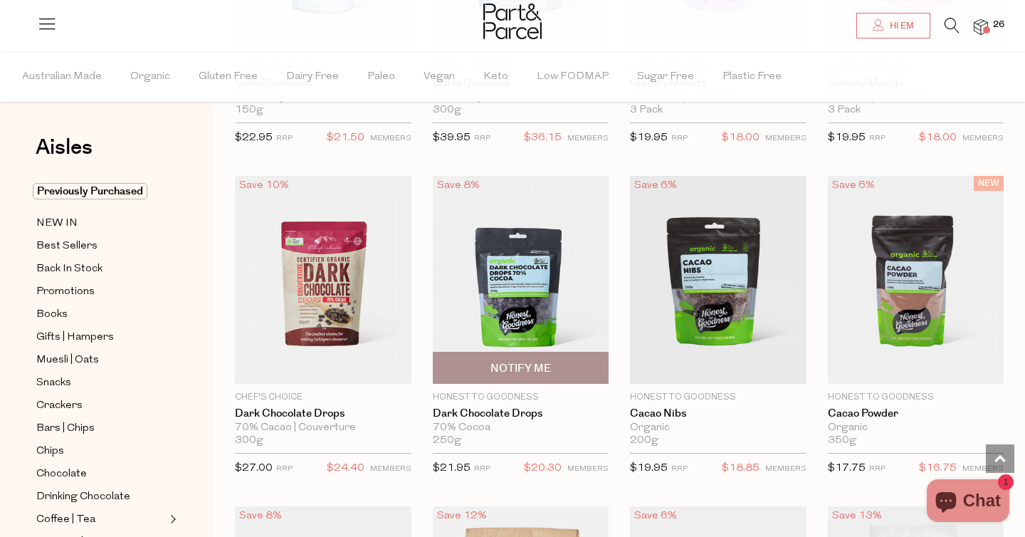
scroll to position [2005, 0]
click at [528, 356] on span "Notify Me" at bounding box center [521, 367] width 168 height 31
type input "Notify when available"
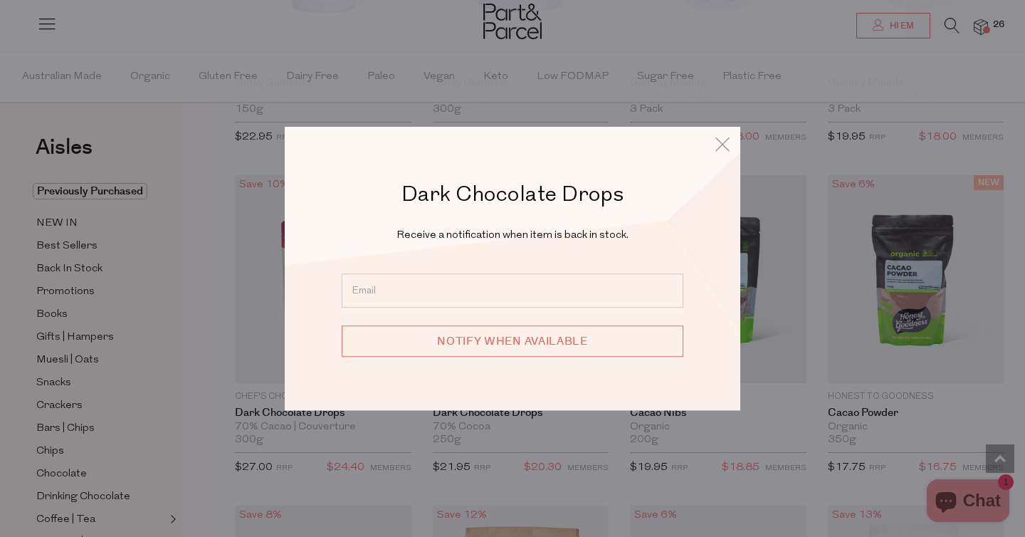
click at [510, 298] on input "email" at bounding box center [513, 290] width 342 height 34
type input "emm4.p4rker@gmail.com"
click at [523, 333] on input "Notify when available" at bounding box center [513, 340] width 342 height 31
type input "We will be in touch"
click at [723, 145] on icon at bounding box center [722, 144] width 21 height 21
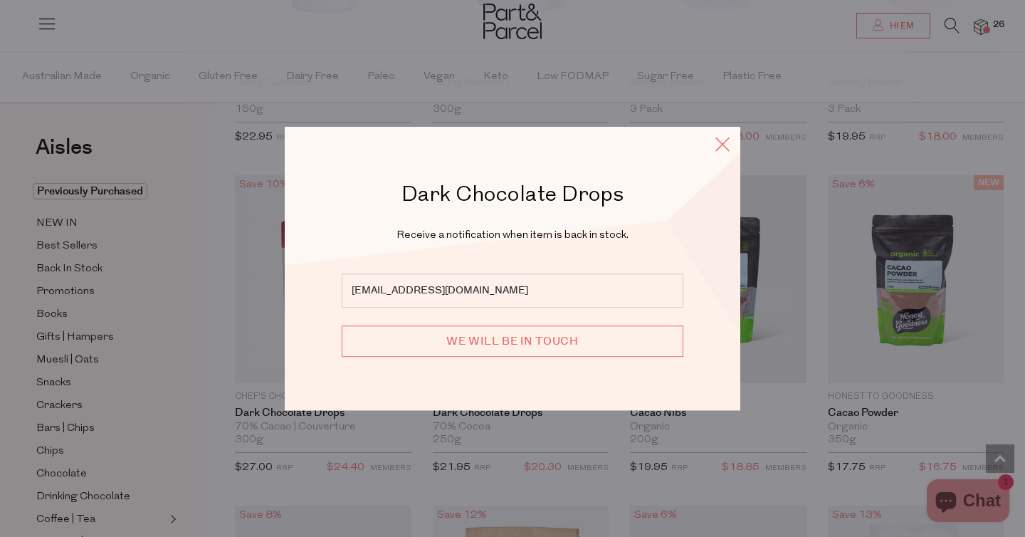
click at [725, 144] on icon at bounding box center [722, 144] width 21 height 21
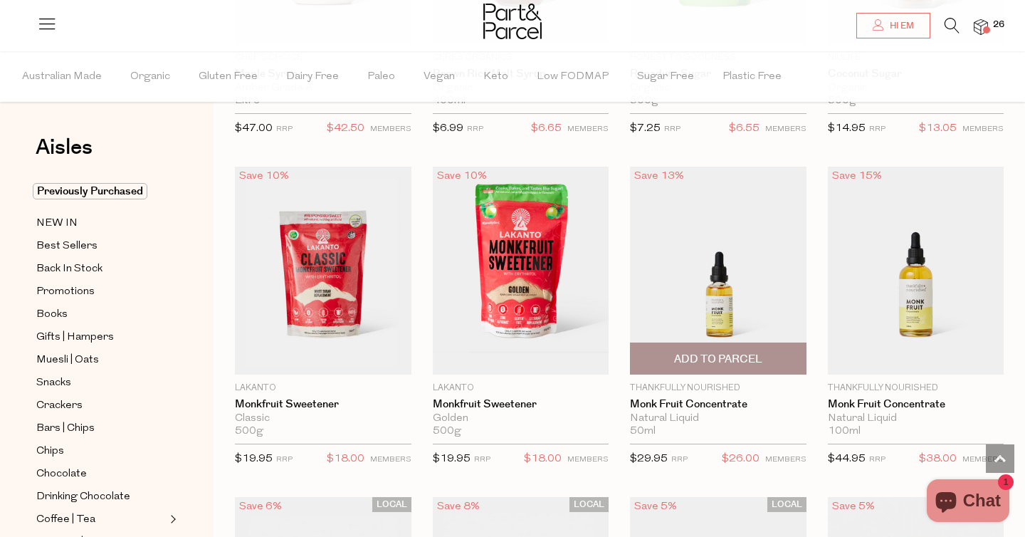
scroll to position [3337, 0]
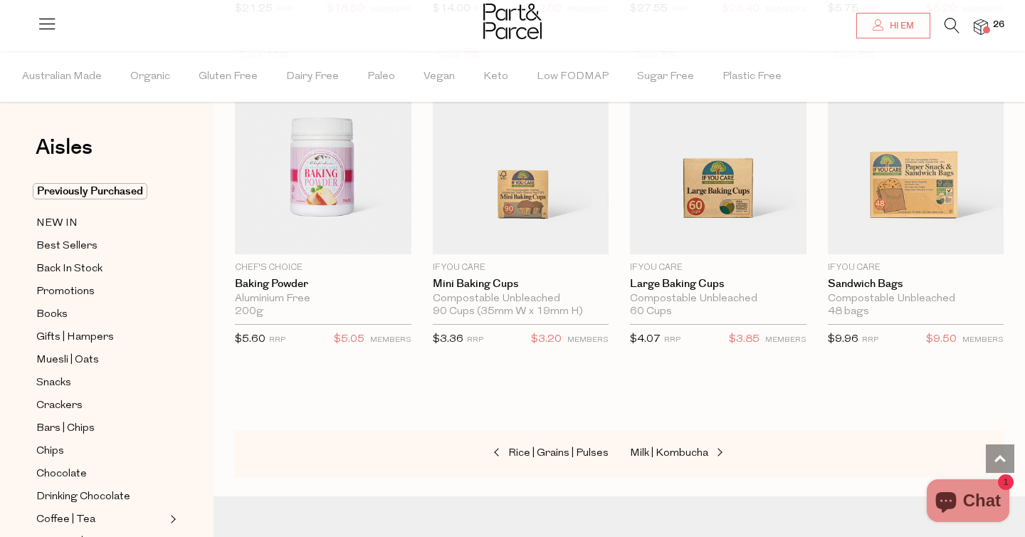
scroll to position [6760, 0]
click at [542, 446] on span "Rice | Grains | Pulses" at bounding box center [558, 451] width 100 height 11
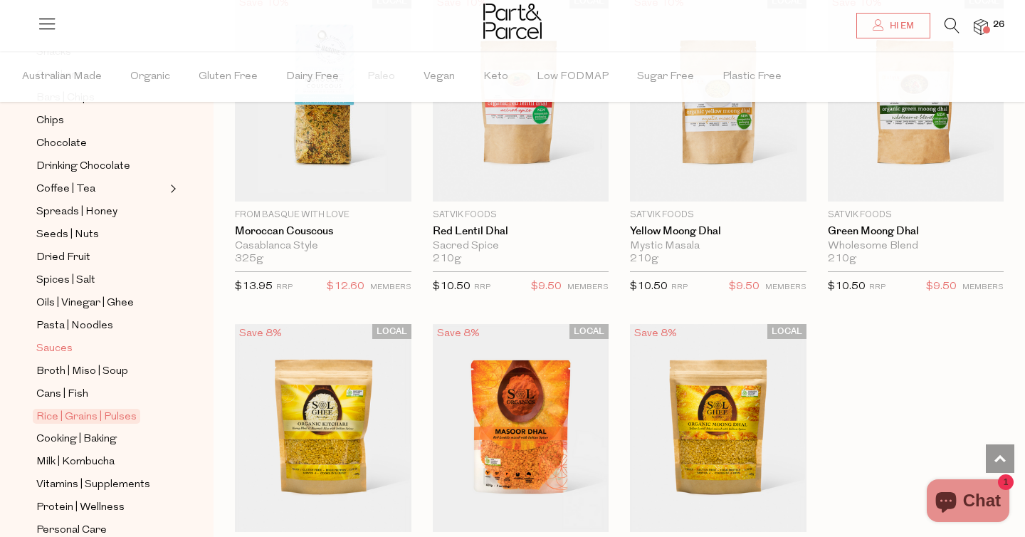
scroll to position [329, 0]
click at [83, 229] on span "Seeds | Nuts" at bounding box center [67, 236] width 63 height 17
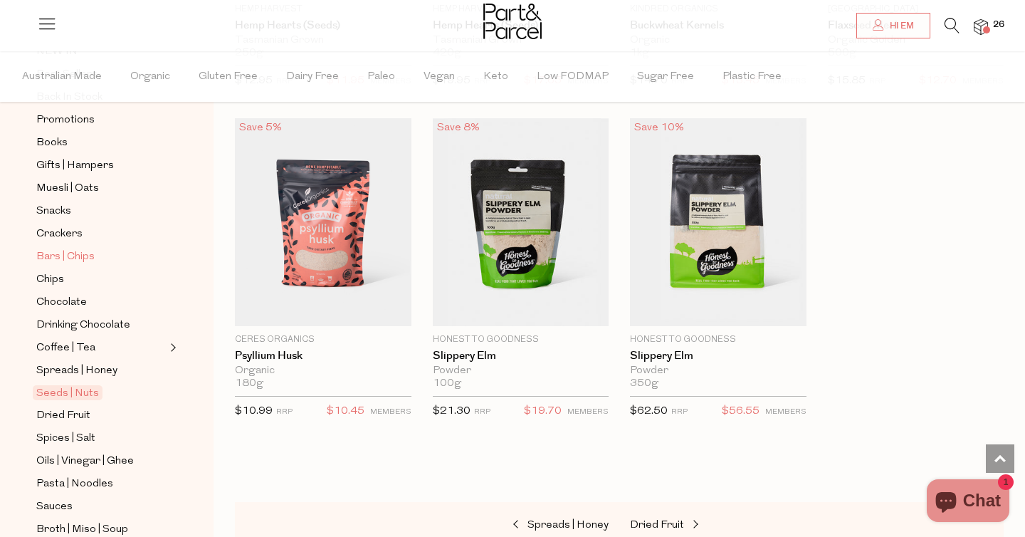
scroll to position [172, 0]
click at [98, 365] on span "Spreads | Honey" at bounding box center [76, 370] width 81 height 17
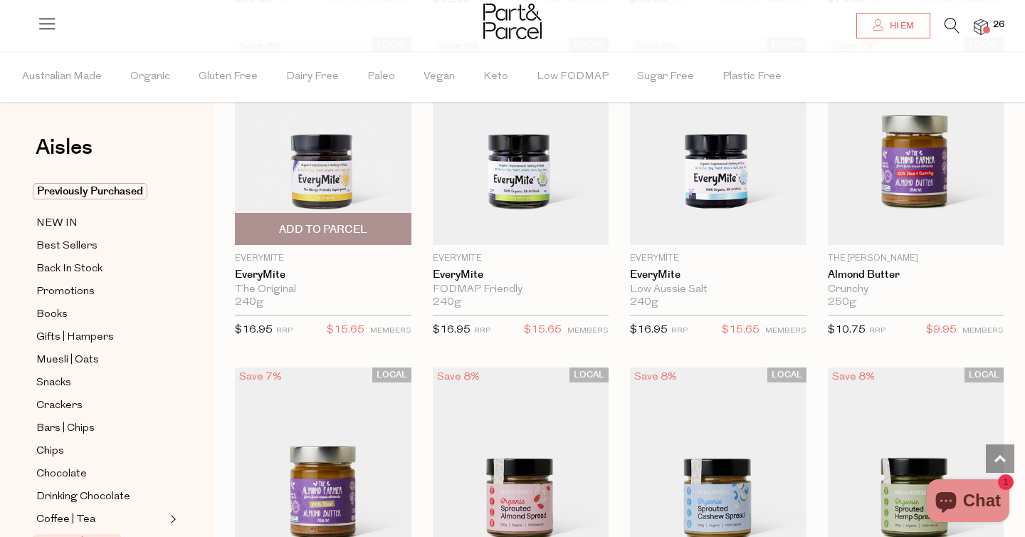
scroll to position [2107, 0]
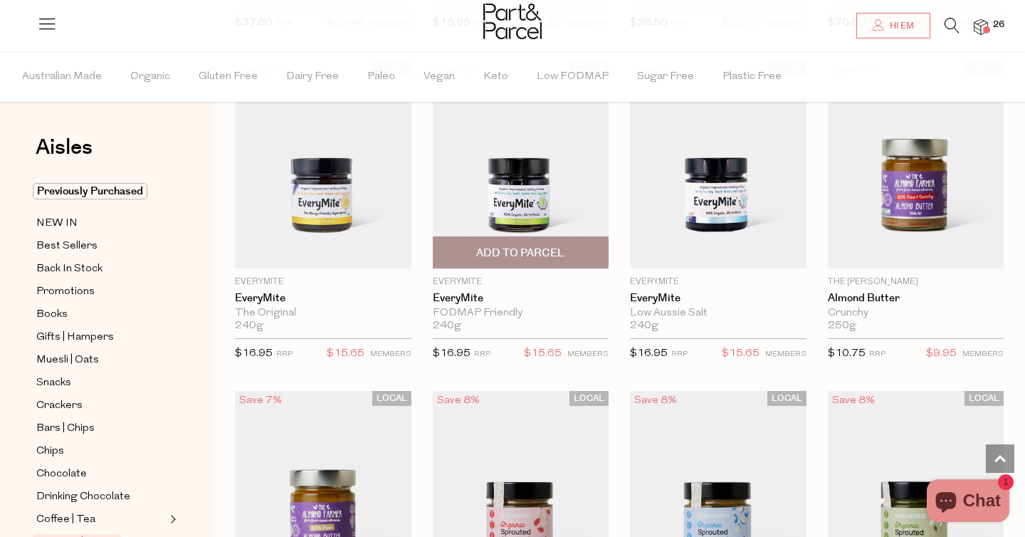
click at [483, 257] on span "Add To Parcel" at bounding box center [520, 253] width 88 height 15
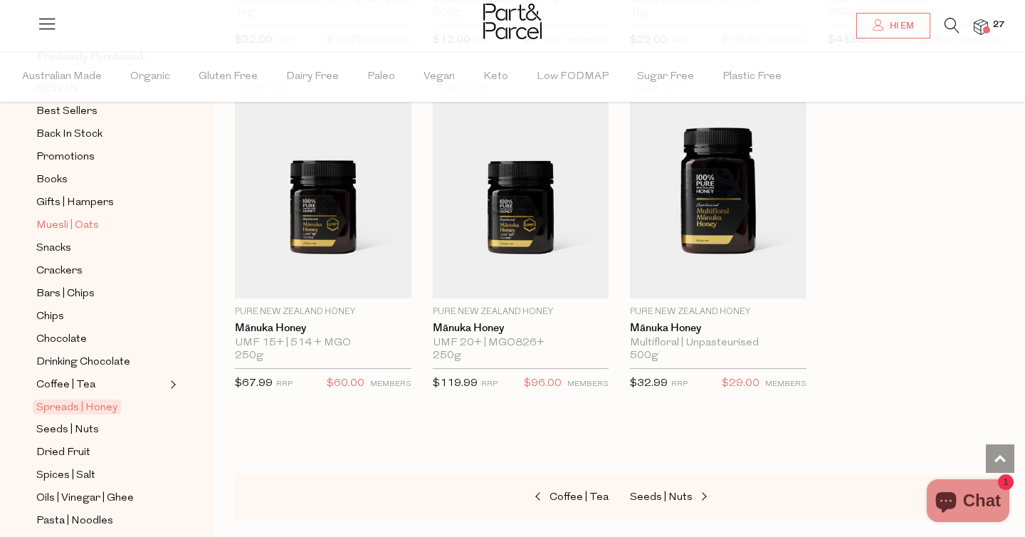
scroll to position [137, 0]
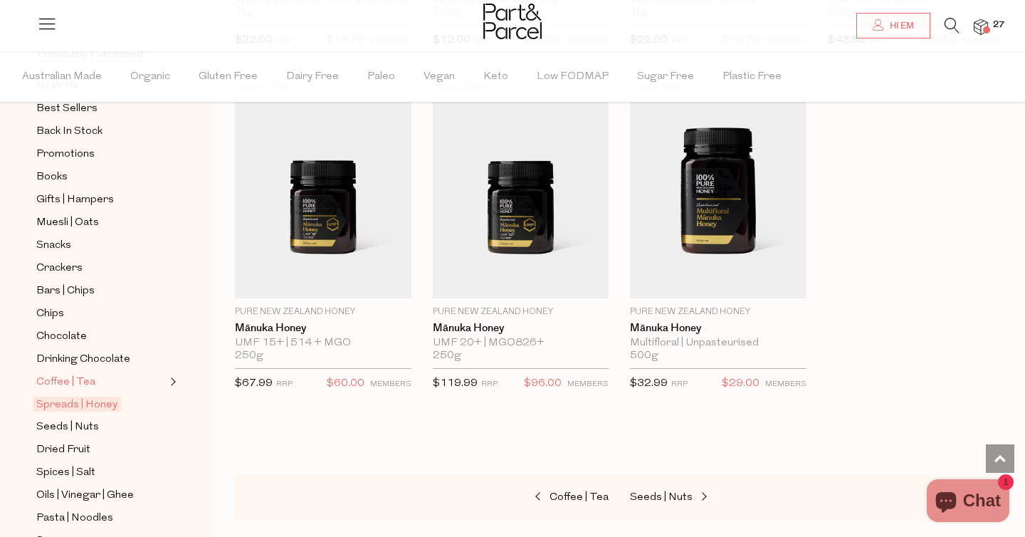
click at [98, 388] on link "Coffee | Tea" at bounding box center [101, 382] width 130 height 18
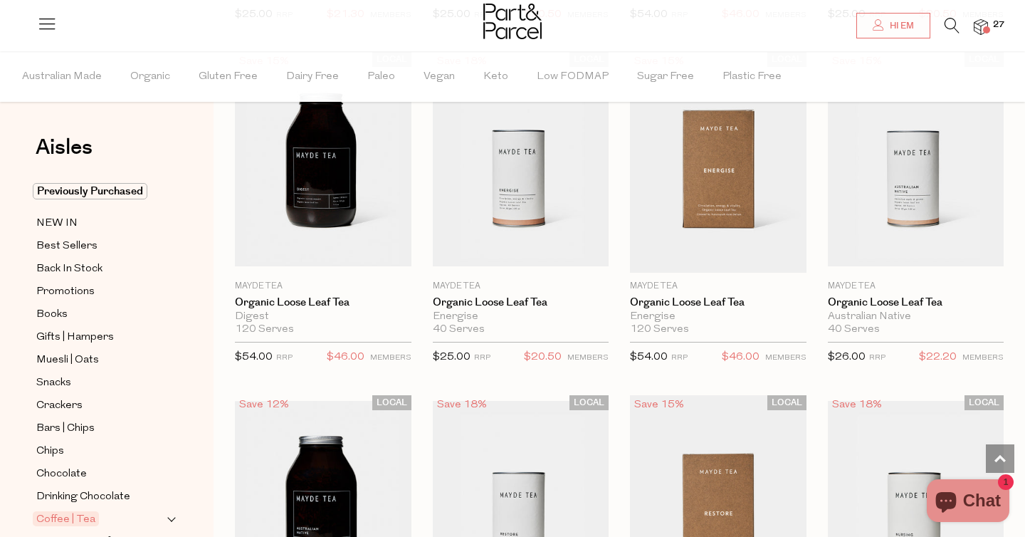
scroll to position [3762, 0]
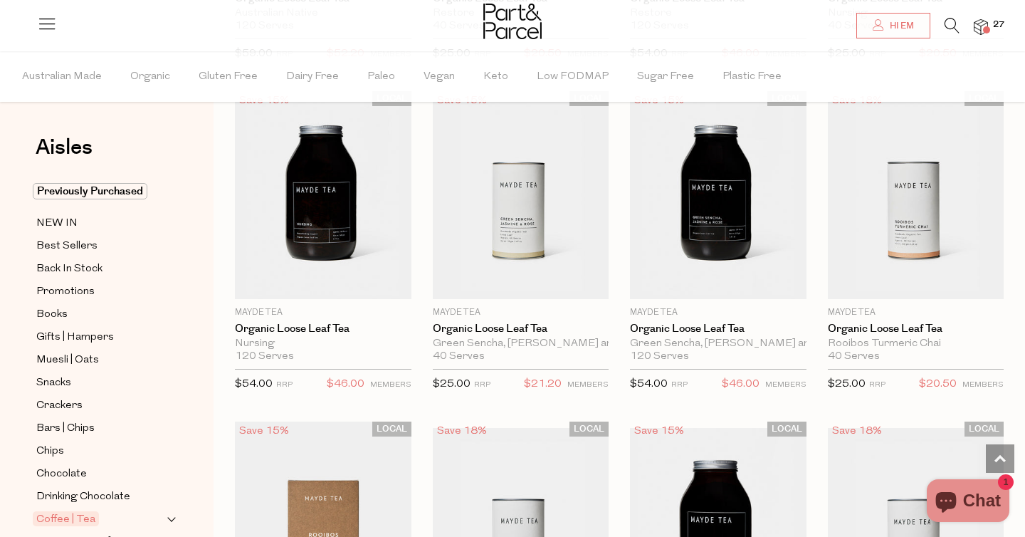
scroll to position [4168, 0]
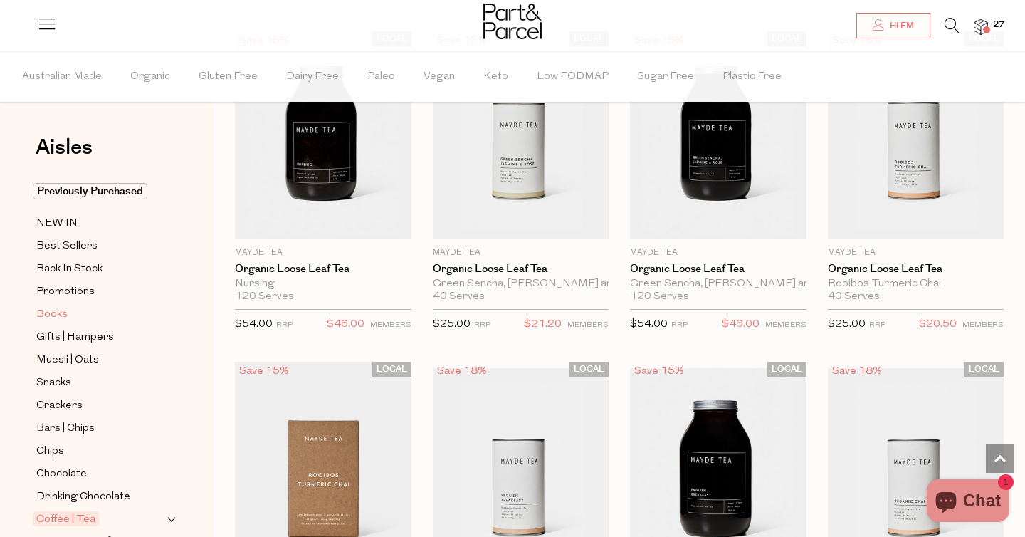
click at [56, 313] on span "Books" at bounding box center [51, 314] width 31 height 17
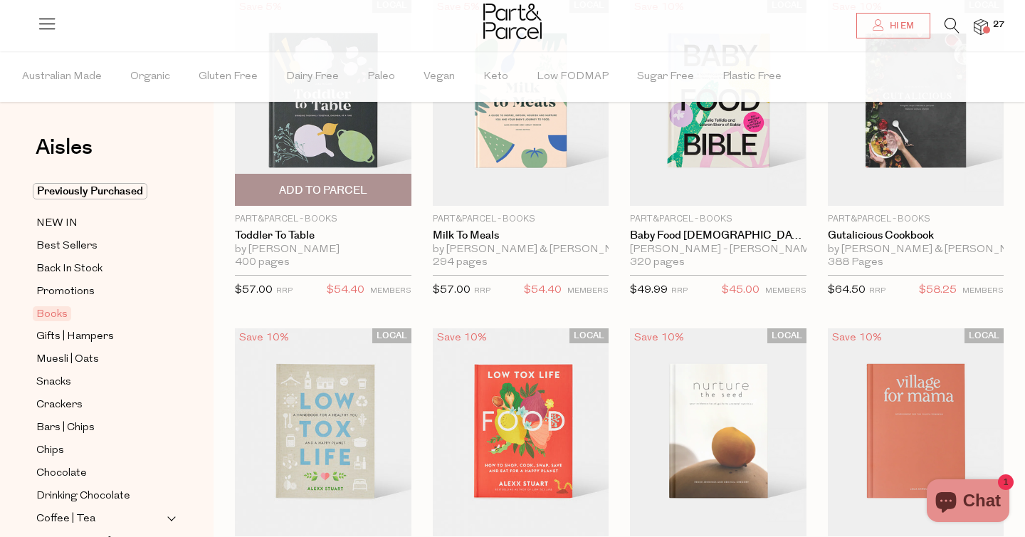
scroll to position [189, 0]
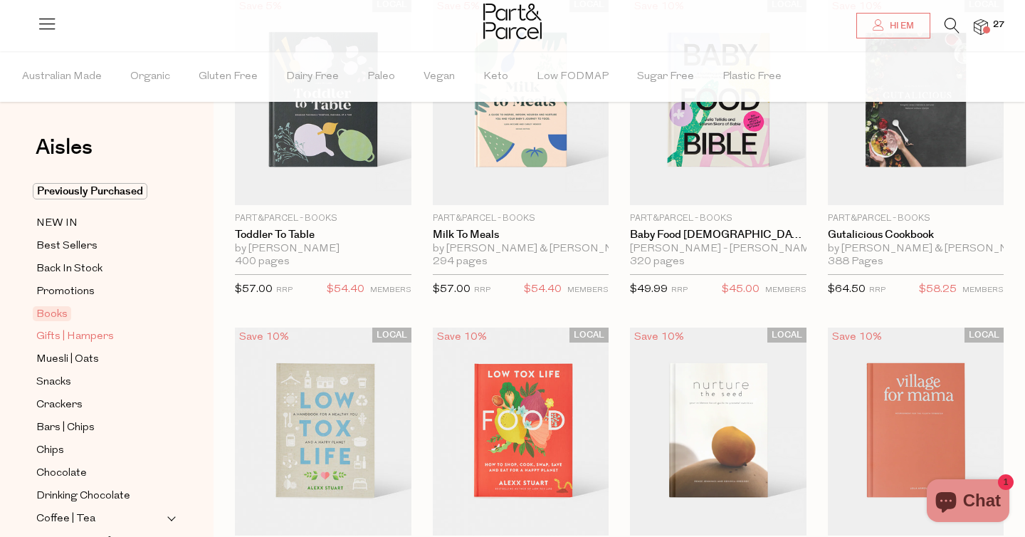
click at [102, 341] on span "Gifts | Hampers" at bounding box center [75, 336] width 78 height 17
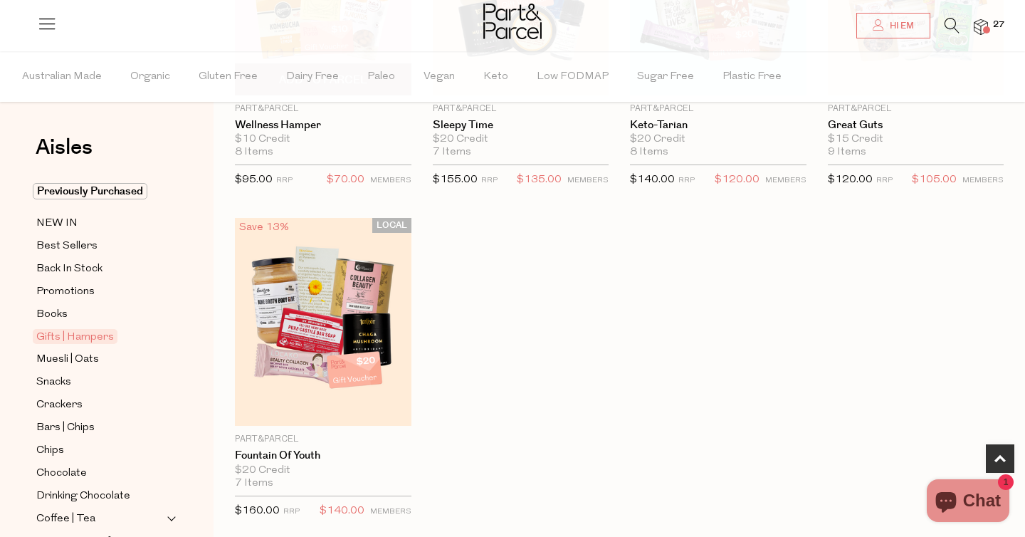
scroll to position [629, 0]
click at [68, 269] on span "Back In Stock" at bounding box center [69, 269] width 66 height 17
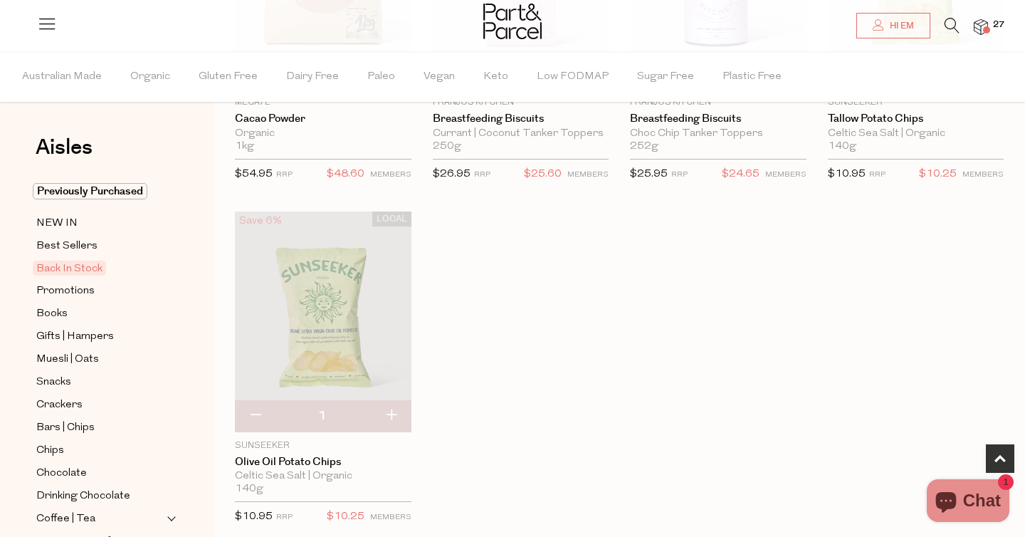
scroll to position [648, 0]
click at [980, 28] on img at bounding box center [981, 27] width 14 height 16
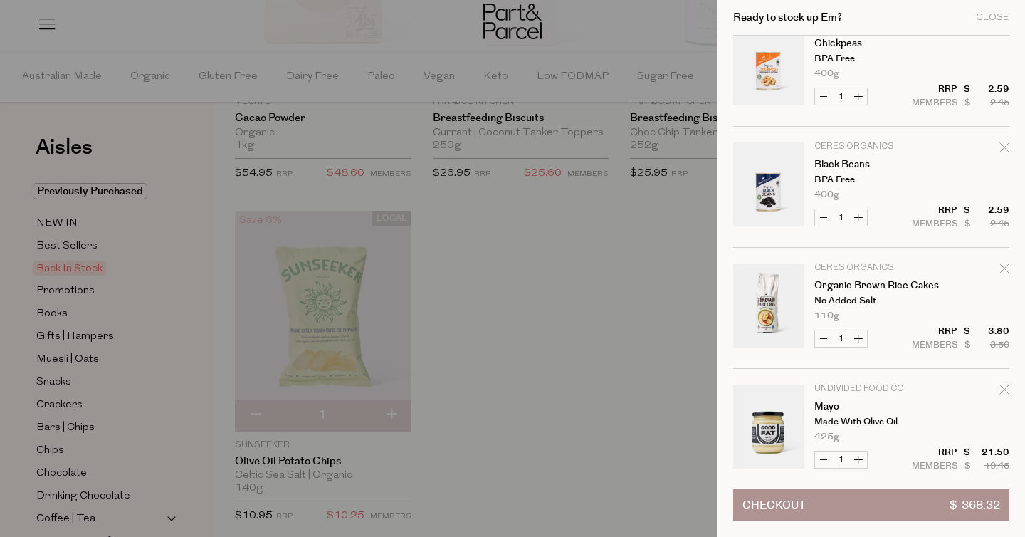
scroll to position [2954, 0]
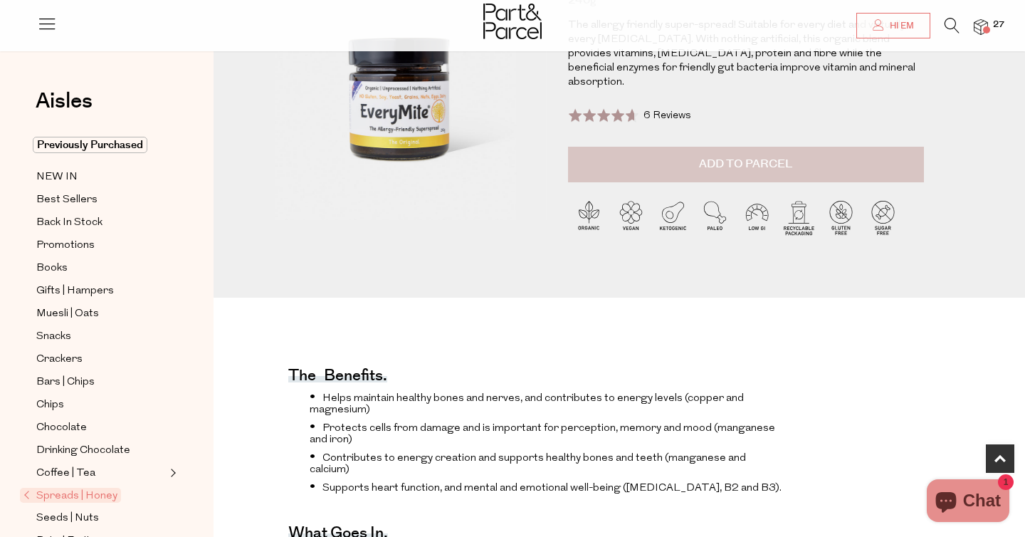
scroll to position [445, 0]
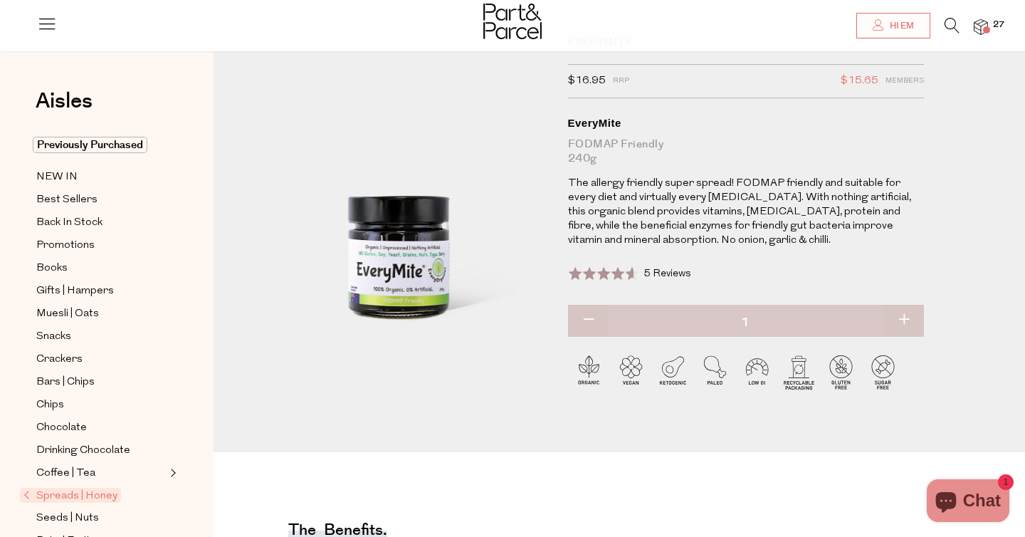
scroll to position [60, 0]
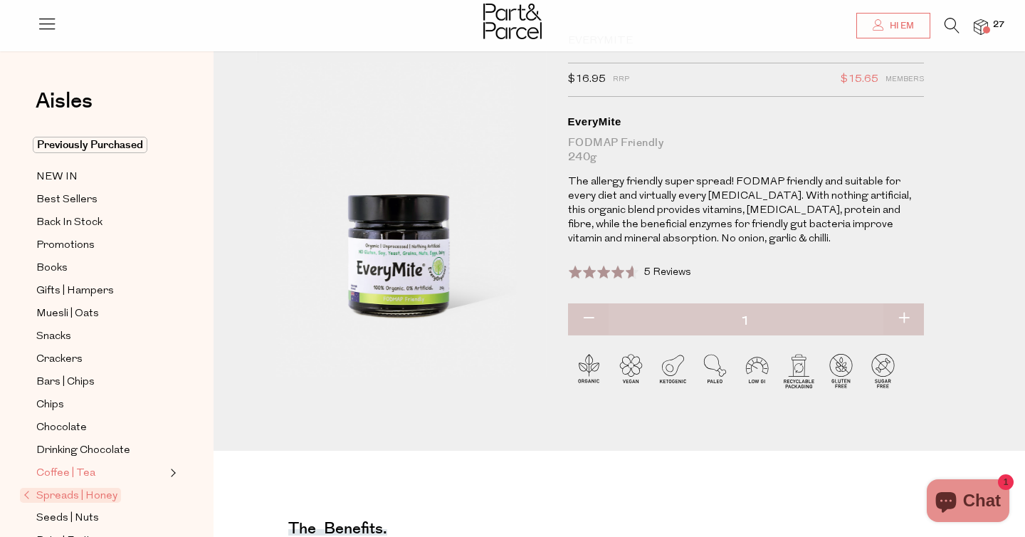
click at [60, 472] on span "Coffee | Tea" at bounding box center [65, 473] width 59 height 17
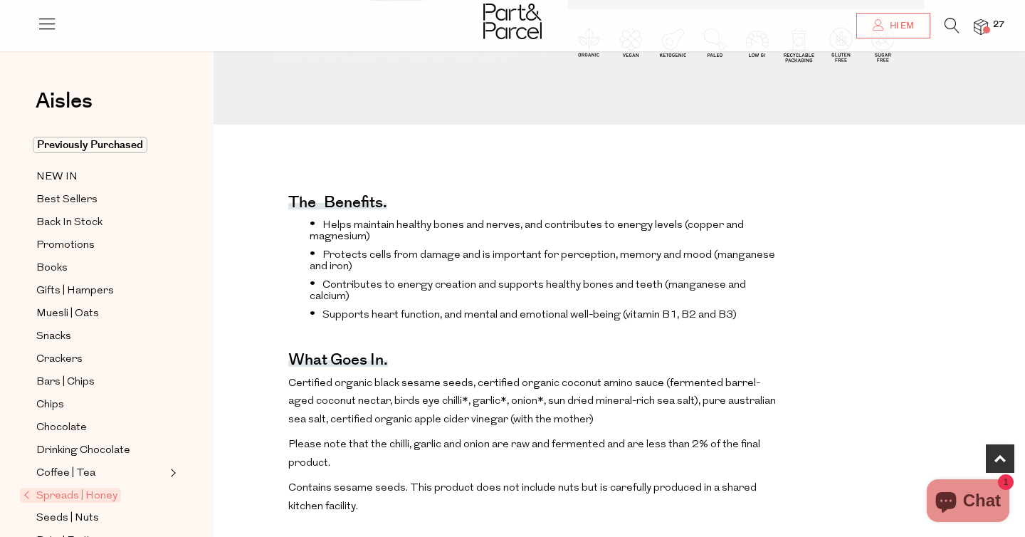
scroll to position [376, 0]
